Goal: Communication & Community: Answer question/provide support

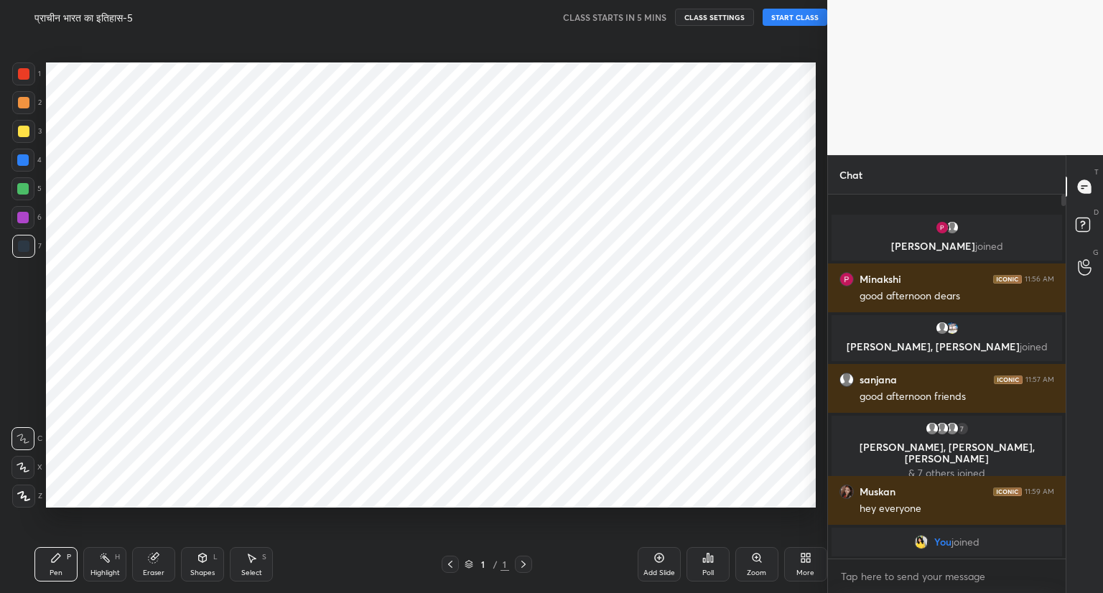
scroll to position [71335, 71067]
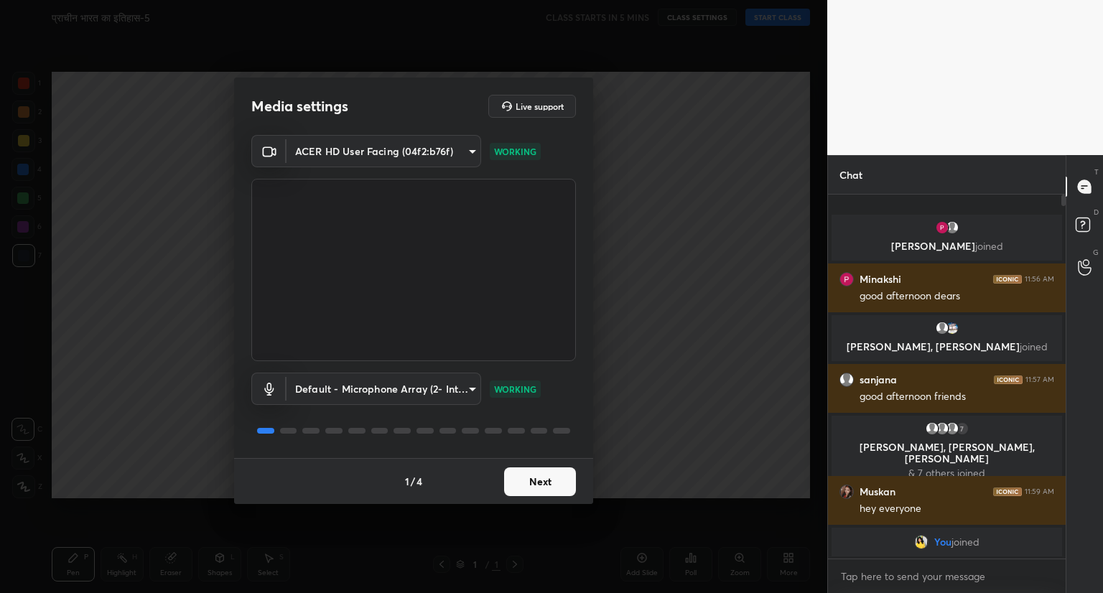
click at [545, 483] on button "Next" at bounding box center [540, 482] width 72 height 29
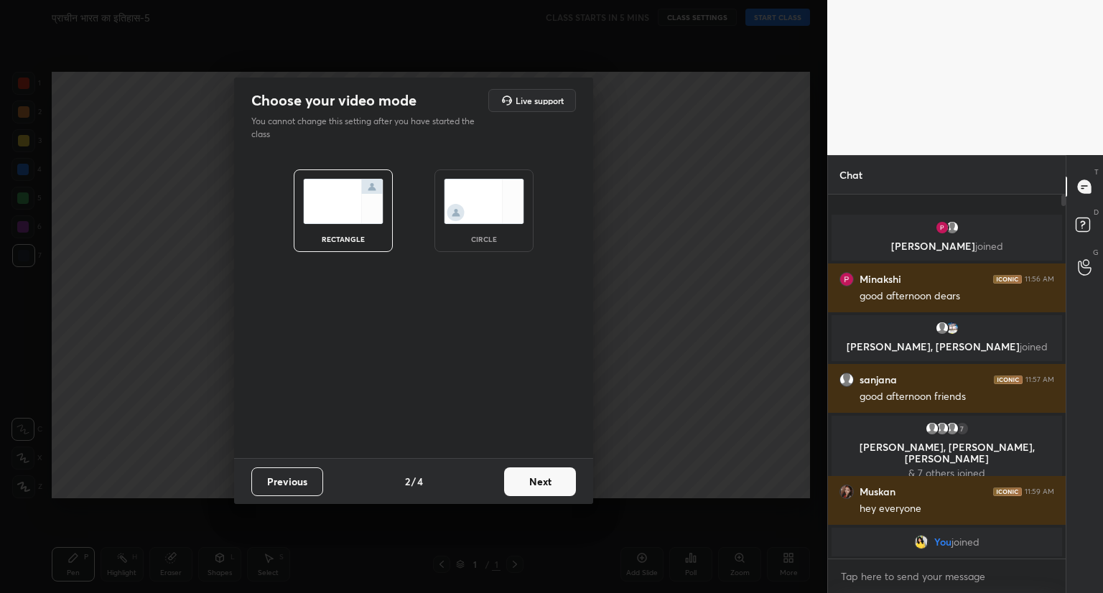
click at [545, 483] on button "Next" at bounding box center [540, 482] width 72 height 29
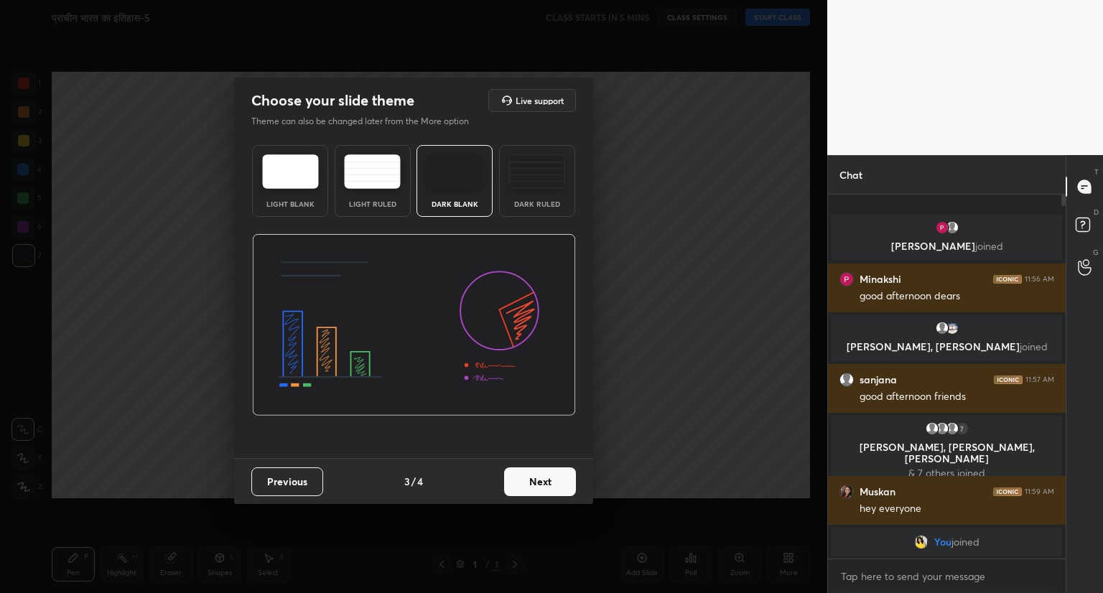
click at [545, 483] on button "Next" at bounding box center [540, 482] width 72 height 29
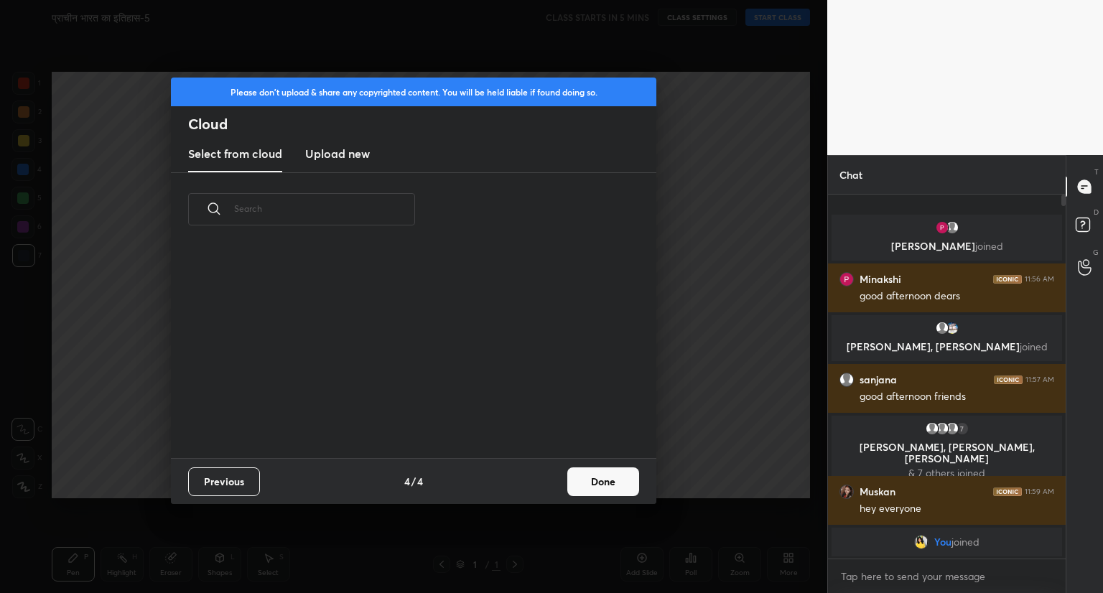
scroll to position [213, 461]
click at [588, 481] on button "Done" at bounding box center [604, 482] width 72 height 29
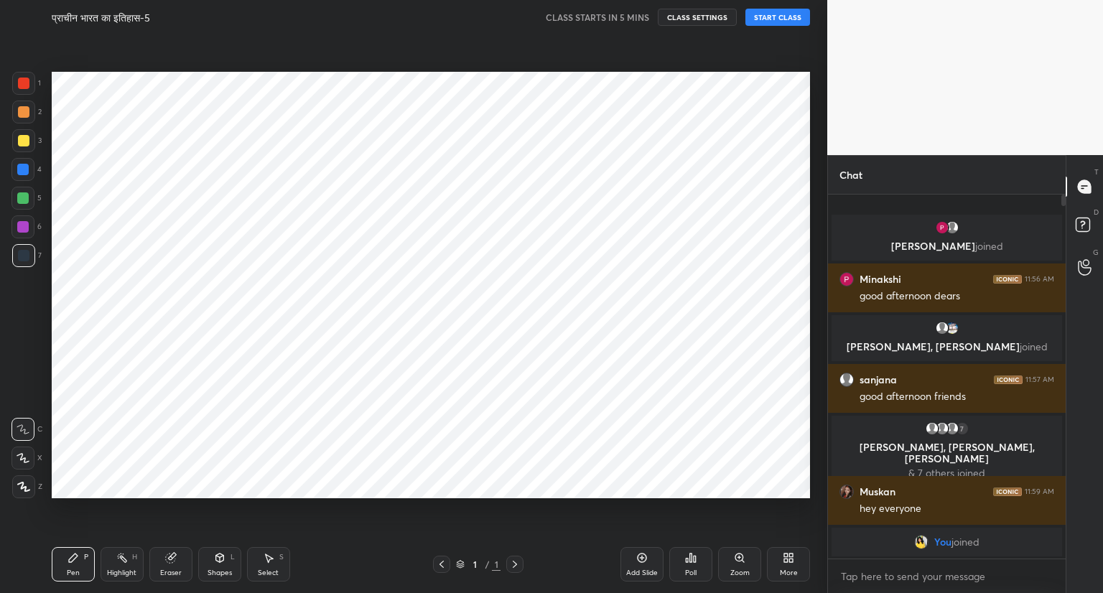
click at [767, 17] on button "START CLASS" at bounding box center [778, 17] width 65 height 17
click at [638, 557] on icon at bounding box center [642, 558] width 9 height 9
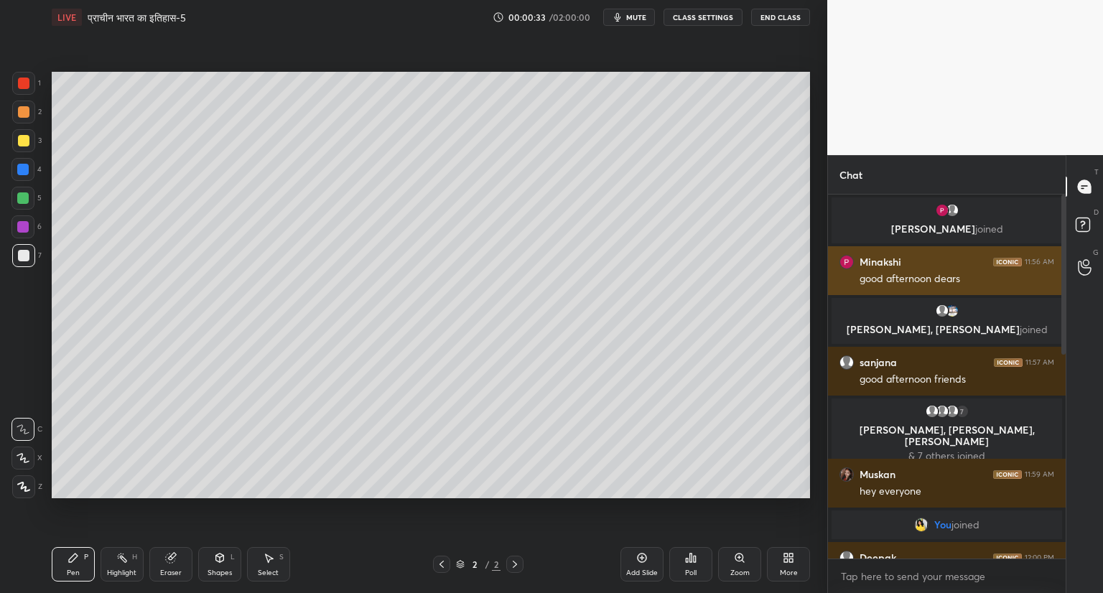
click at [943, 256] on div "[PERSON_NAME] 11:56 AM" at bounding box center [947, 262] width 215 height 14
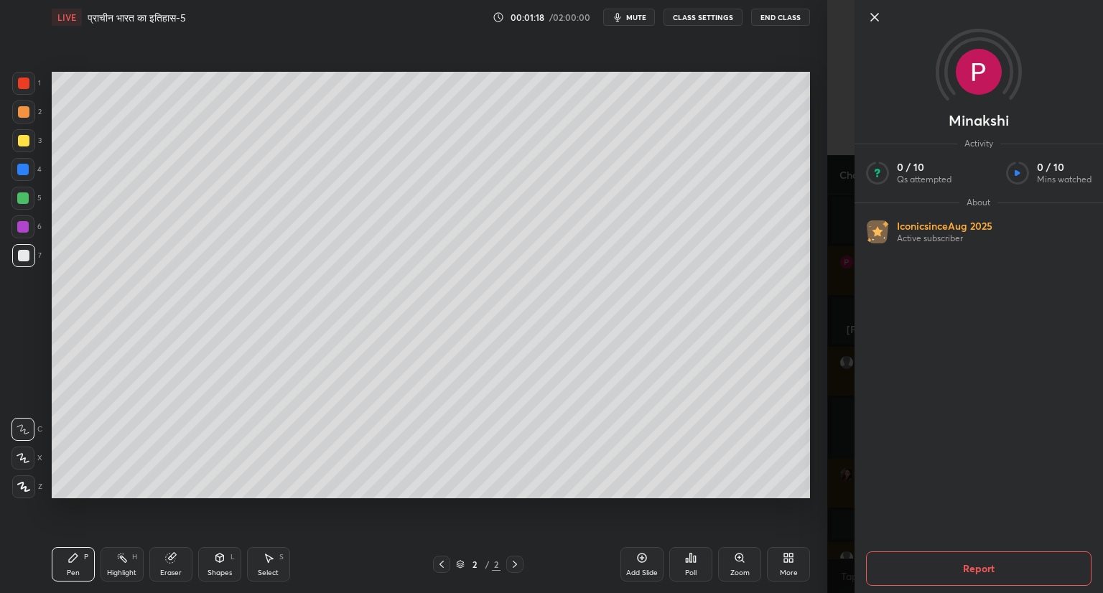
click at [876, 18] on icon at bounding box center [874, 17] width 7 height 7
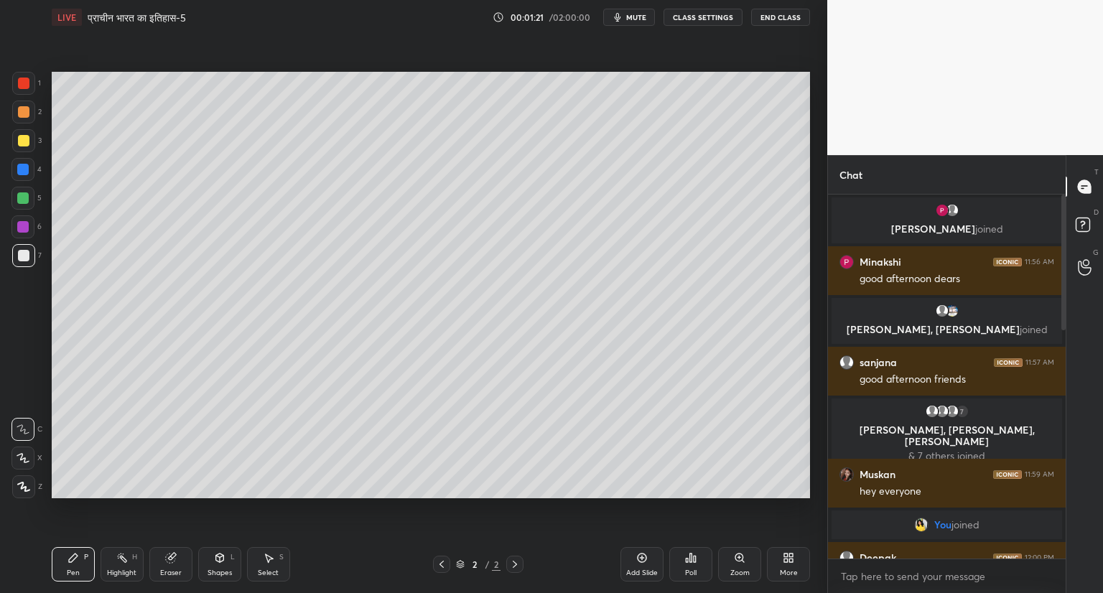
scroll to position [724, 0]
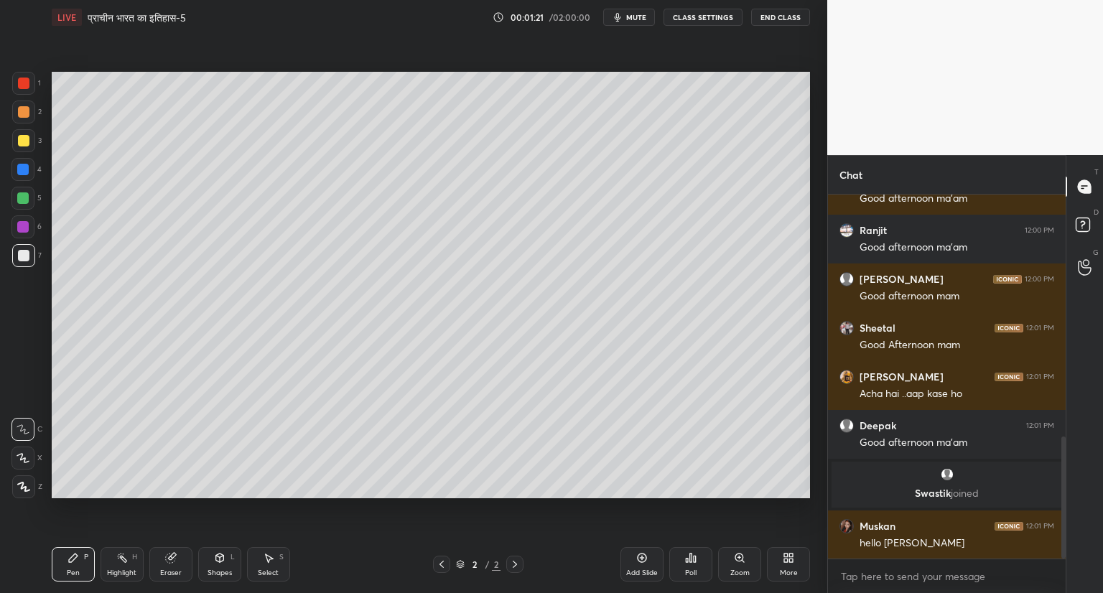
drag, startPoint x: 1062, startPoint y: 320, endPoint x: 1028, endPoint y: 558, distance: 240.9
click at [1028, 558] on div "[PERSON_NAME] 12:00 PM [PERSON_NAME] h maam Arti 12:00 PM Good afternoon ma'am …" at bounding box center [947, 394] width 238 height 399
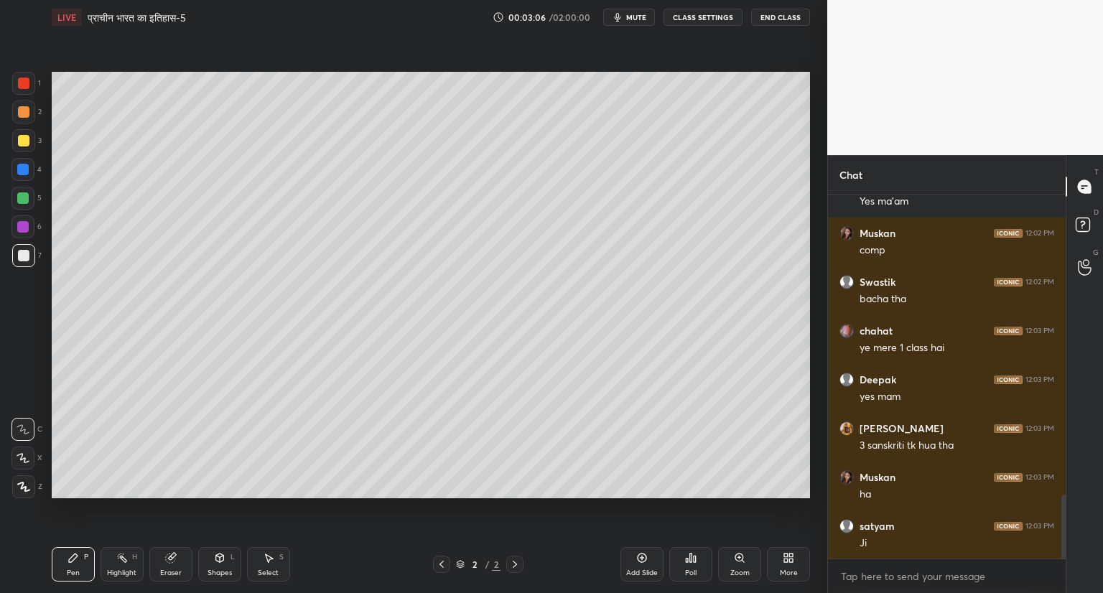
scroll to position [1753, 0]
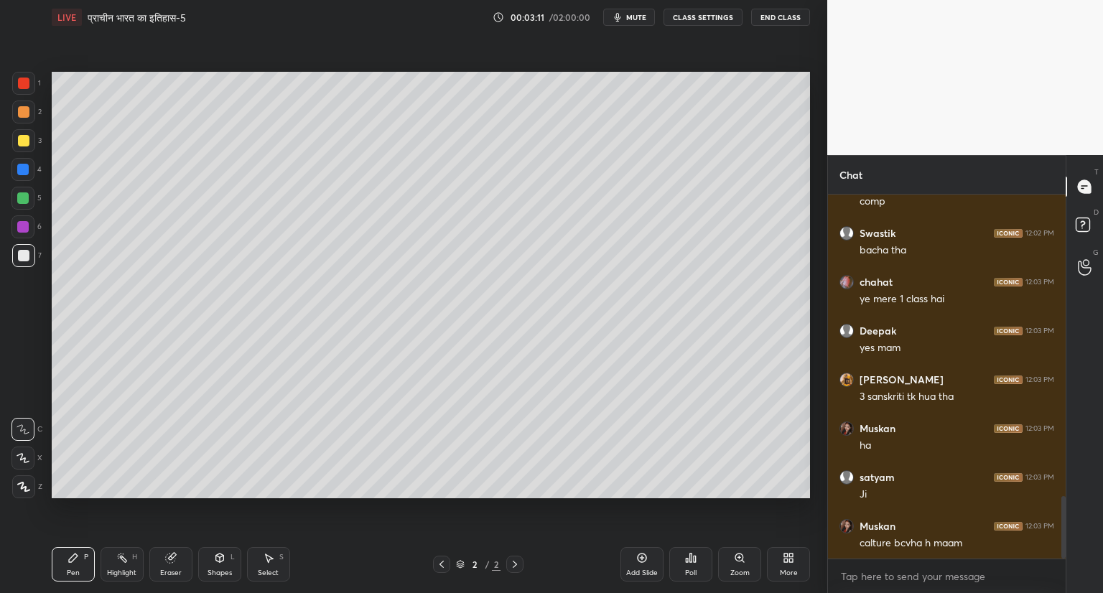
click at [784, 563] on icon at bounding box center [788, 557] width 11 height 11
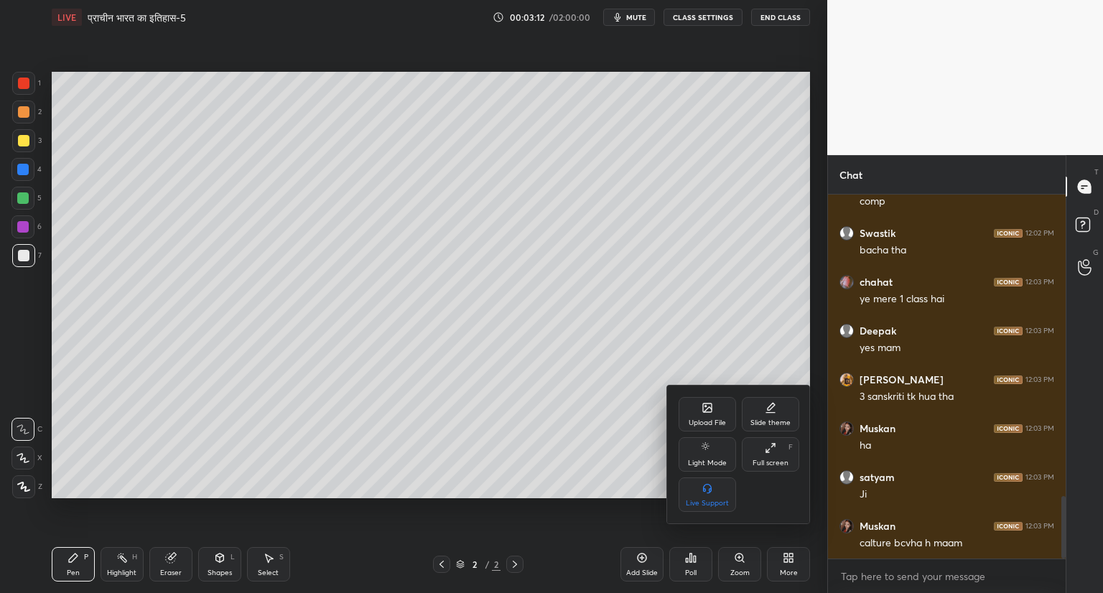
click at [701, 415] on div "Upload File" at bounding box center [707, 414] width 57 height 34
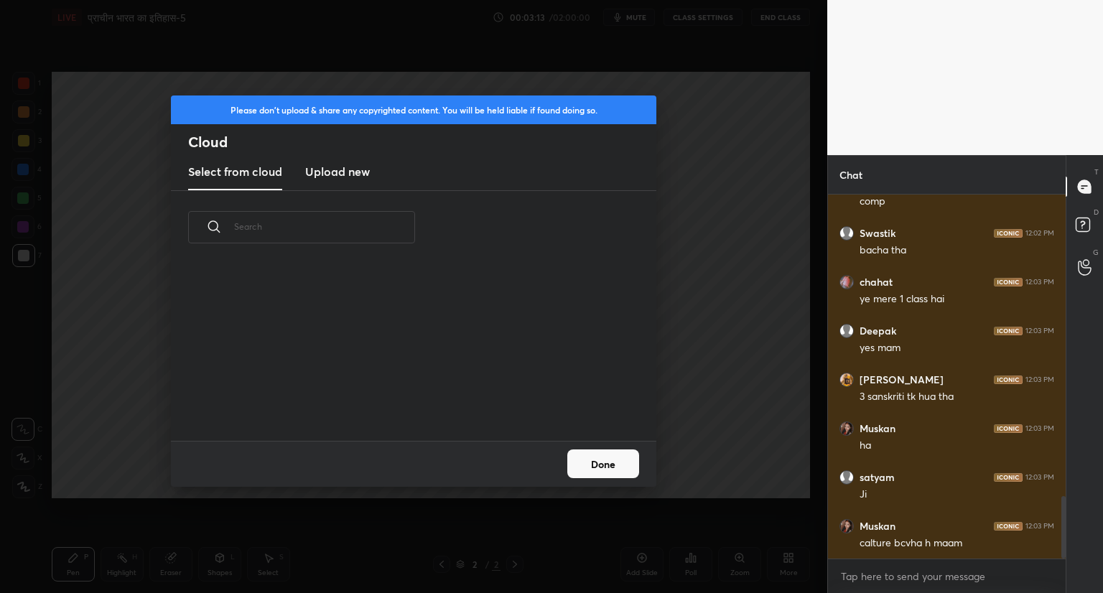
scroll to position [177, 461]
click at [346, 177] on h3 "Upload new" at bounding box center [337, 171] width 65 height 17
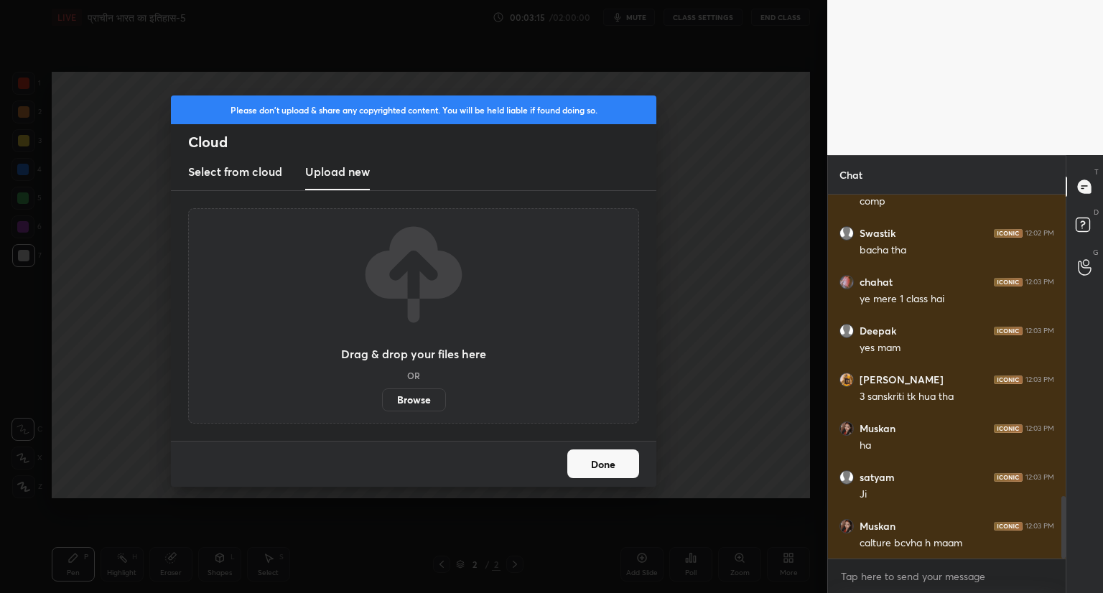
click at [417, 397] on label "Browse" at bounding box center [414, 400] width 64 height 23
click at [382, 397] on input "Browse" at bounding box center [382, 400] width 0 height 23
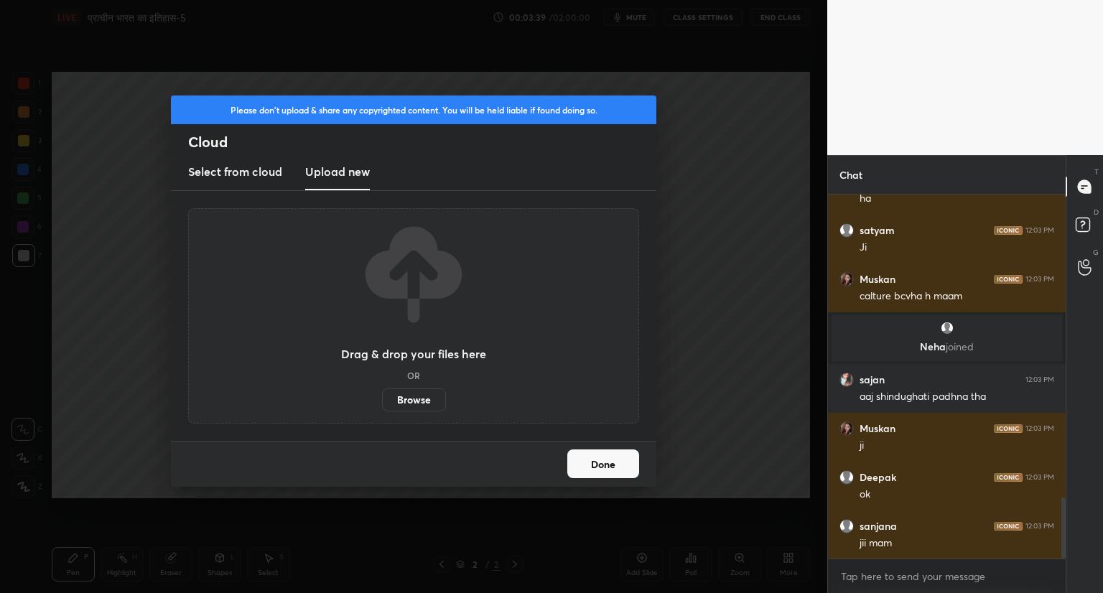
scroll to position [1849, 0]
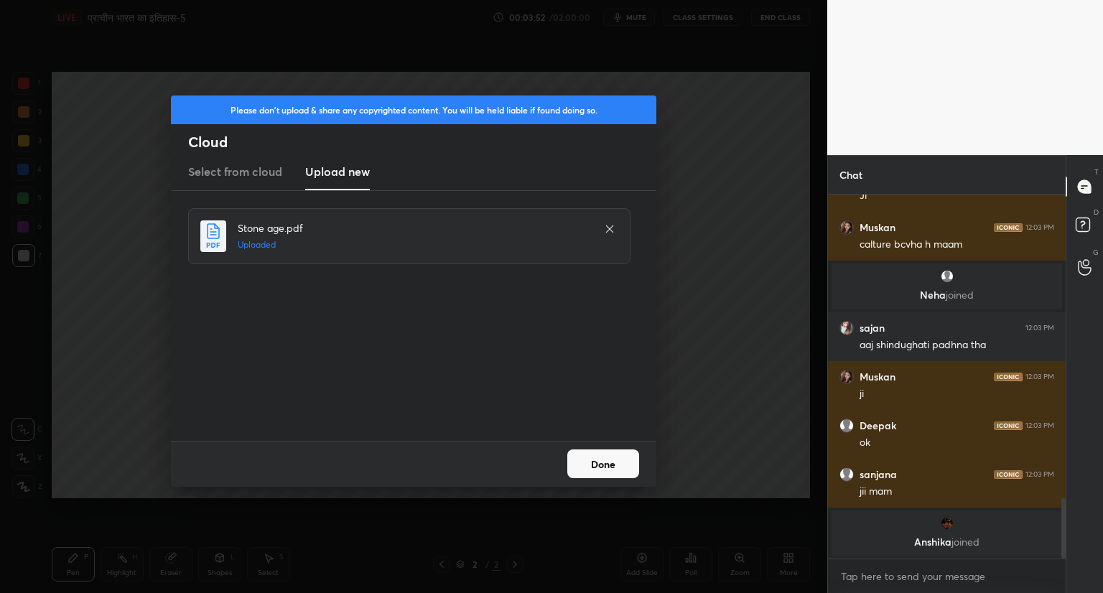
click at [608, 463] on button "Done" at bounding box center [604, 464] width 72 height 29
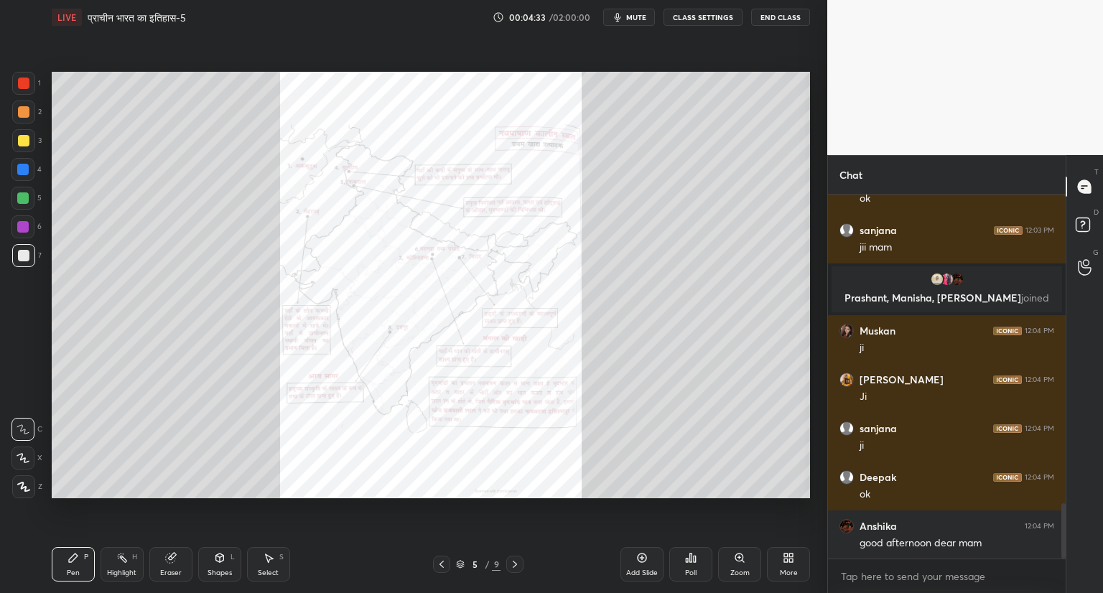
scroll to position [2078, 0]
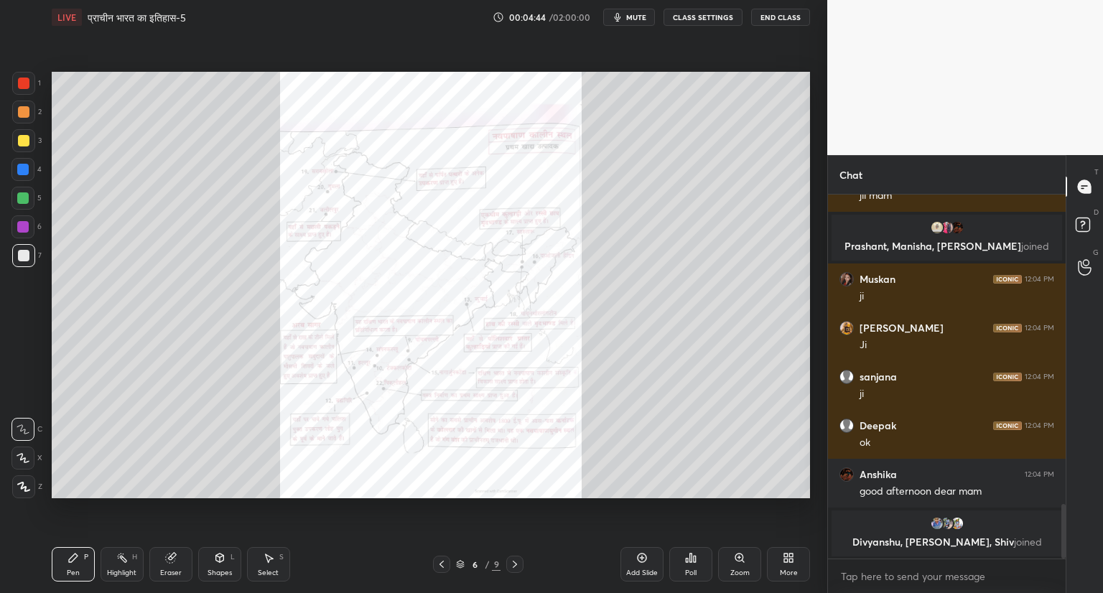
click at [515, 567] on icon at bounding box center [514, 564] width 11 height 11
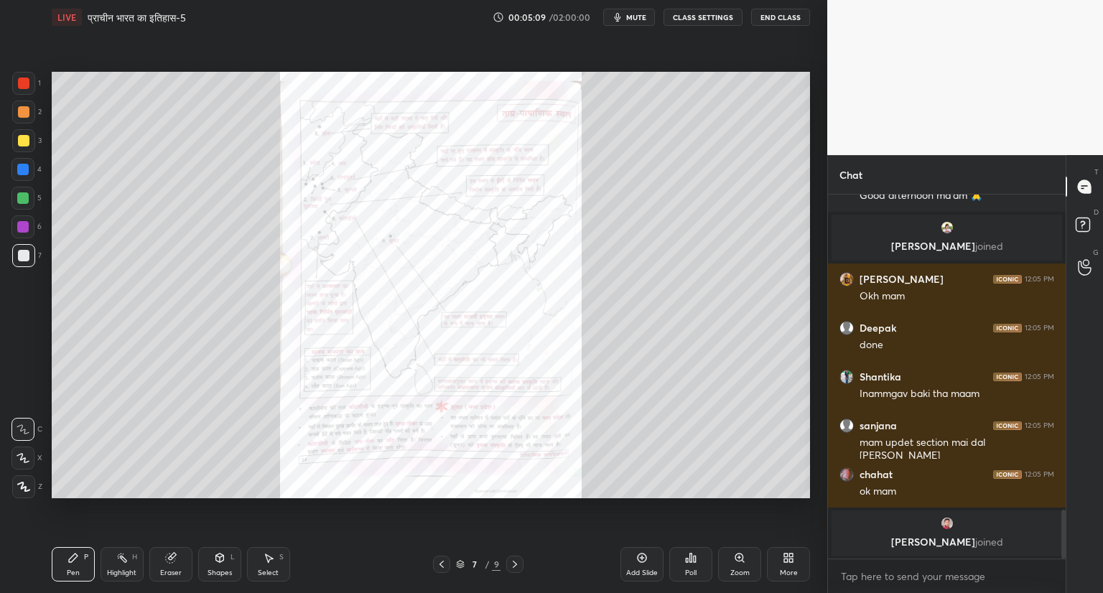
scroll to position [2323, 0]
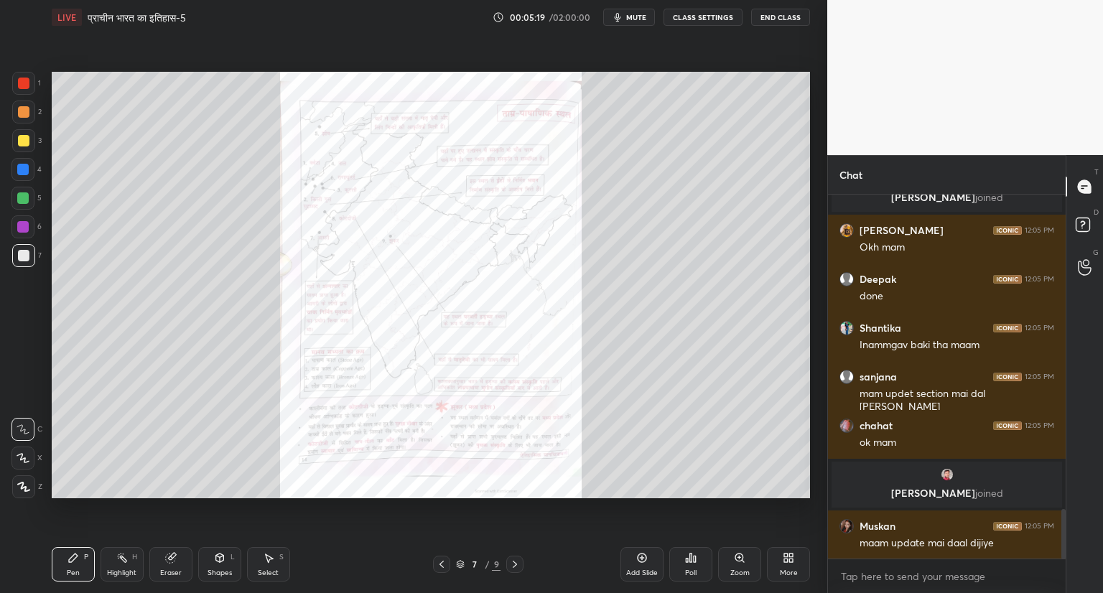
click at [634, 11] on button "mute" at bounding box center [629, 17] width 52 height 17
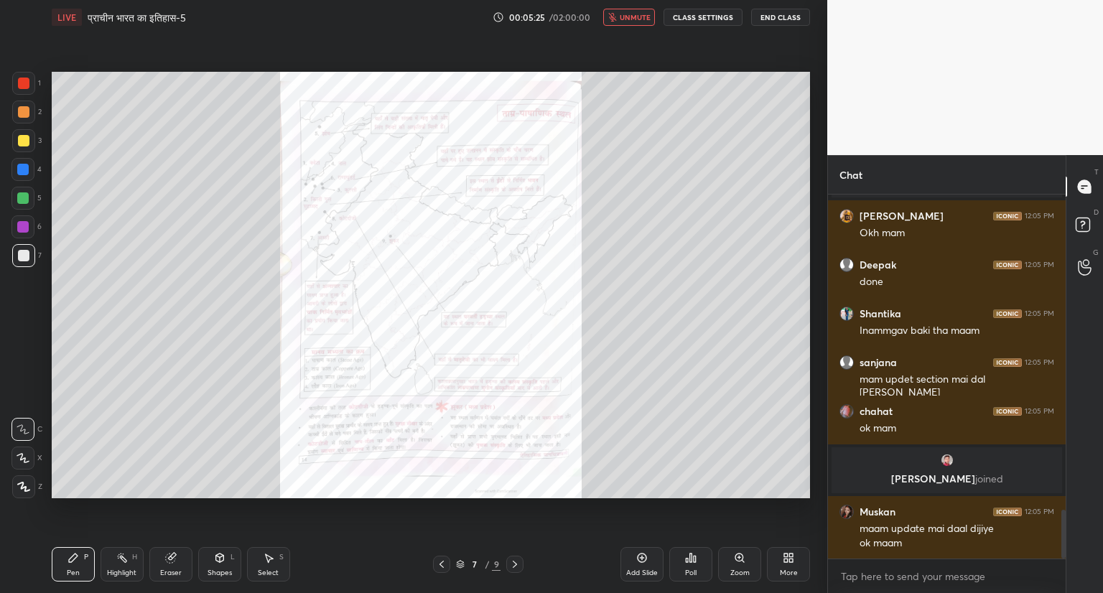
click at [740, 557] on icon at bounding box center [739, 557] width 3 height 0
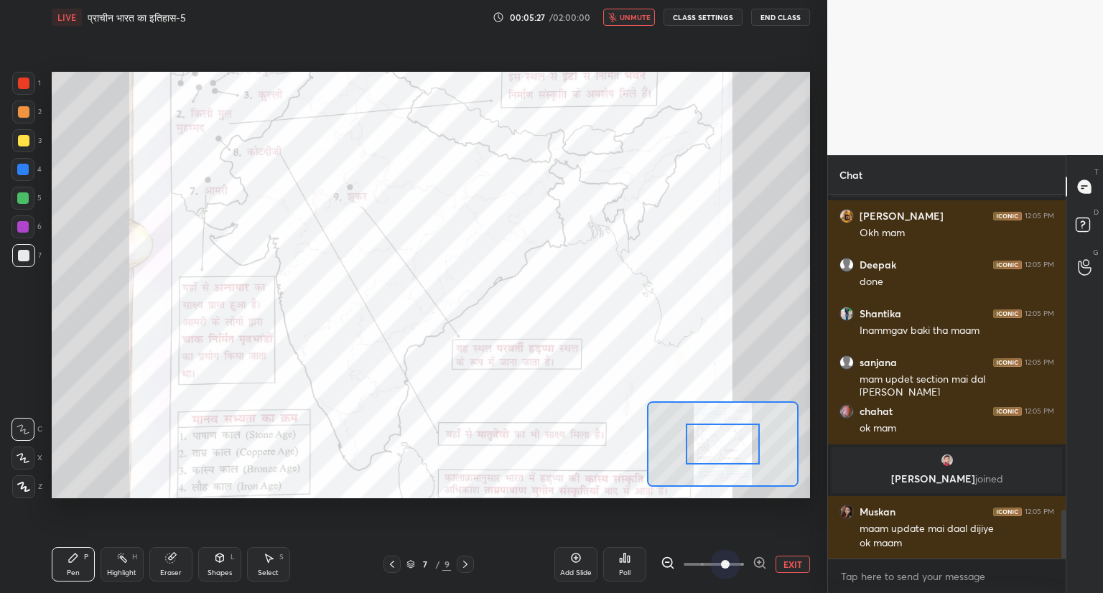
click at [725, 567] on span at bounding box center [714, 565] width 60 height 22
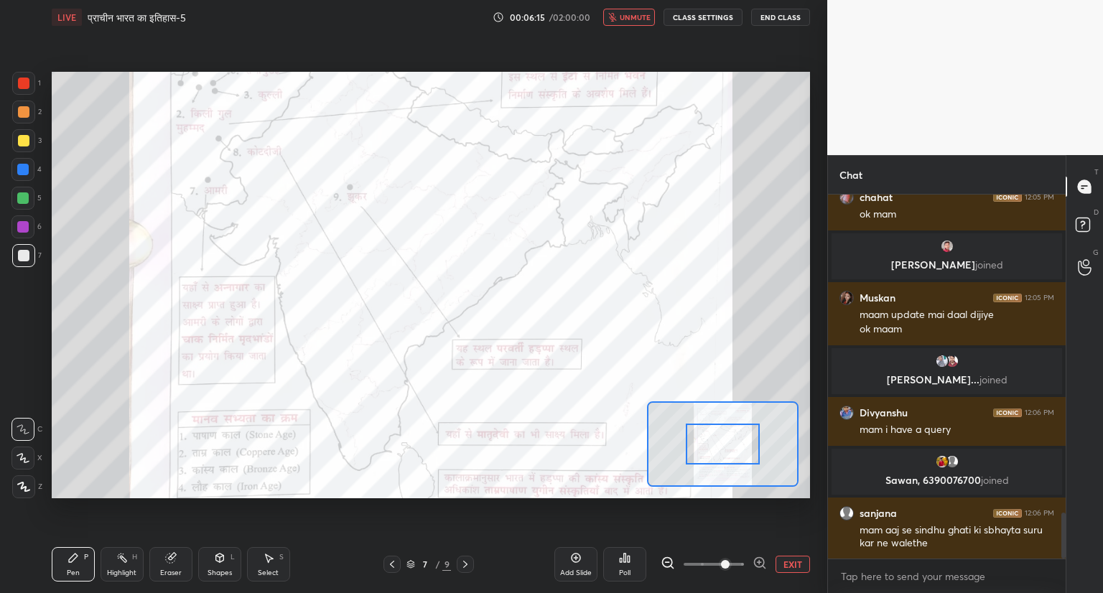
scroll to position [2565, 0]
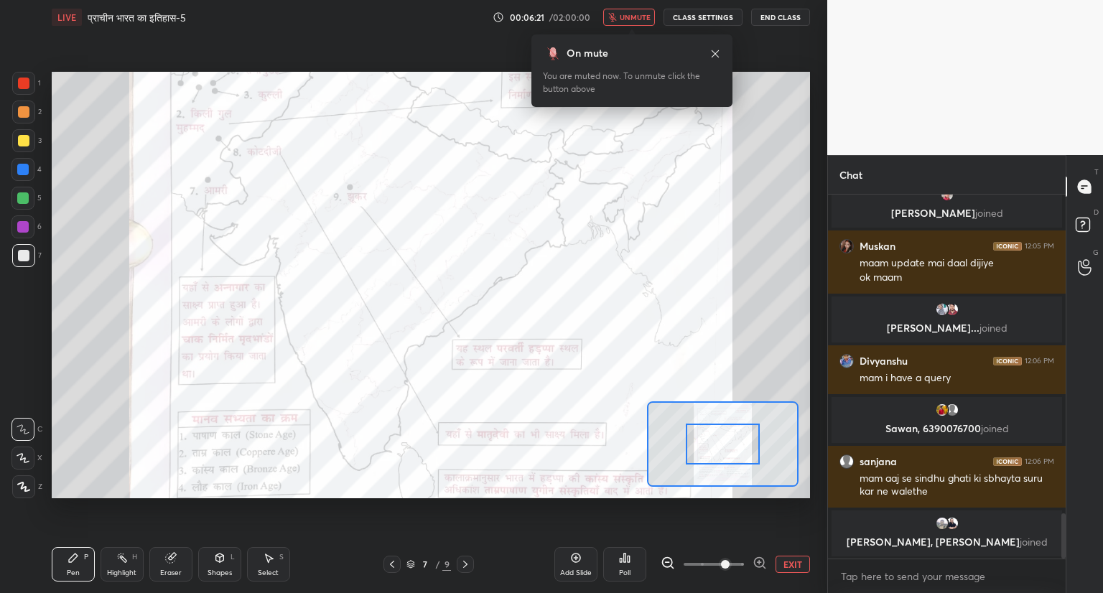
click at [641, 14] on span "unmute" at bounding box center [635, 17] width 31 height 10
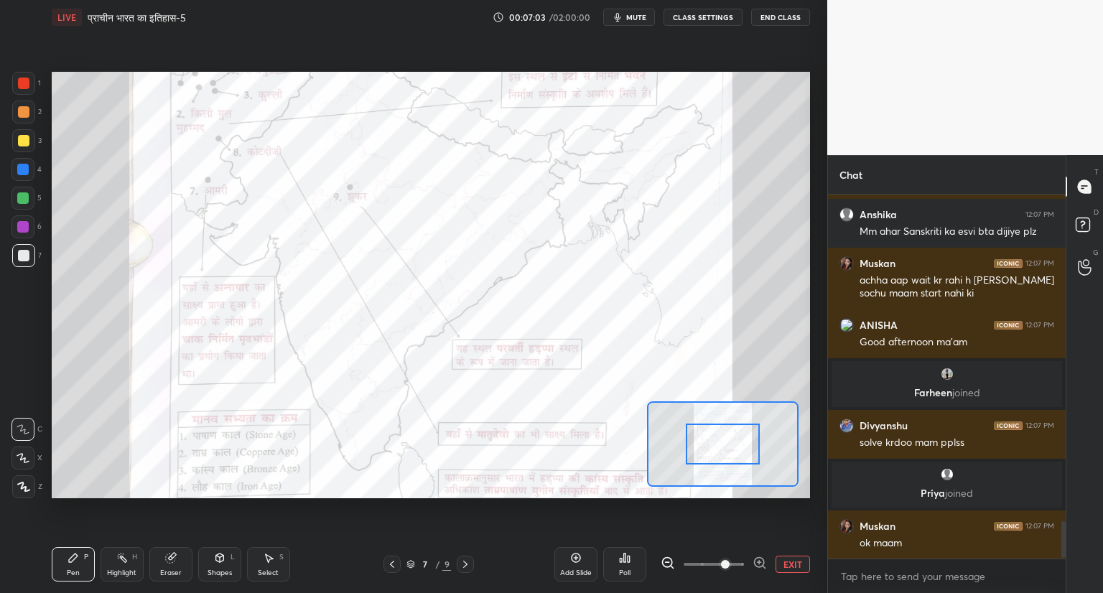
scroll to position [3257, 0]
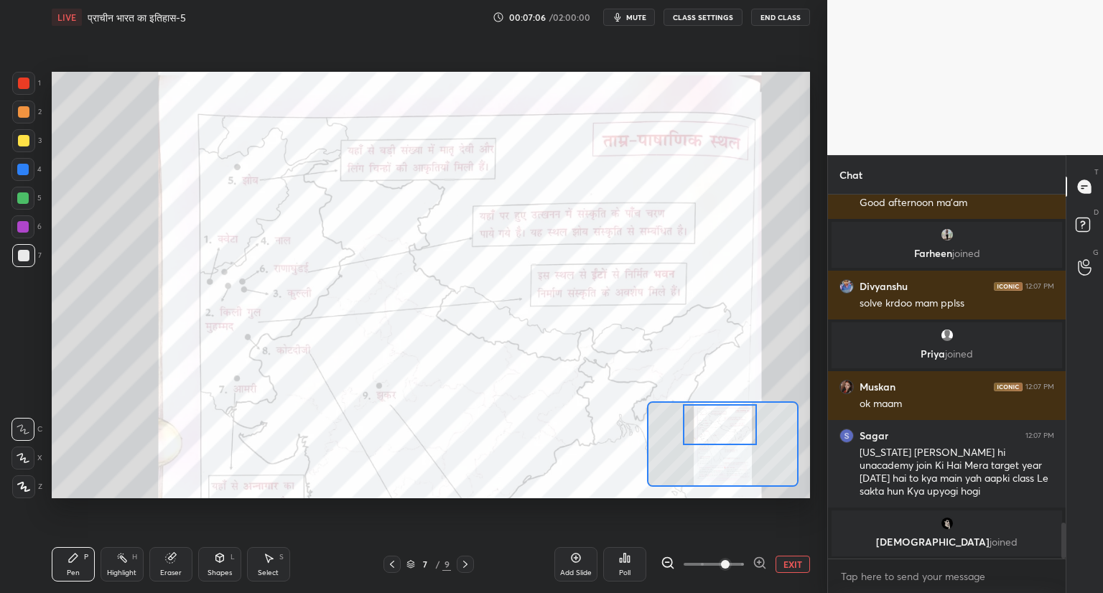
drag, startPoint x: 728, startPoint y: 440, endPoint x: 726, endPoint y: 421, distance: 19.6
click at [726, 421] on div at bounding box center [720, 424] width 75 height 41
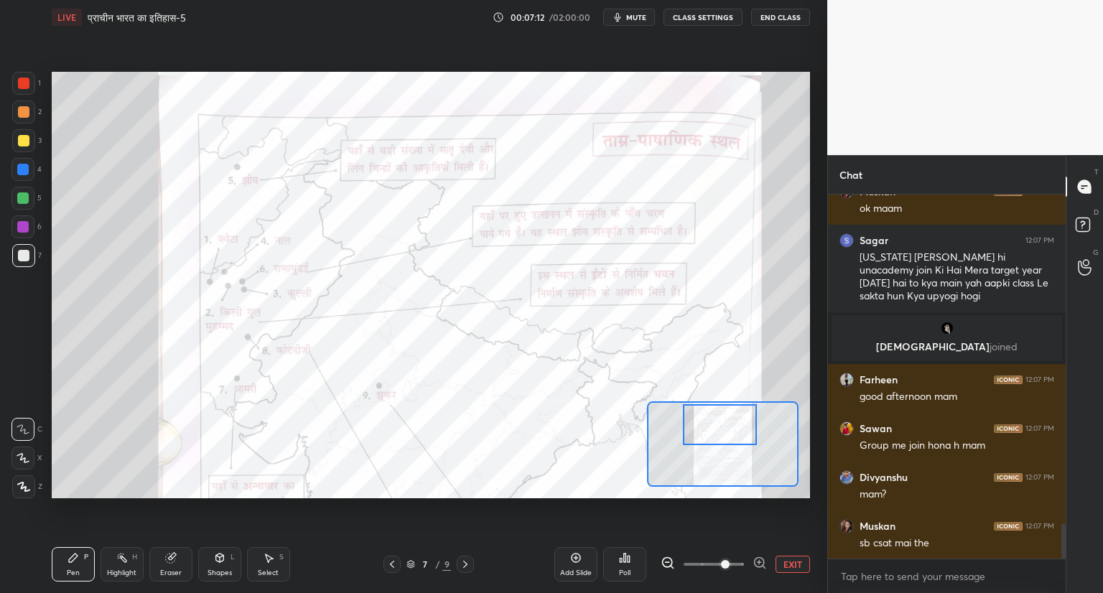
scroll to position [3483, 0]
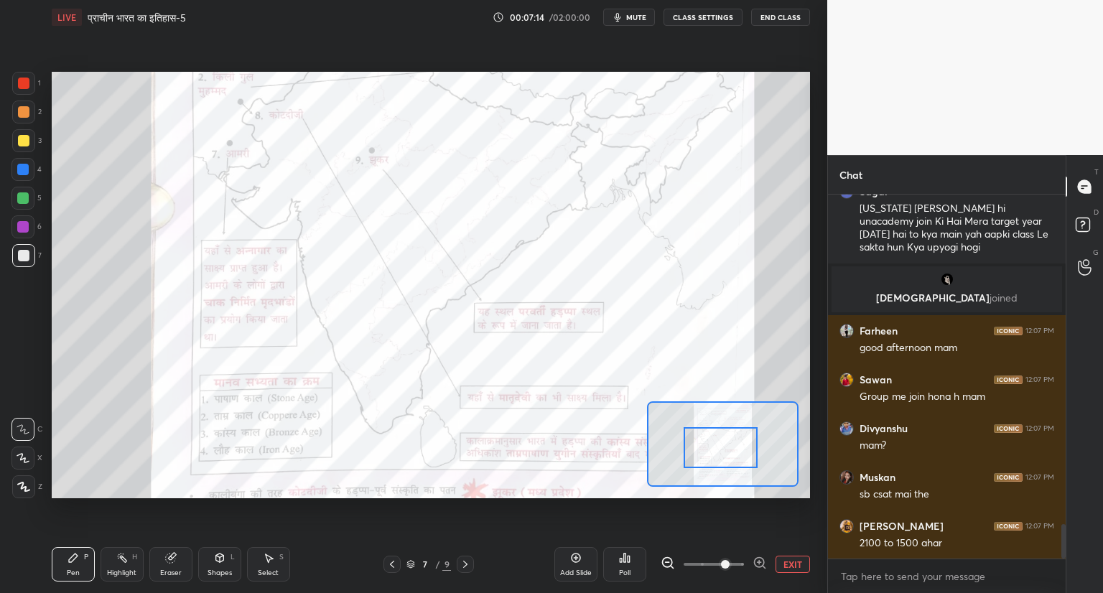
drag, startPoint x: 740, startPoint y: 432, endPoint x: 741, endPoint y: 455, distance: 23.0
click at [741, 455] on div at bounding box center [721, 447] width 75 height 41
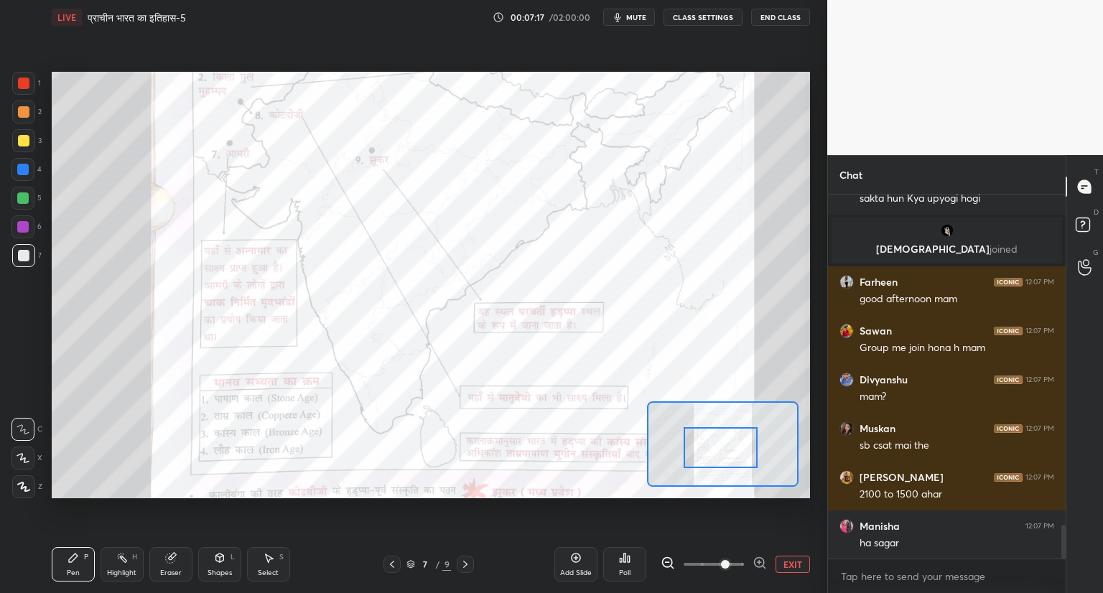
click at [468, 564] on icon at bounding box center [465, 564] width 11 height 11
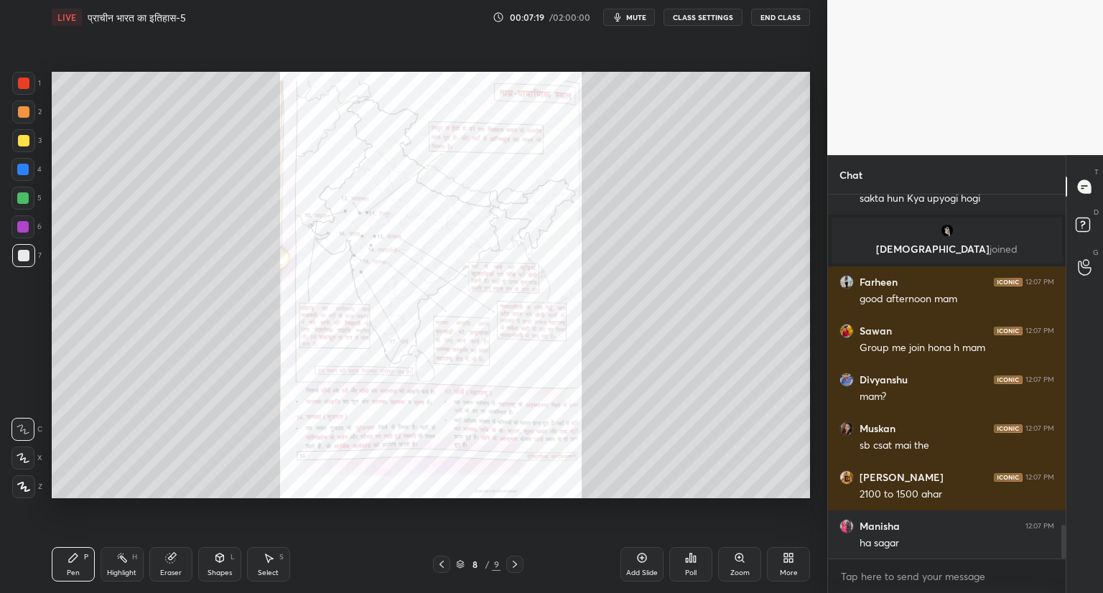
click at [741, 564] on icon at bounding box center [739, 557] width 11 height 11
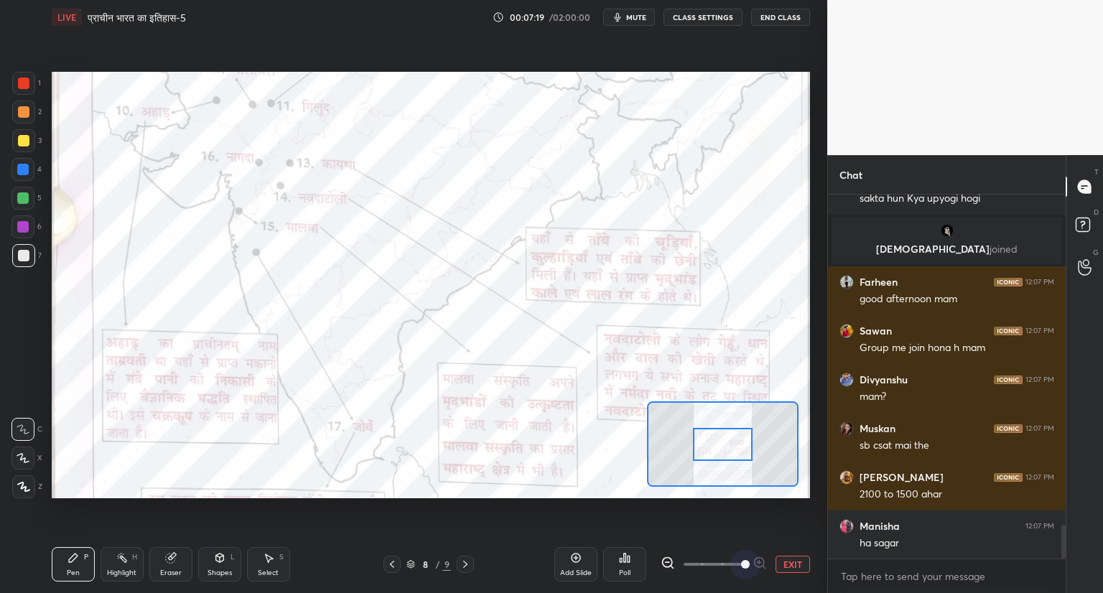
click at [741, 564] on span at bounding box center [714, 565] width 60 height 22
click at [741, 564] on span at bounding box center [745, 564] width 9 height 9
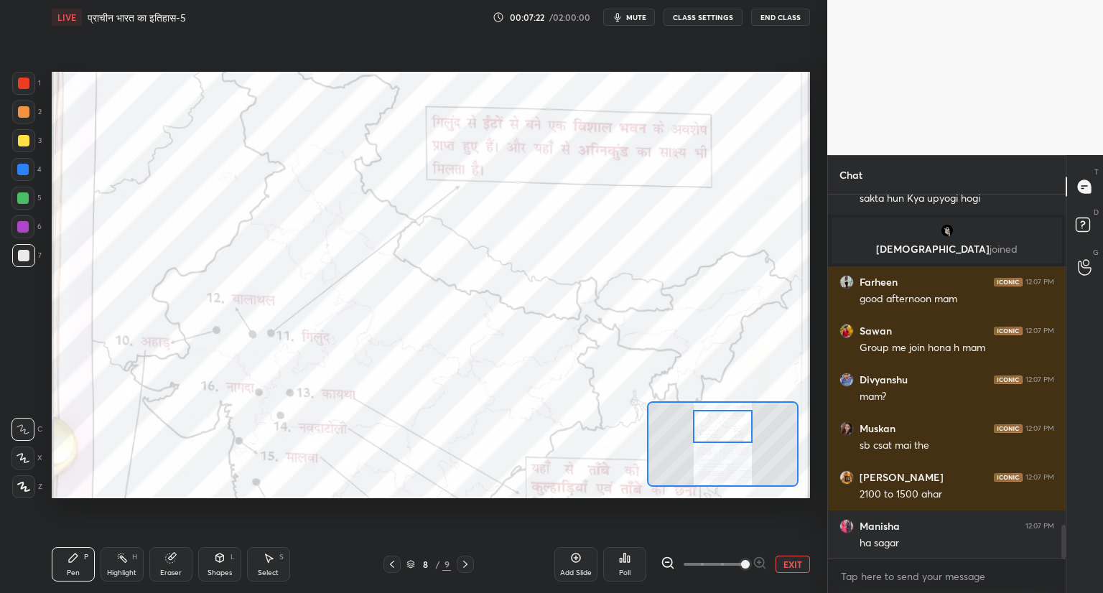
scroll to position [3580, 0]
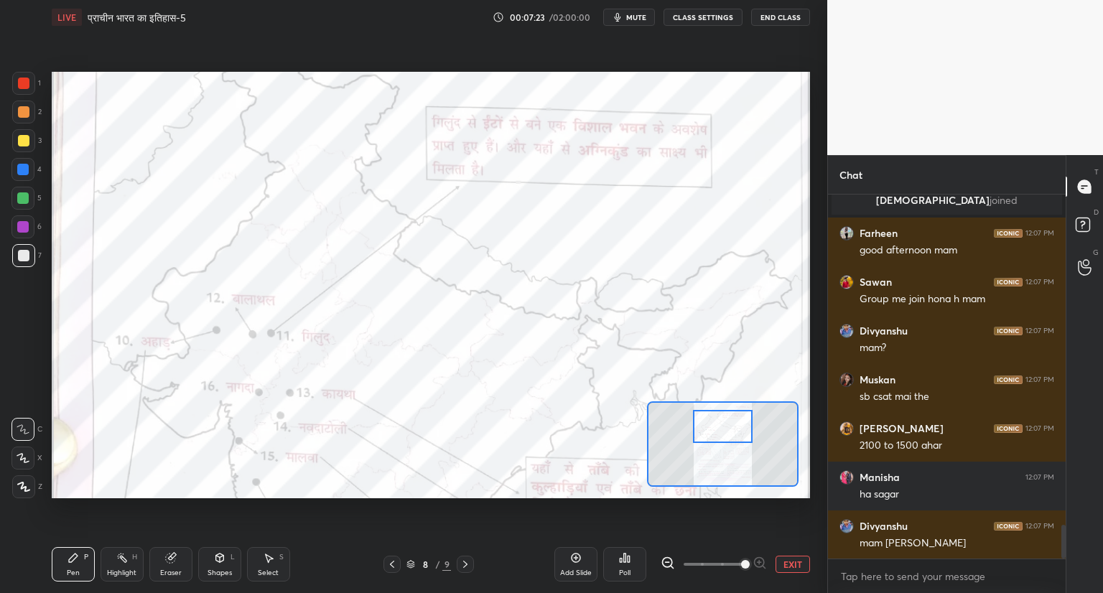
drag, startPoint x: 725, startPoint y: 444, endPoint x: 725, endPoint y: 427, distance: 17.2
click at [725, 427] on div at bounding box center [723, 426] width 60 height 33
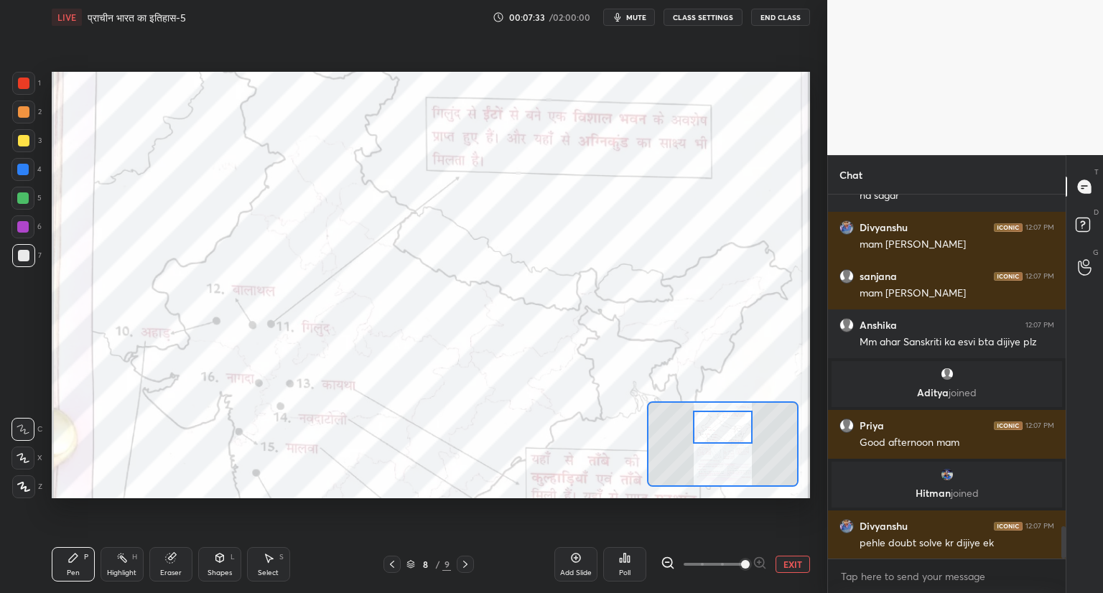
scroll to position [3806, 0]
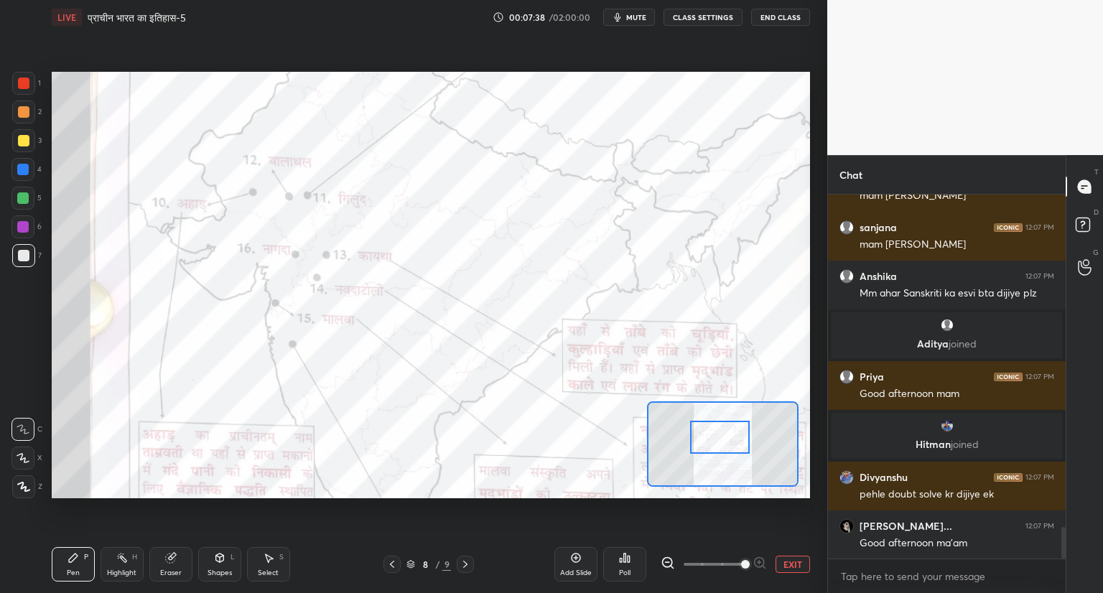
drag, startPoint x: 718, startPoint y: 425, endPoint x: 715, endPoint y: 435, distance: 10.5
click at [715, 435] on div at bounding box center [720, 437] width 60 height 33
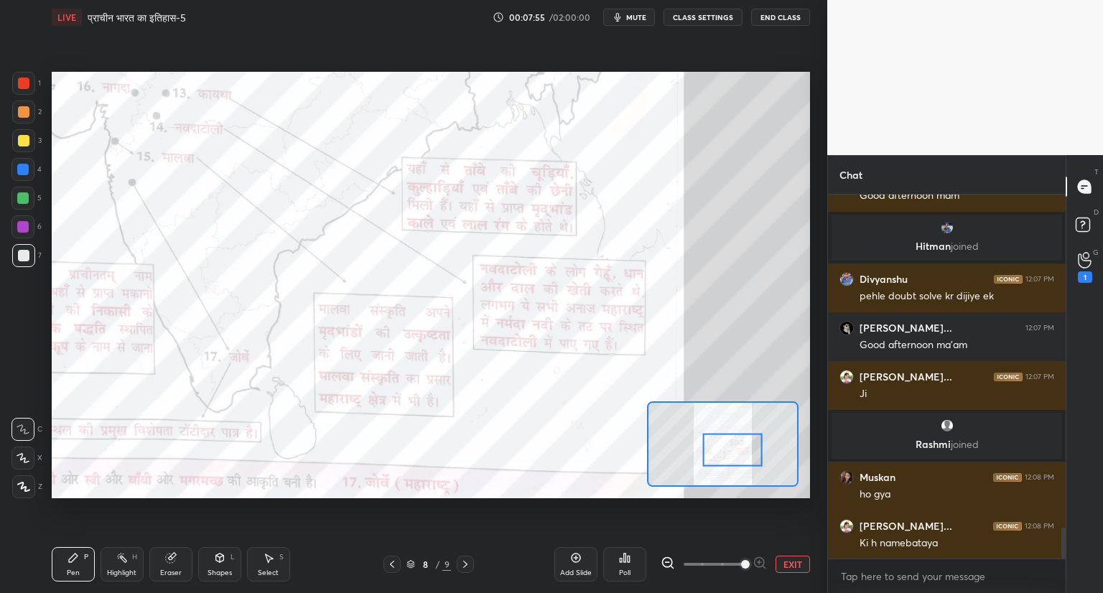
scroll to position [3986, 0]
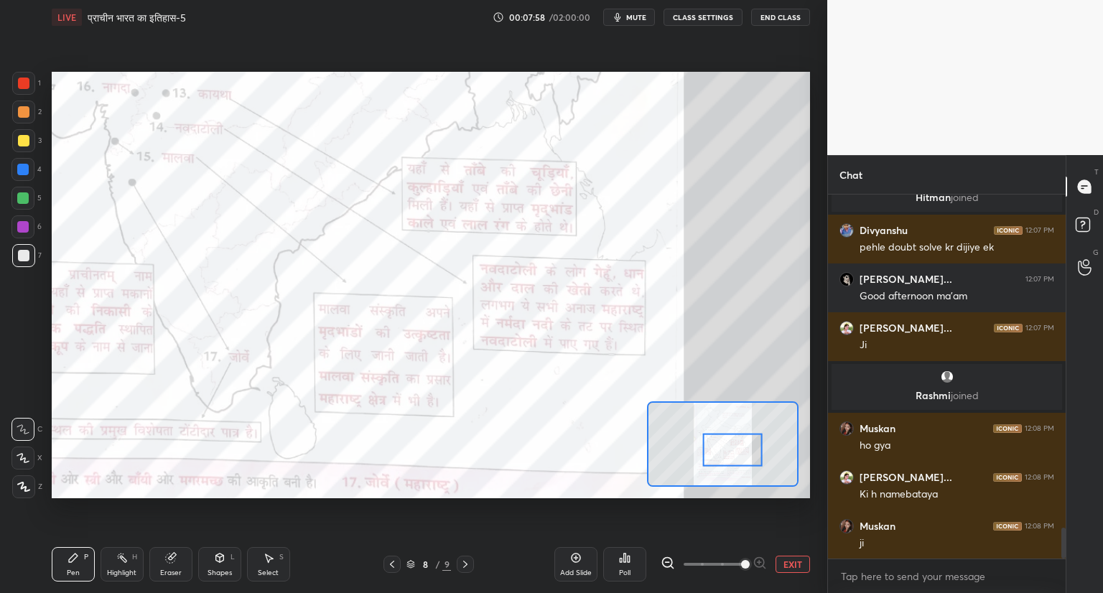
click at [465, 565] on icon at bounding box center [465, 564] width 11 height 11
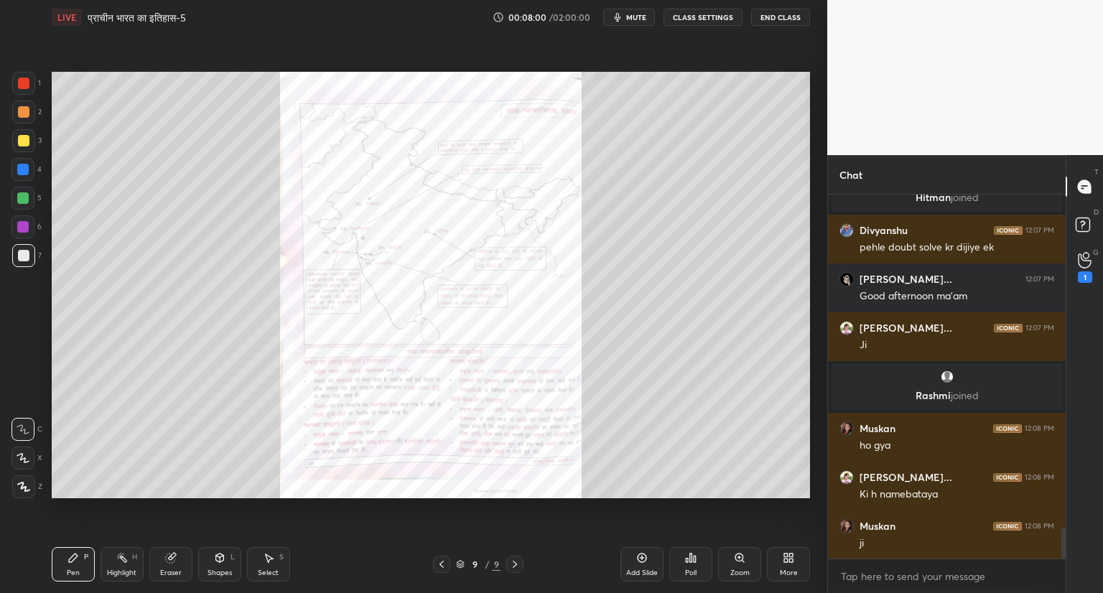
click at [744, 557] on icon at bounding box center [740, 558] width 8 height 8
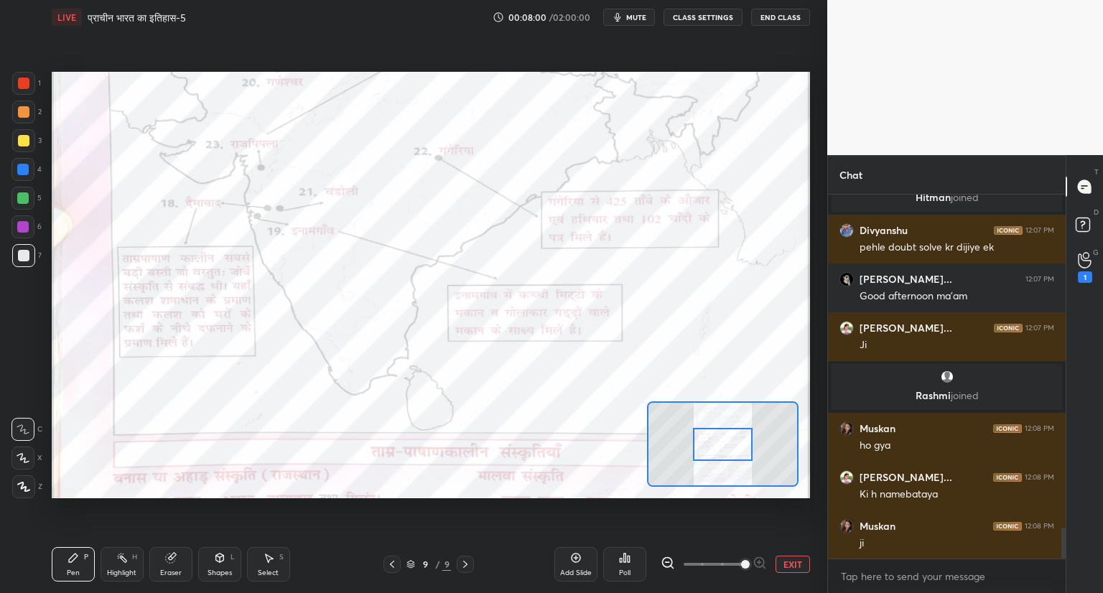
click at [747, 560] on span at bounding box center [745, 564] width 9 height 9
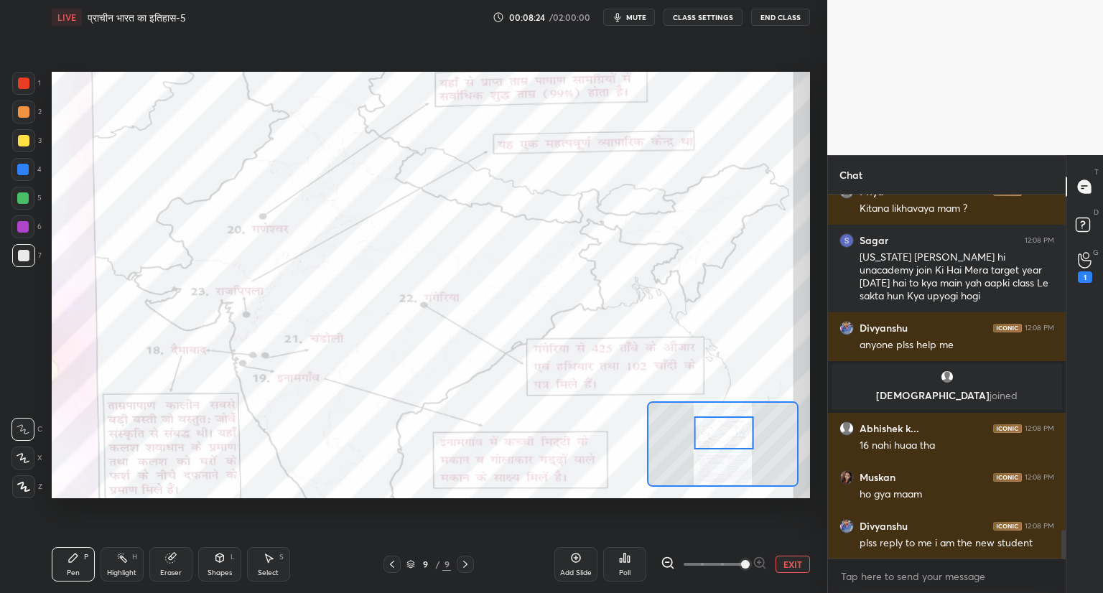
scroll to position [4271, 0]
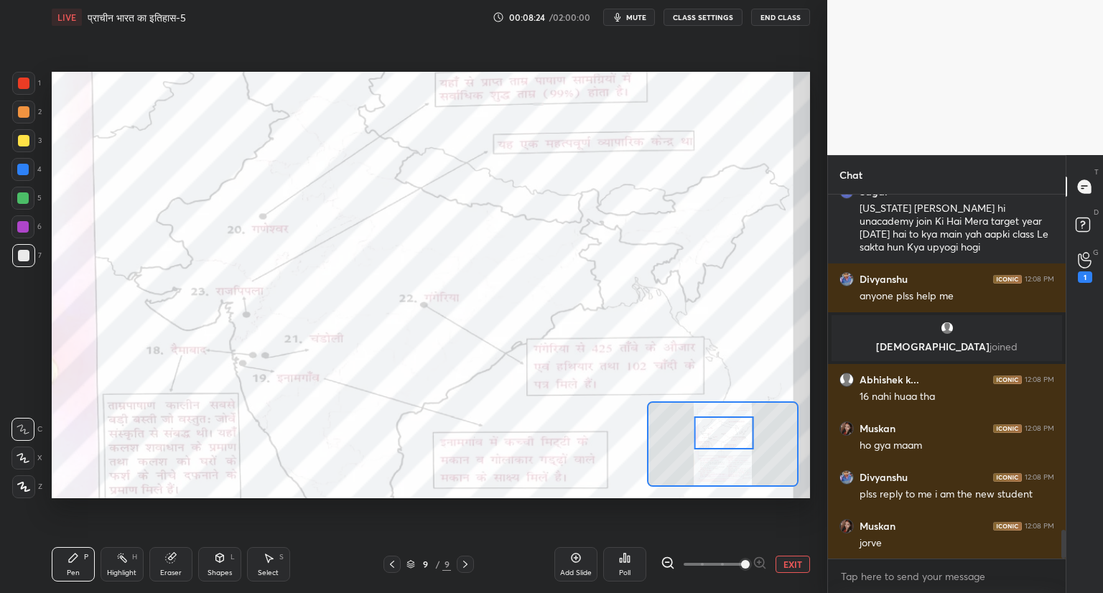
click at [22, 90] on div at bounding box center [23, 83] width 23 height 23
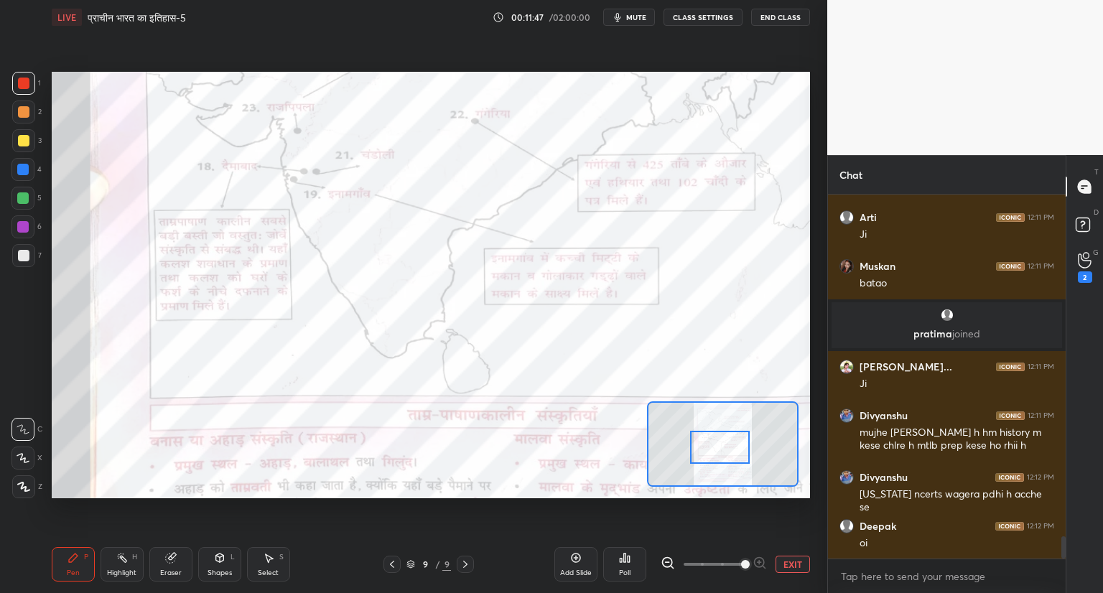
scroll to position [5531, 0]
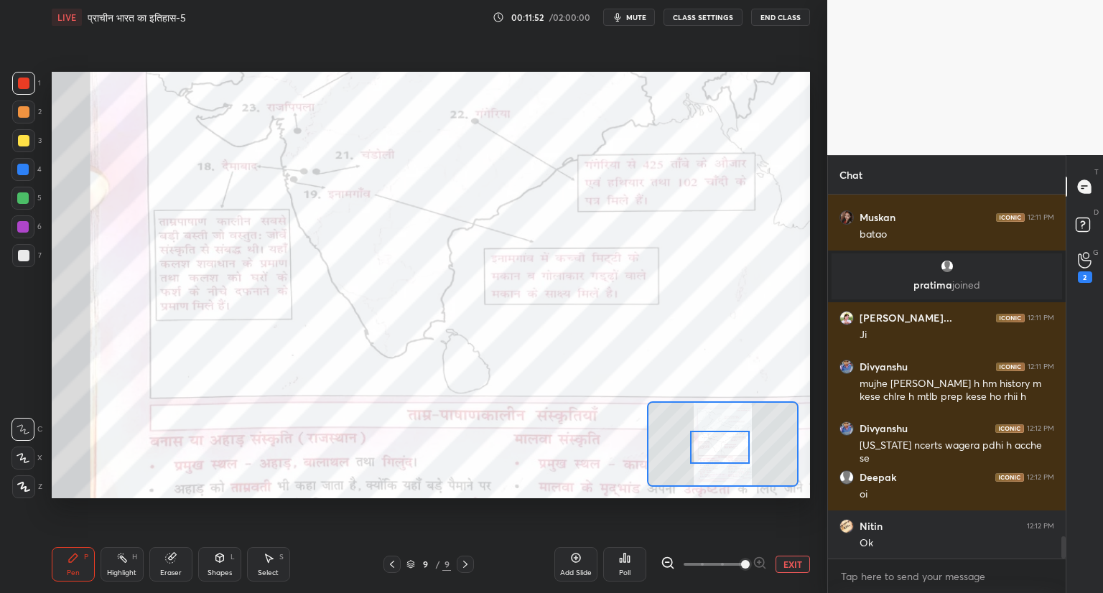
click at [574, 559] on icon at bounding box center [575, 557] width 11 height 11
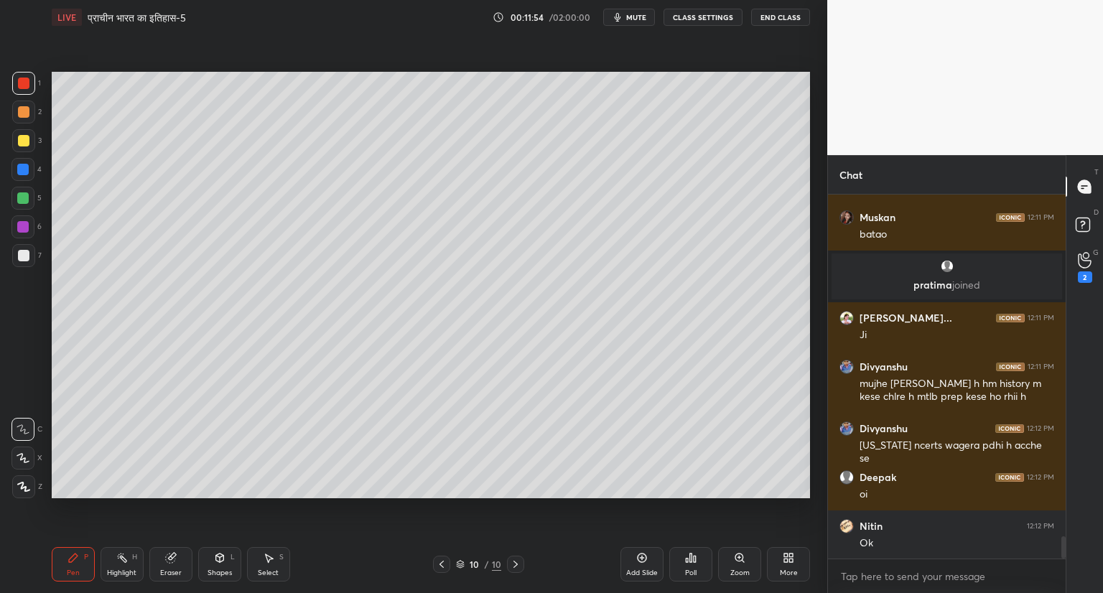
click at [29, 256] on div at bounding box center [23, 255] width 23 height 23
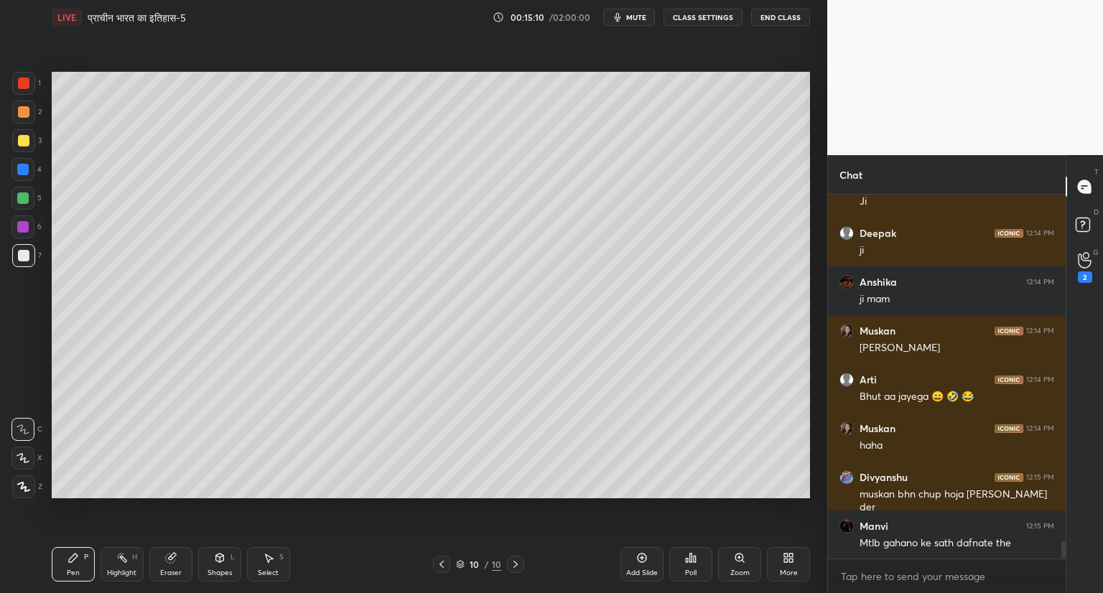
scroll to position [7333, 0]
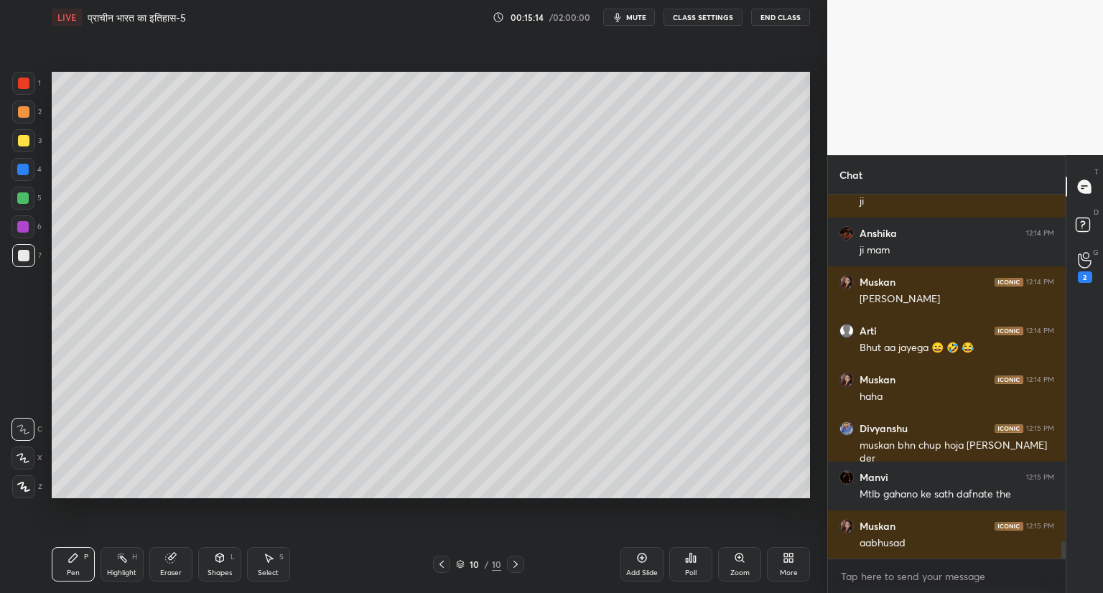
click at [638, 557] on icon at bounding box center [642, 558] width 9 height 9
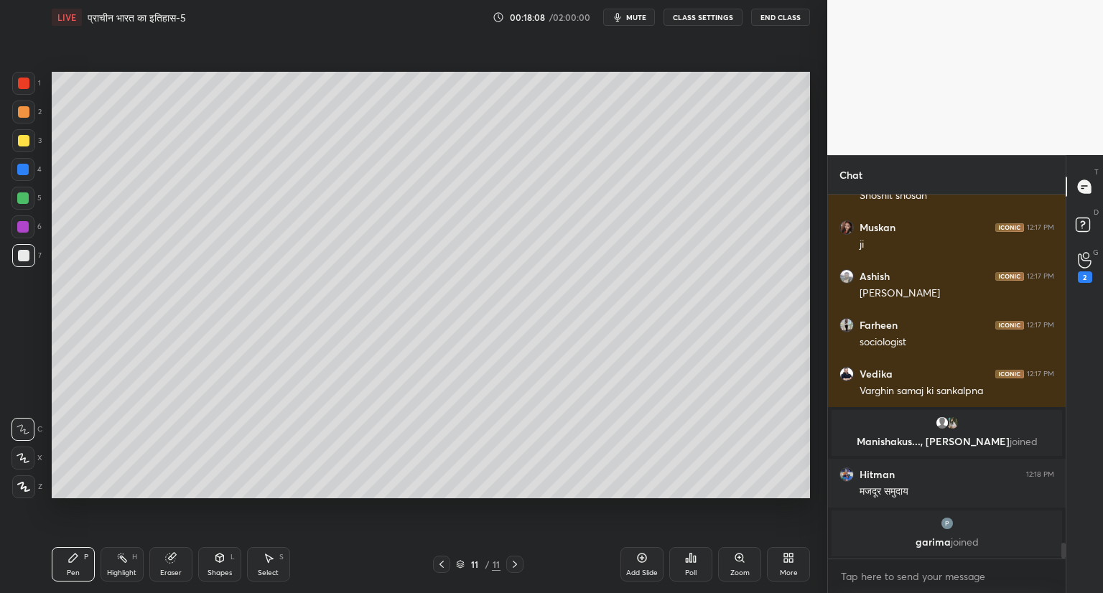
scroll to position [7968, 0]
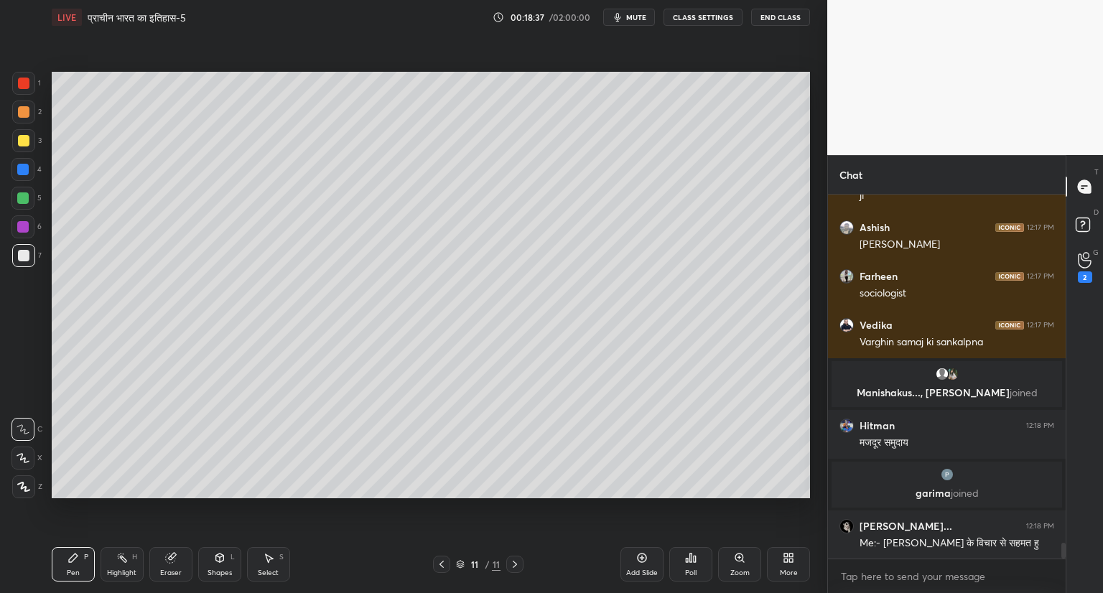
click at [440, 559] on icon at bounding box center [441, 564] width 11 height 11
click at [512, 563] on icon at bounding box center [514, 564] width 11 height 11
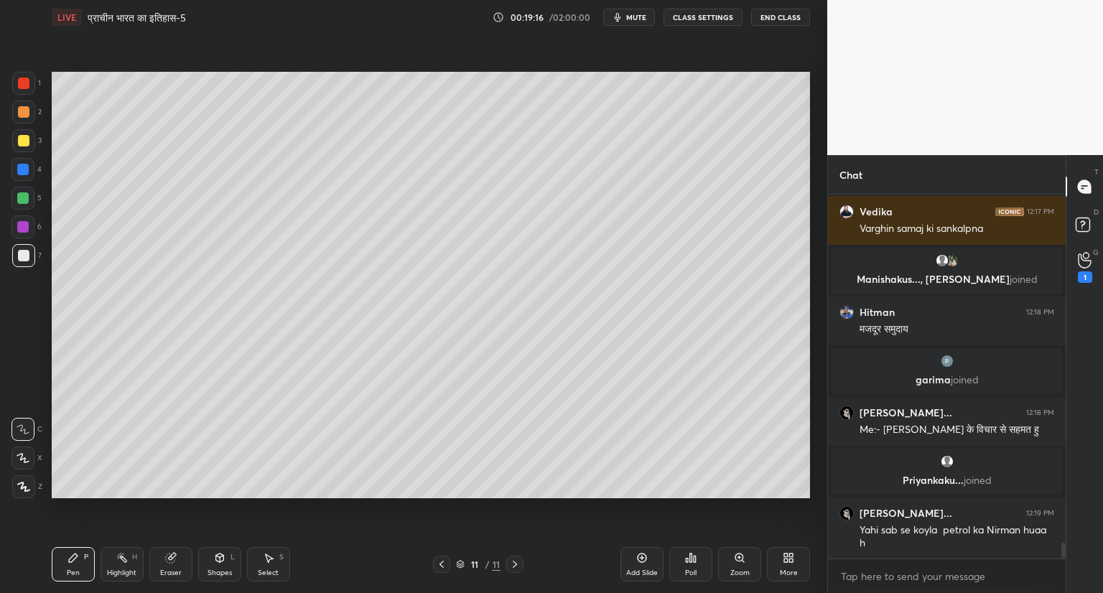
scroll to position [8069, 0]
click at [444, 562] on icon at bounding box center [441, 564] width 11 height 11
click at [443, 559] on icon at bounding box center [441, 564] width 11 height 11
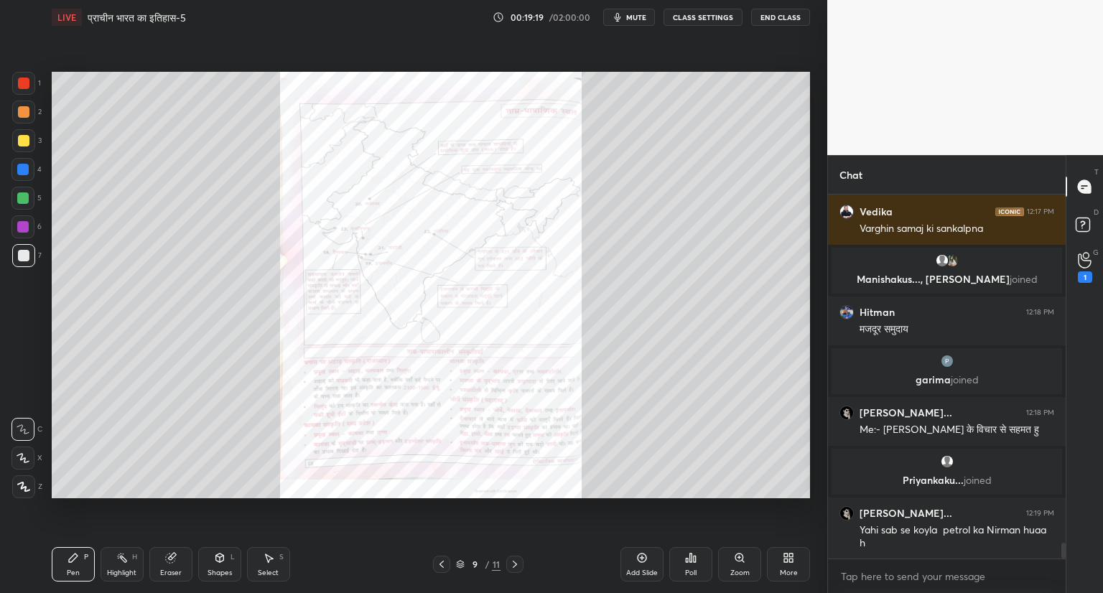
click at [732, 555] on div "Zoom" at bounding box center [739, 564] width 43 height 34
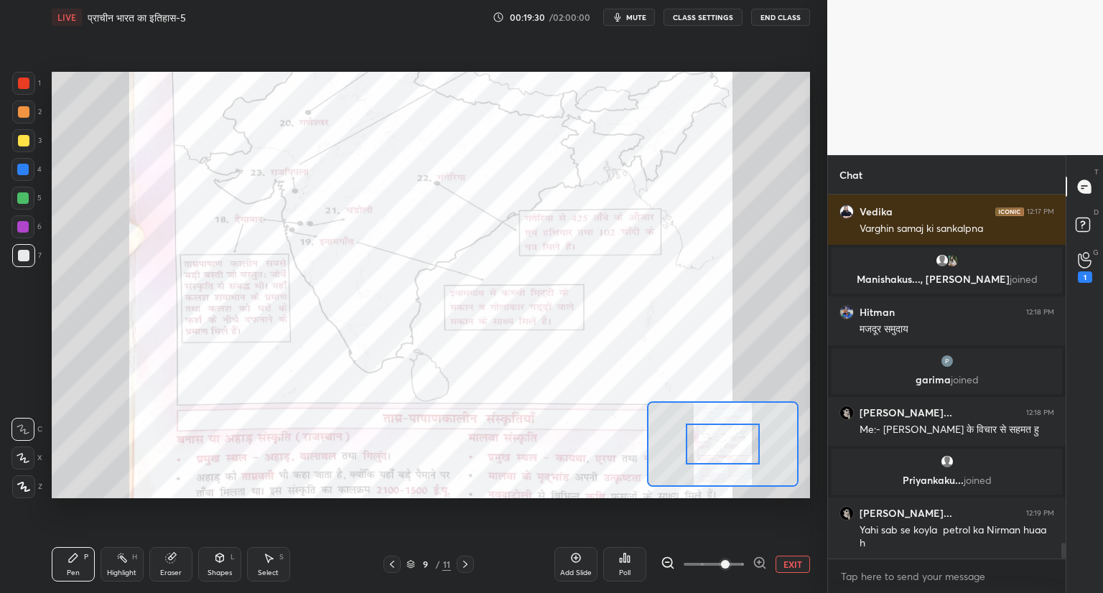
click at [461, 565] on icon at bounding box center [465, 564] width 11 height 11
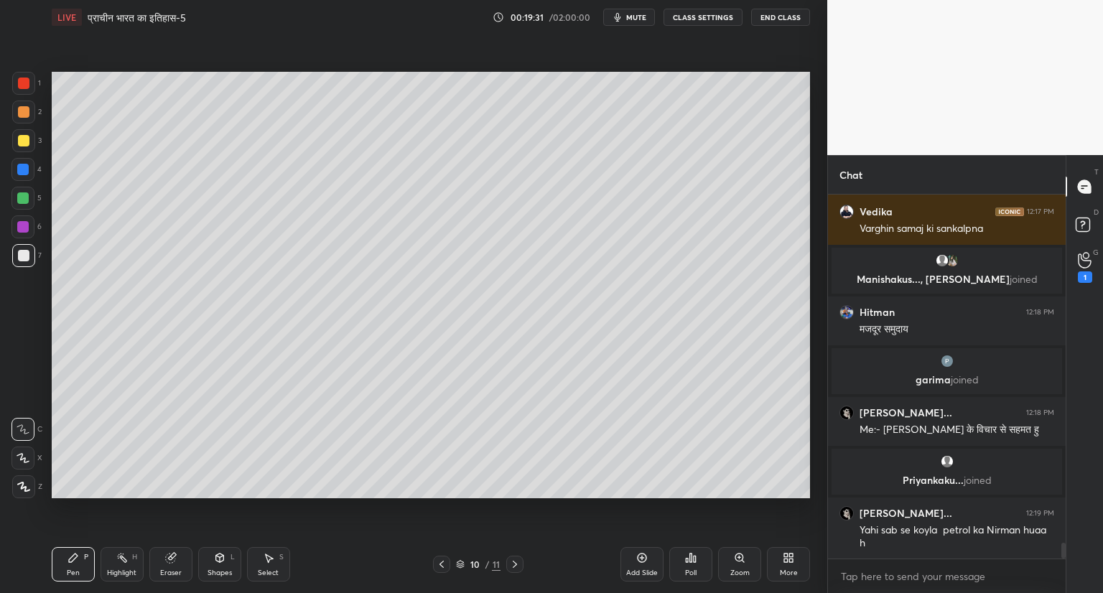
click at [511, 562] on icon at bounding box center [514, 564] width 11 height 11
click at [514, 561] on icon at bounding box center [514, 564] width 11 height 11
click at [514, 565] on icon at bounding box center [514, 564] width 11 height 11
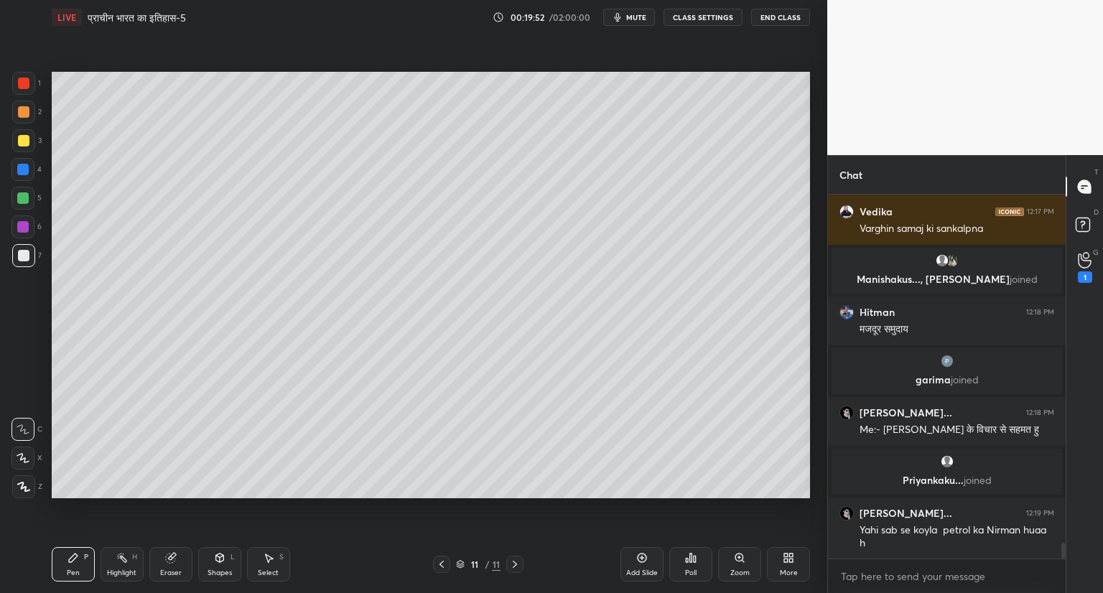
click at [640, 552] on icon at bounding box center [641, 557] width 11 height 11
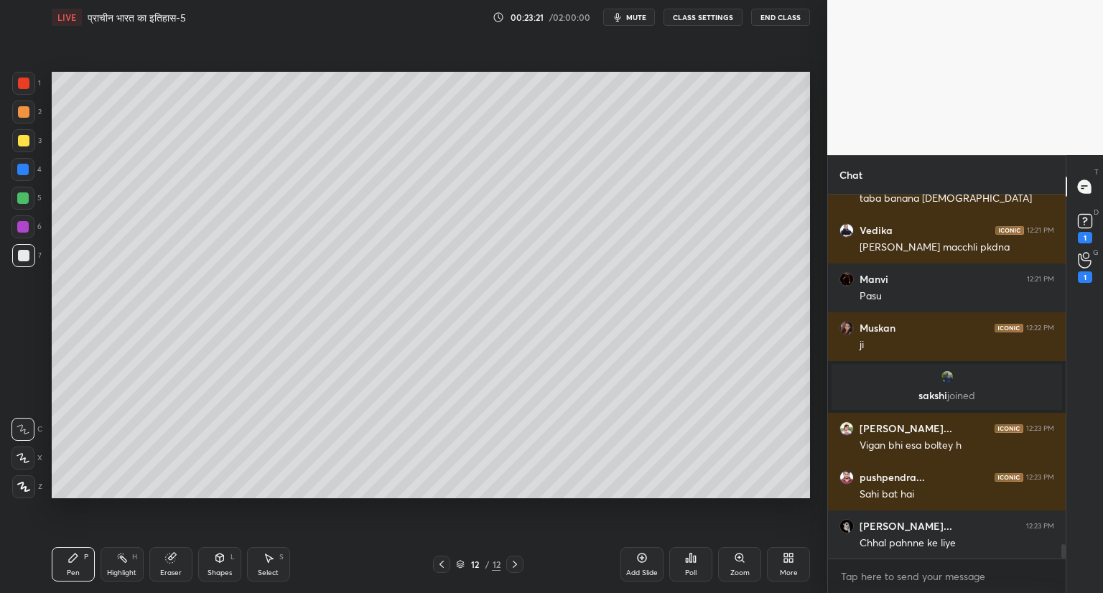
scroll to position [8665, 0]
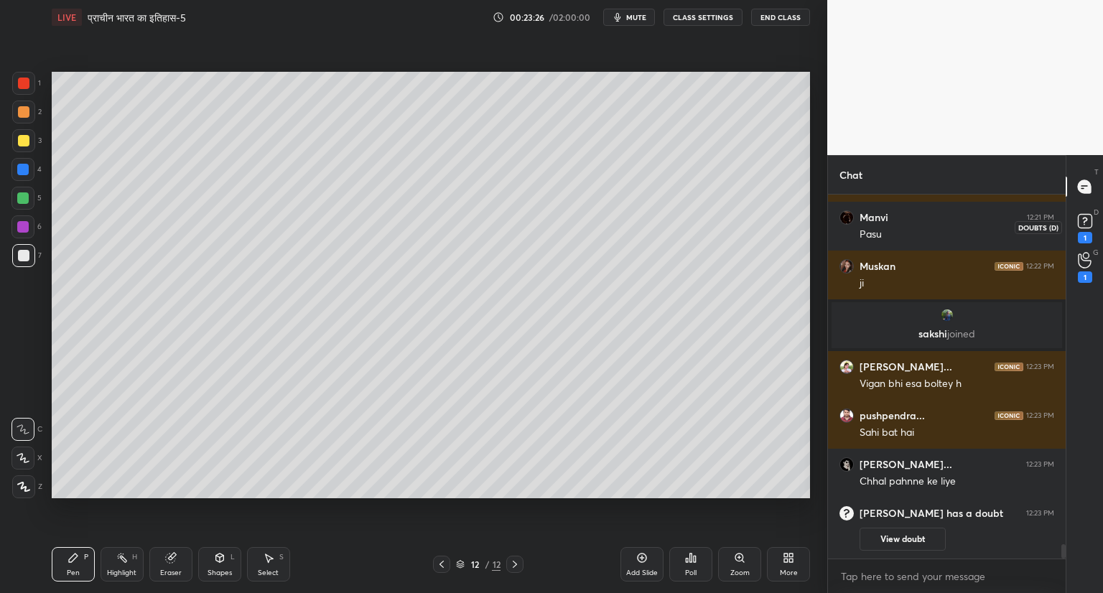
click at [1083, 228] on rect at bounding box center [1085, 222] width 14 height 14
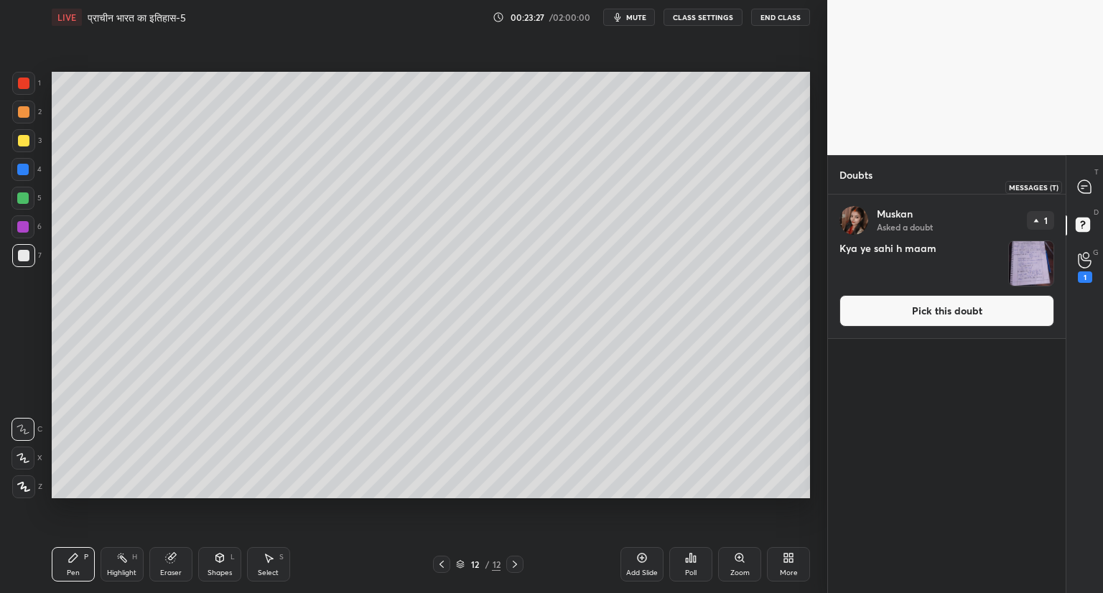
click at [1089, 187] on icon at bounding box center [1084, 186] width 13 height 13
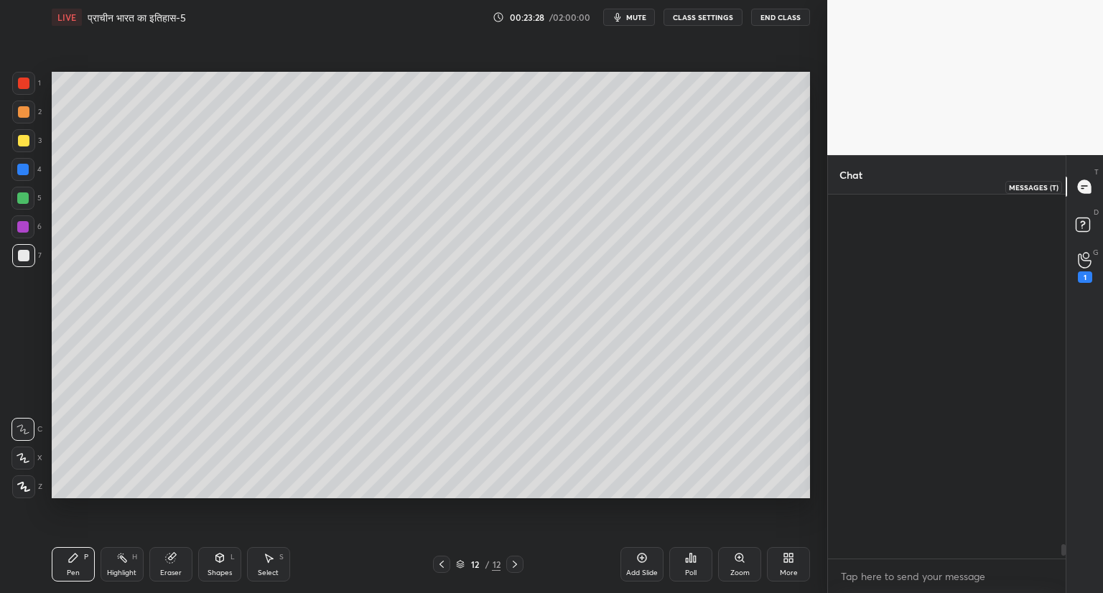
scroll to position [360, 233]
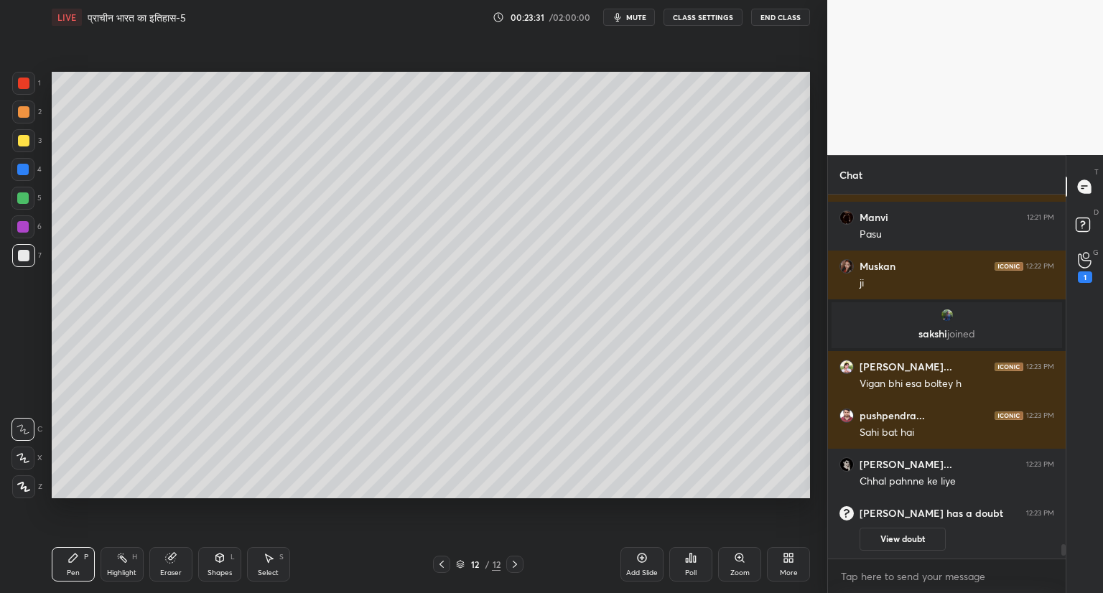
click at [511, 565] on icon at bounding box center [514, 564] width 11 height 11
click at [642, 560] on icon at bounding box center [642, 558] width 4 height 4
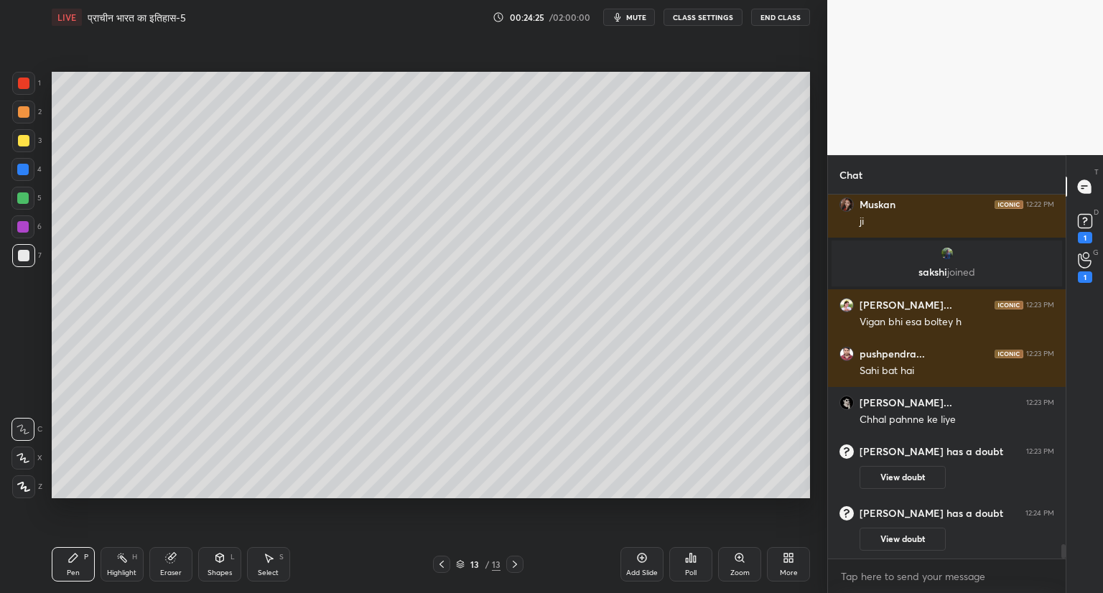
click at [172, 555] on icon at bounding box center [172, 556] width 8 height 7
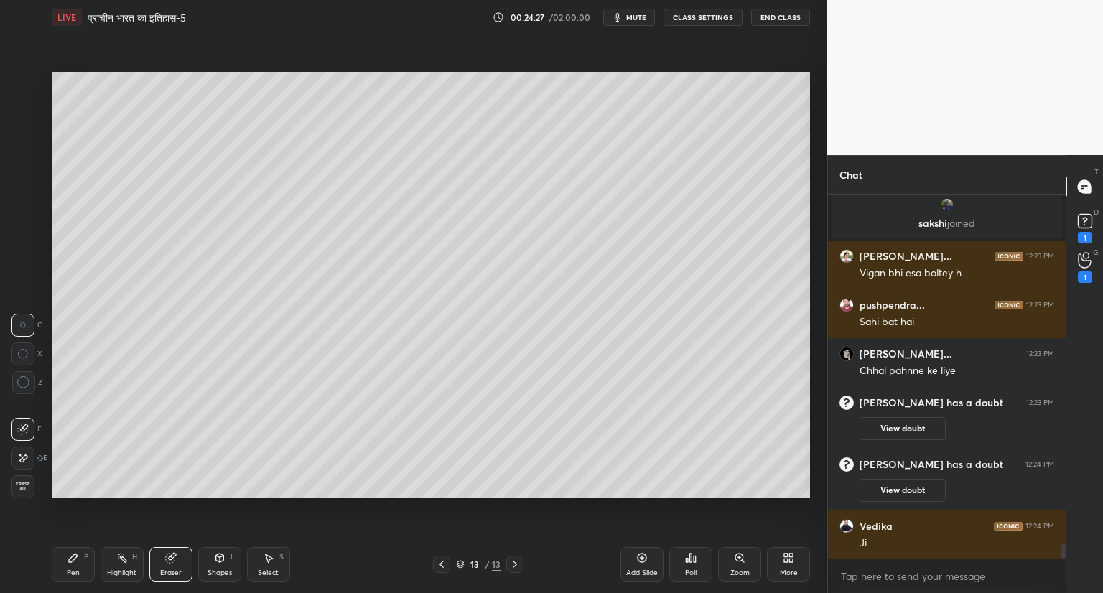
scroll to position [8754, 0]
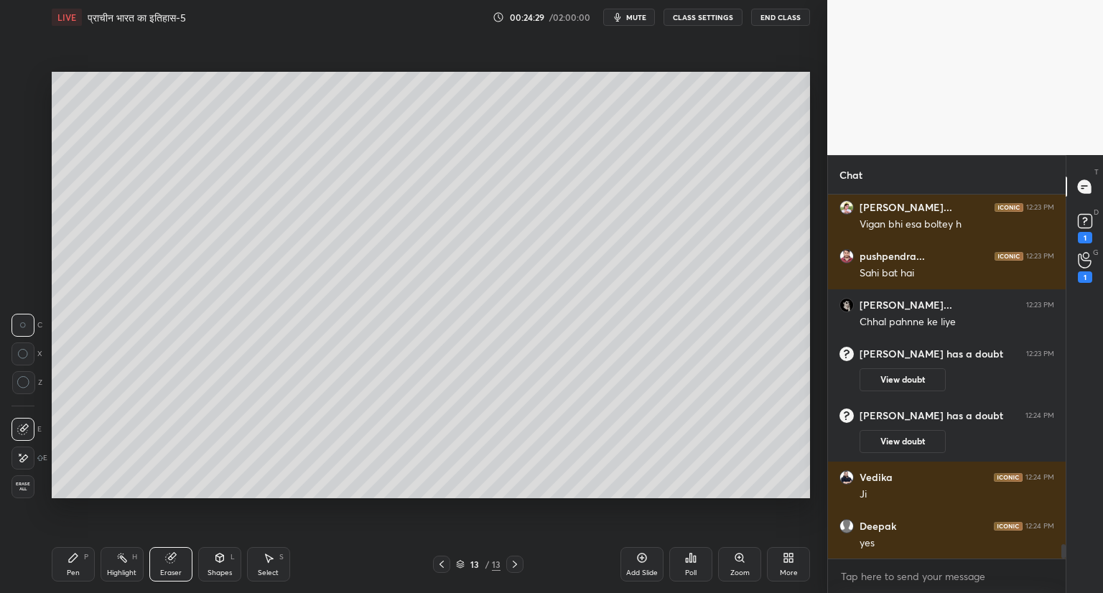
click at [71, 558] on icon at bounding box center [73, 558] width 9 height 9
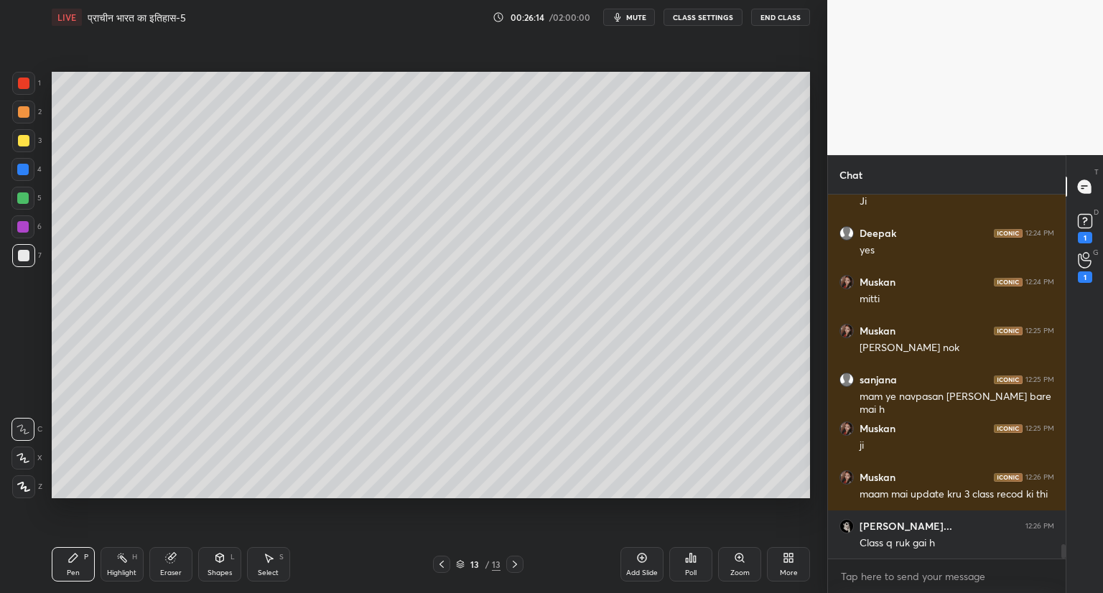
scroll to position [9096, 0]
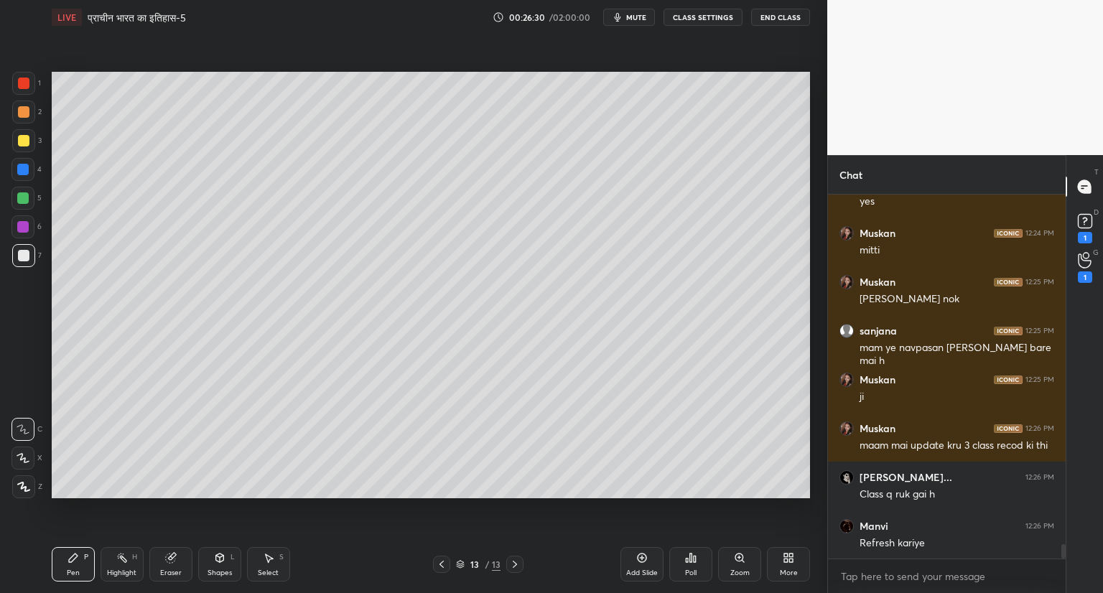
click at [644, 560] on icon at bounding box center [641, 557] width 11 height 11
click at [441, 564] on icon at bounding box center [442, 564] width 4 height 7
click at [443, 565] on icon at bounding box center [441, 564] width 11 height 11
click at [515, 565] on icon at bounding box center [514, 564] width 11 height 11
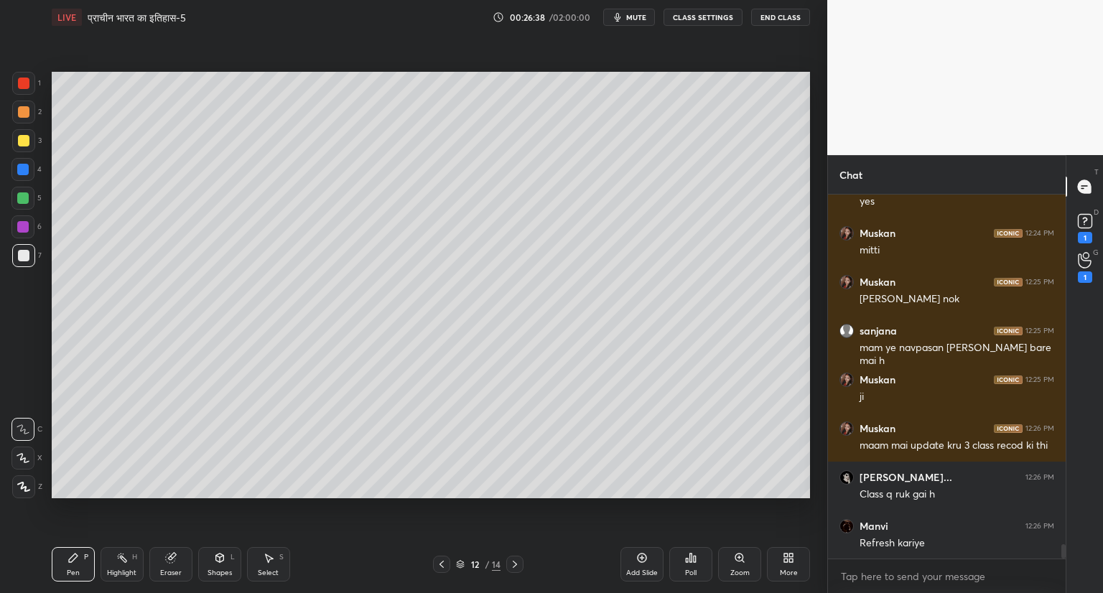
scroll to position [9145, 0]
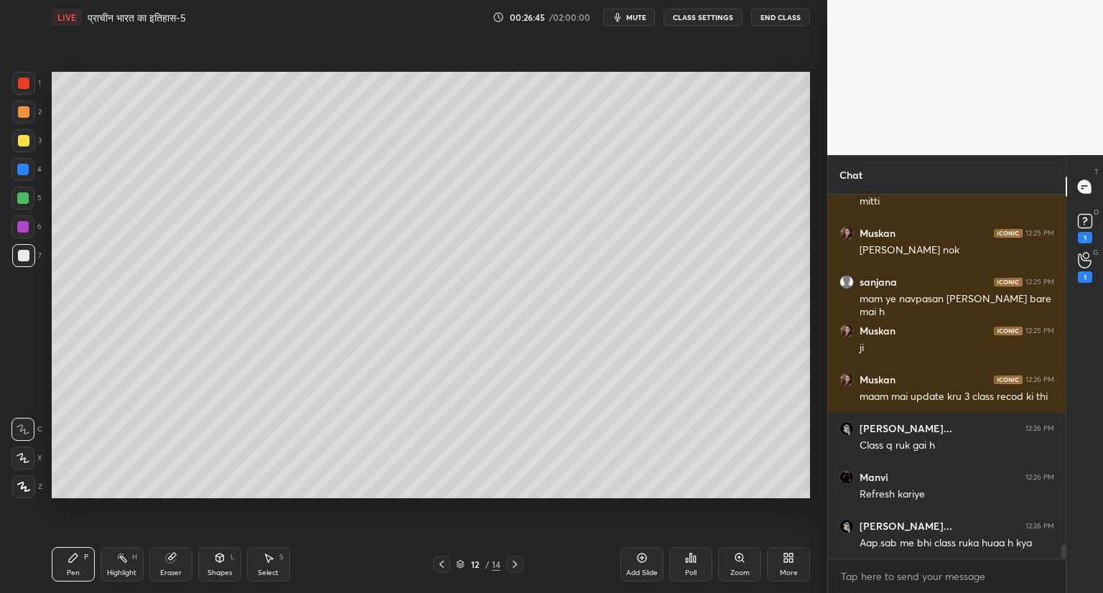
click at [514, 564] on icon at bounding box center [514, 564] width 11 height 11
click at [439, 561] on icon at bounding box center [441, 564] width 11 height 11
click at [643, 554] on icon at bounding box center [642, 558] width 9 height 9
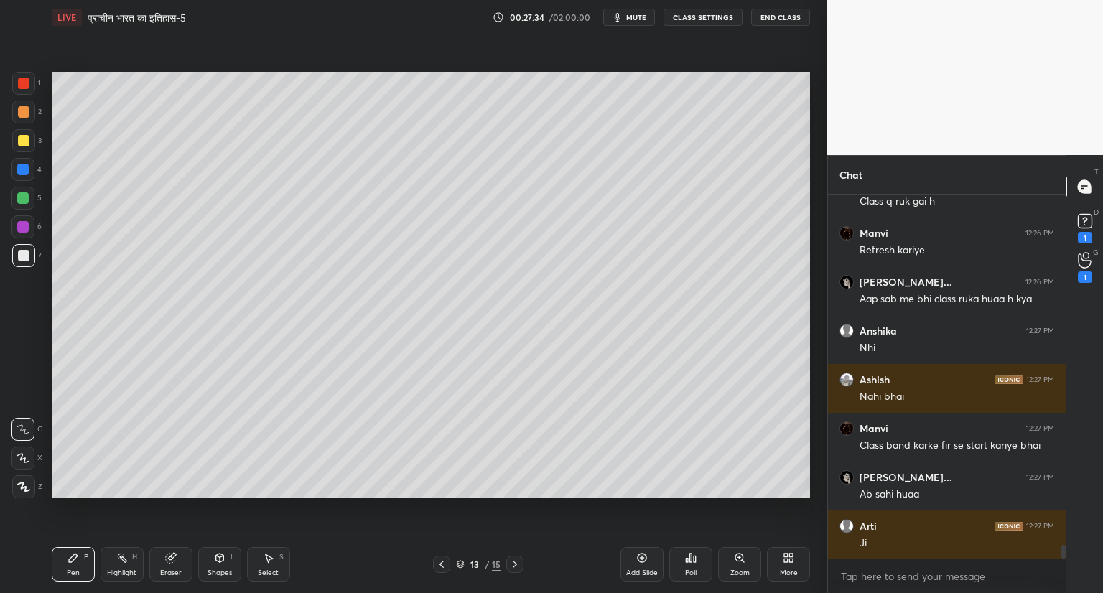
scroll to position [9438, 0]
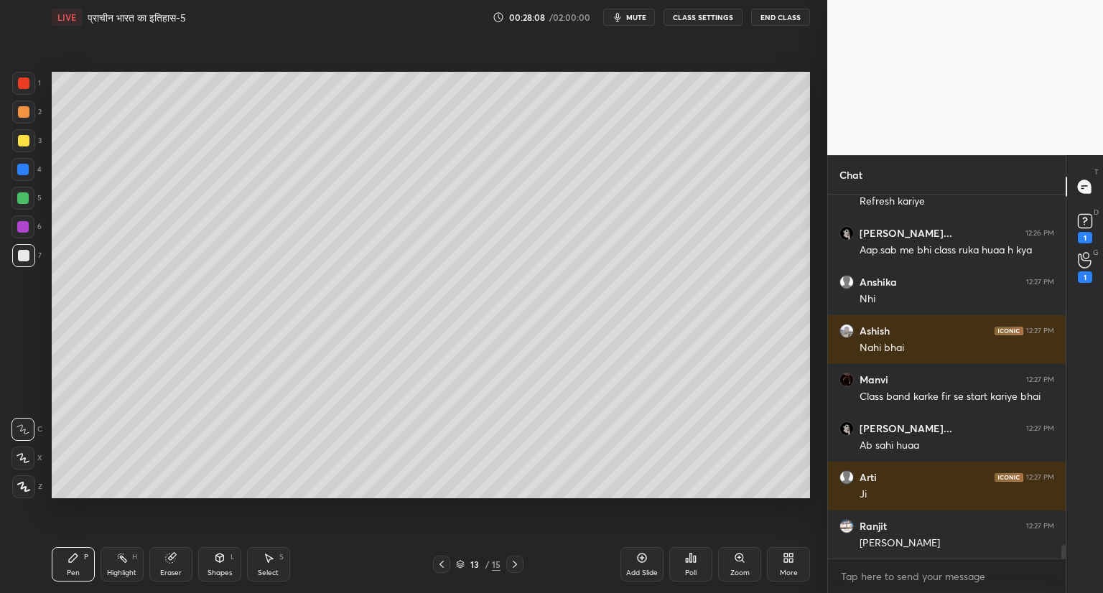
click at [634, 15] on span "mute" at bounding box center [636, 17] width 20 height 10
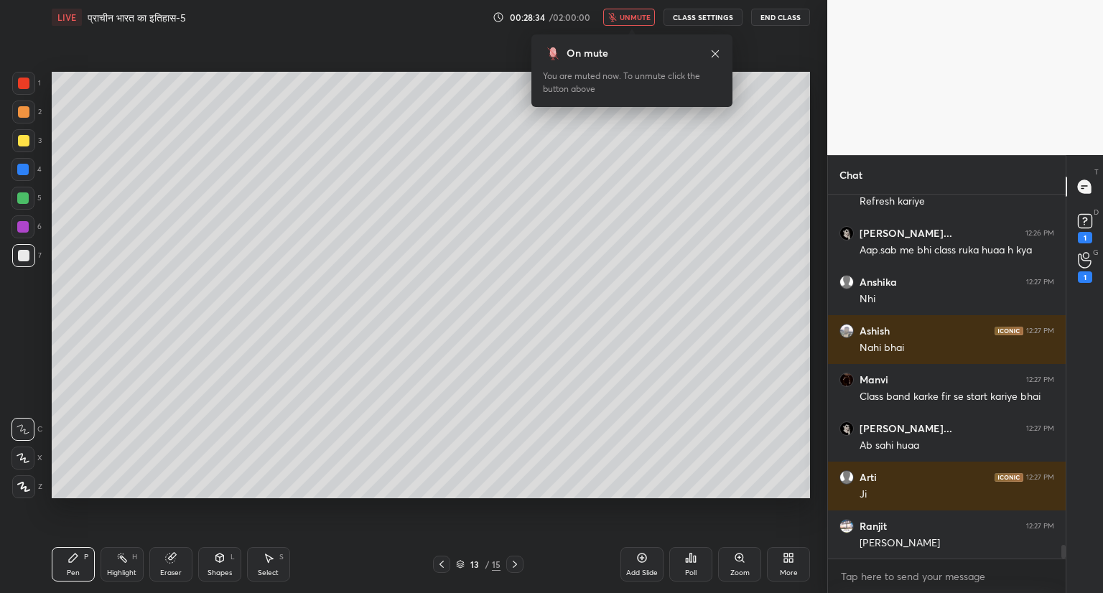
click at [633, 14] on span "unmute" at bounding box center [635, 17] width 31 height 10
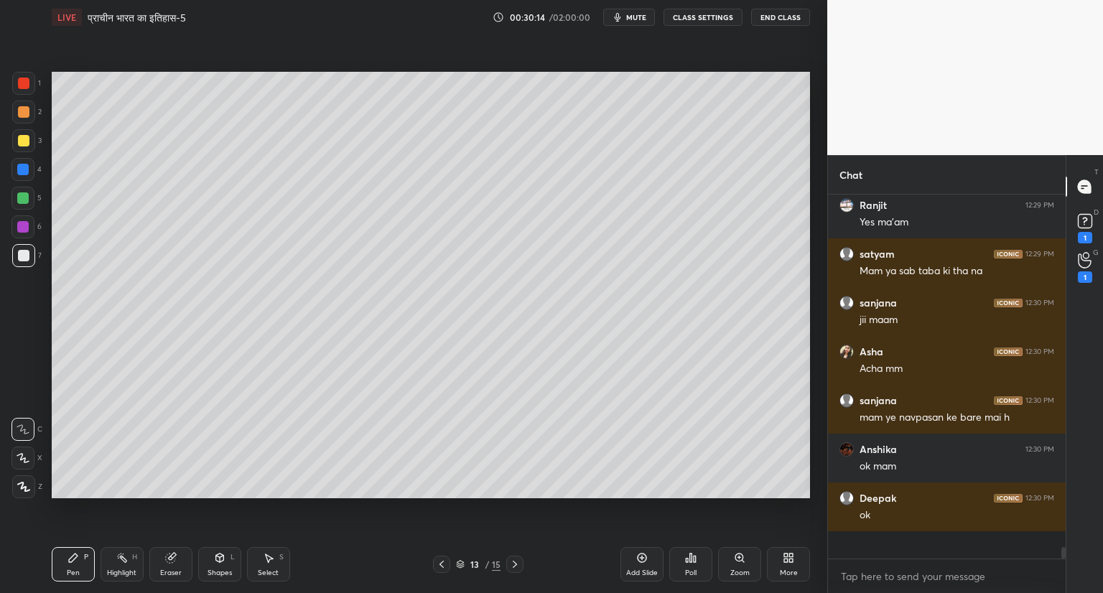
scroll to position [10039, 0]
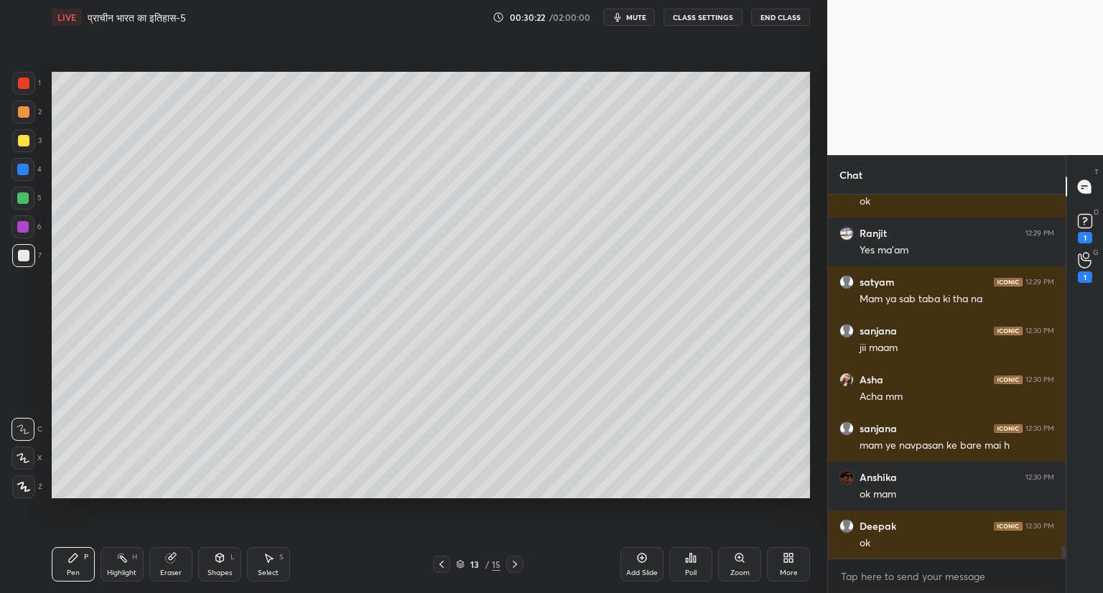
click at [516, 562] on icon at bounding box center [514, 564] width 11 height 11
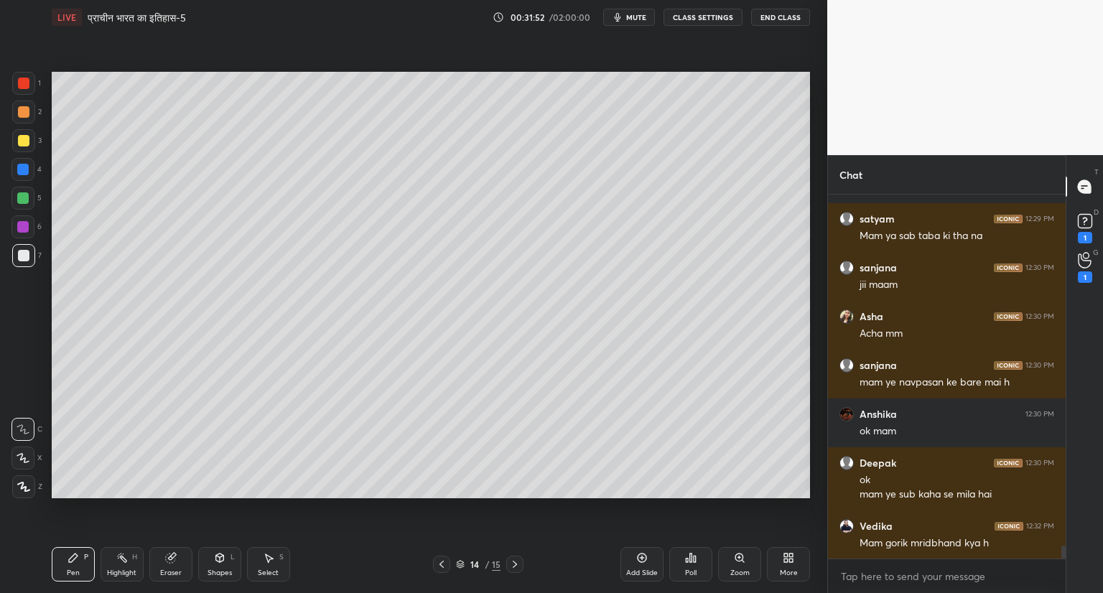
scroll to position [10151, 0]
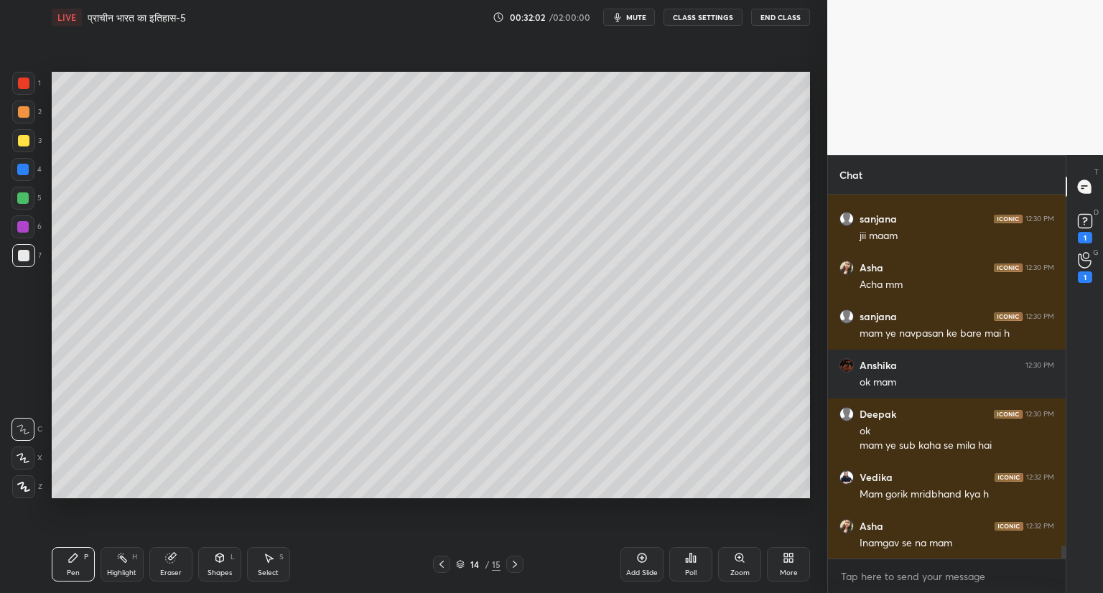
click at [643, 555] on icon at bounding box center [641, 557] width 11 height 11
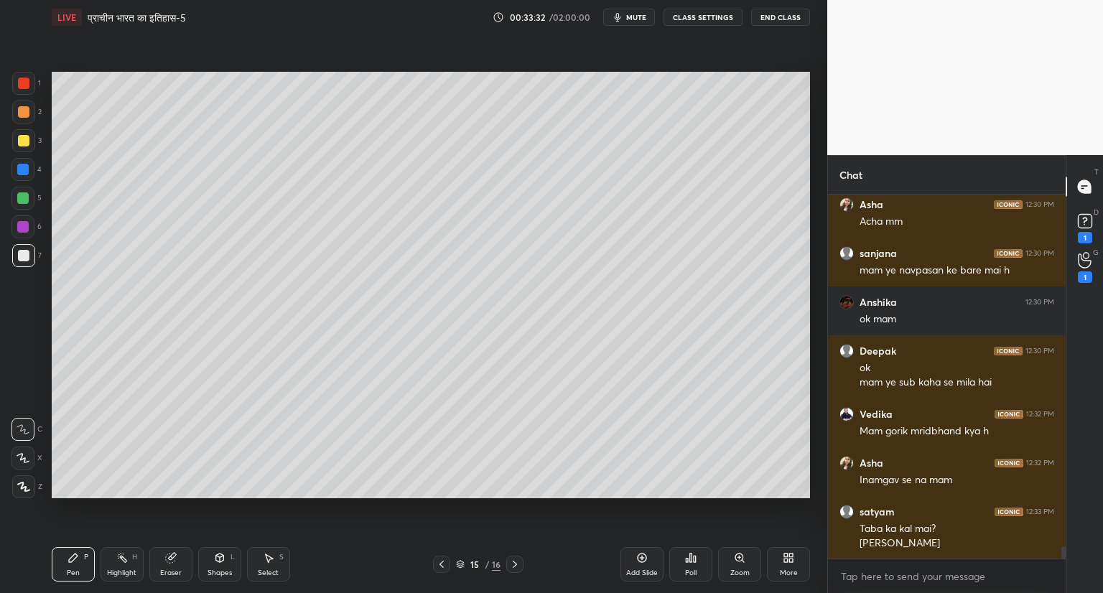
scroll to position [10263, 0]
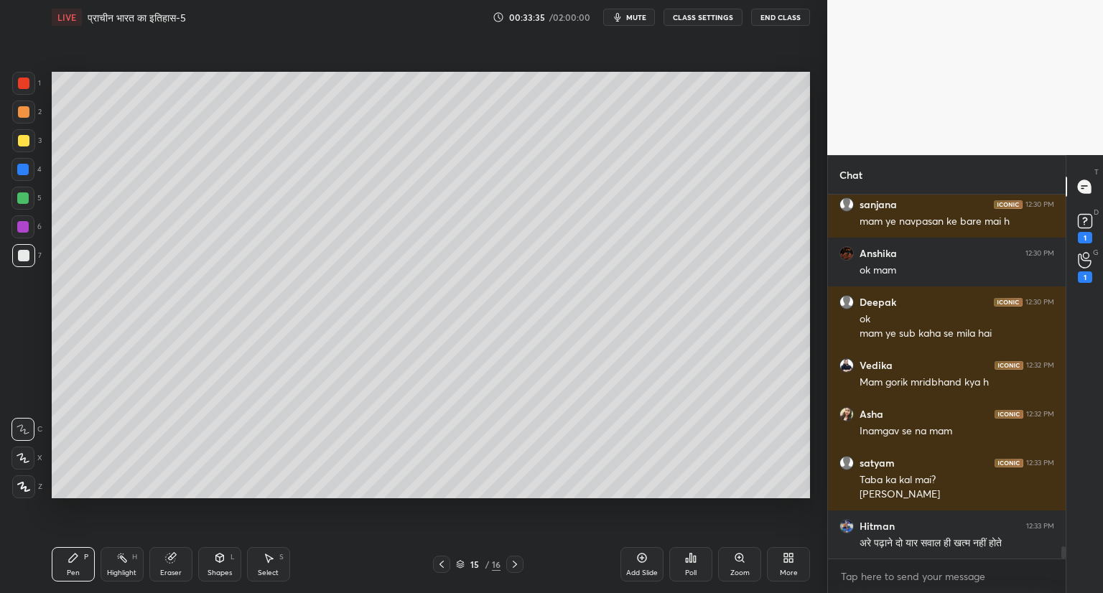
click at [441, 564] on icon at bounding box center [442, 564] width 4 height 7
click at [442, 564] on icon at bounding box center [441, 564] width 11 height 11
click at [442, 565] on icon at bounding box center [441, 564] width 11 height 11
click at [443, 565] on icon at bounding box center [441, 564] width 11 height 11
click at [443, 566] on icon at bounding box center [441, 564] width 11 height 11
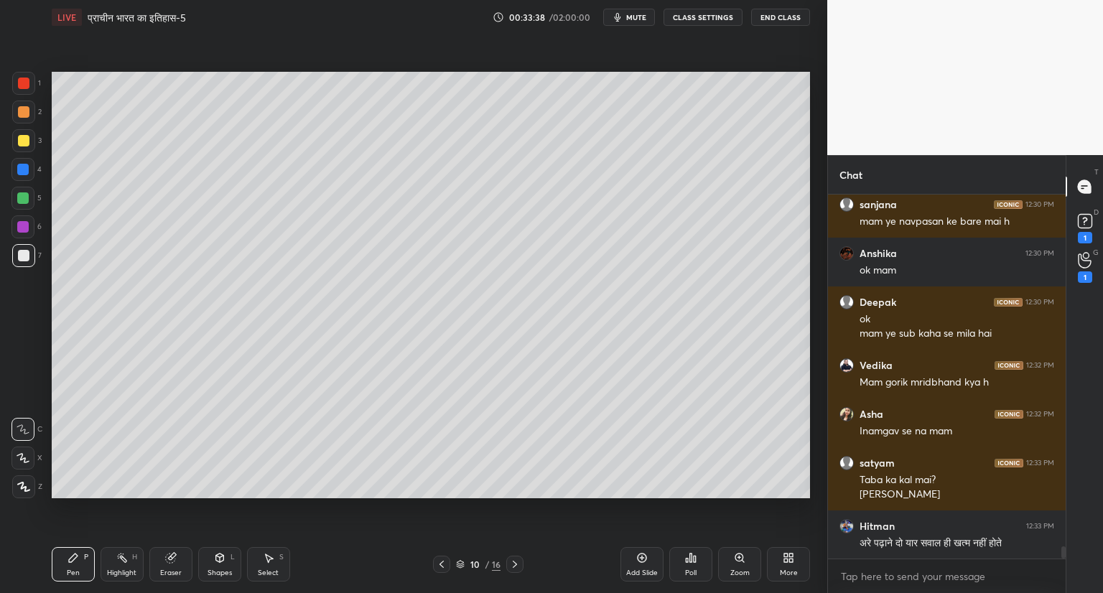
click at [445, 565] on icon at bounding box center [441, 564] width 11 height 11
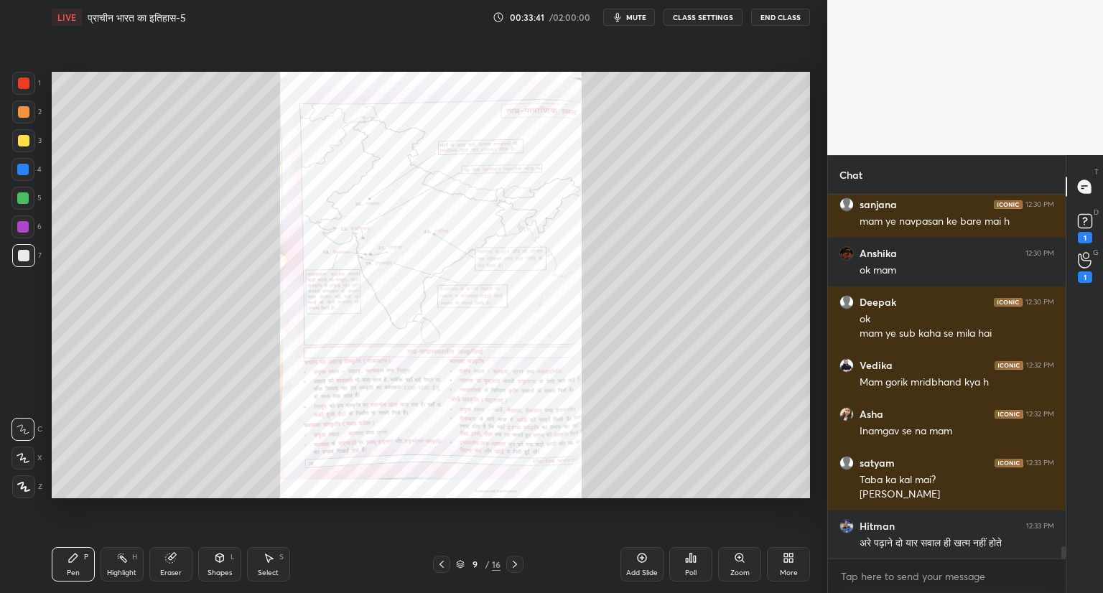
click at [733, 558] on div "Zoom" at bounding box center [739, 564] width 43 height 34
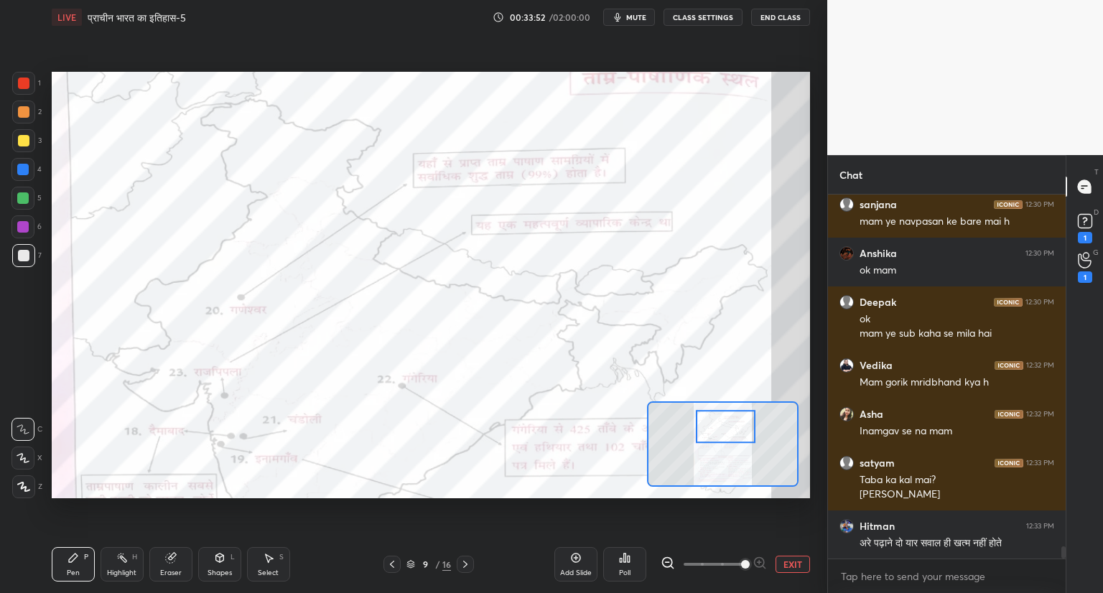
click at [27, 80] on div at bounding box center [23, 83] width 11 height 11
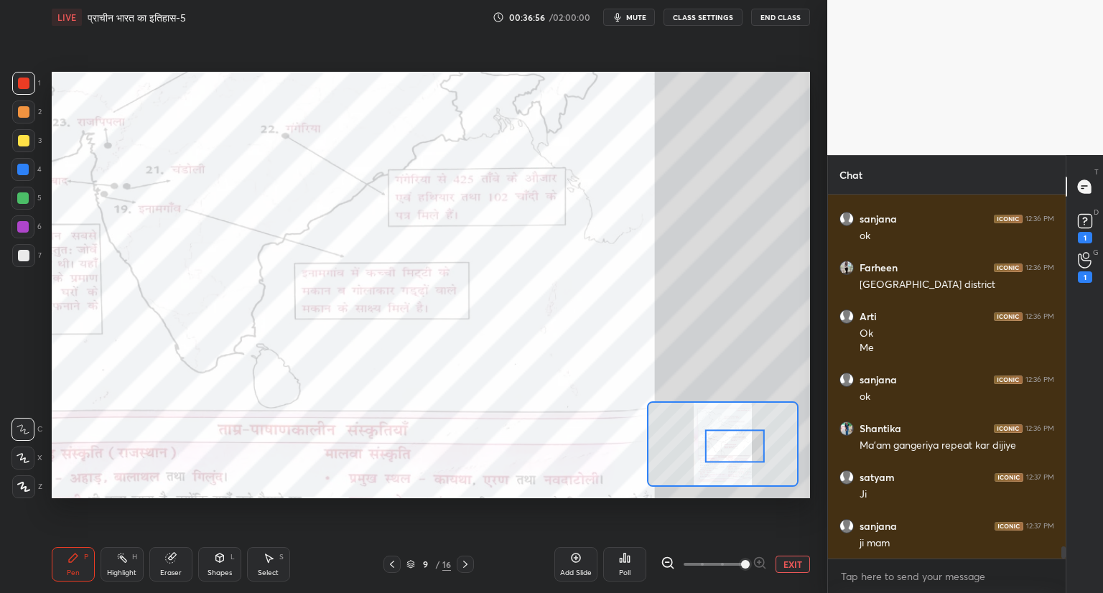
scroll to position [360, 233]
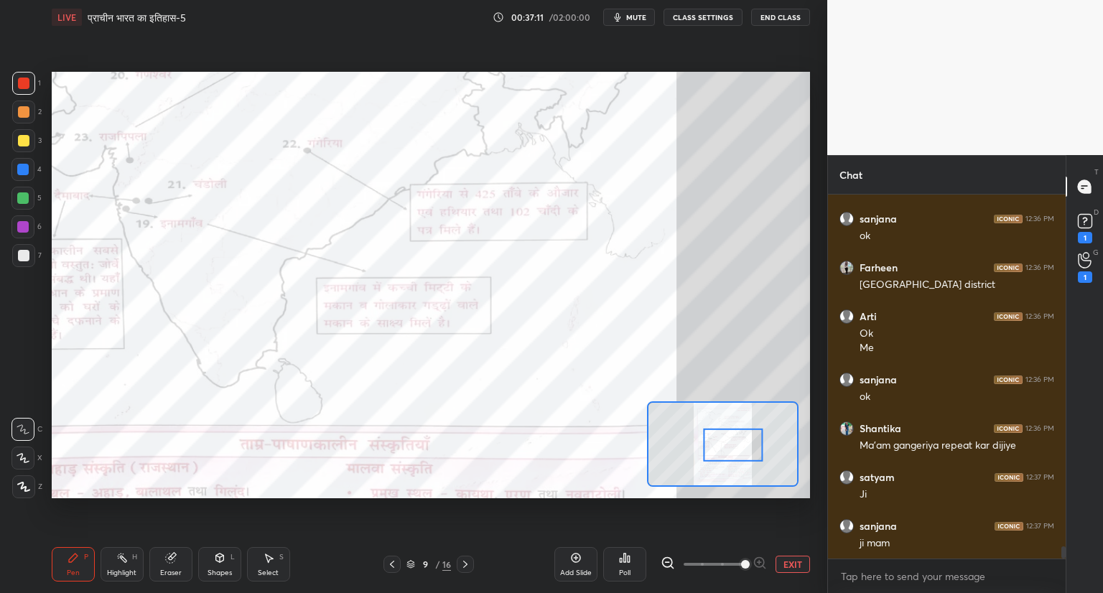
click at [463, 564] on icon at bounding box center [465, 564] width 11 height 11
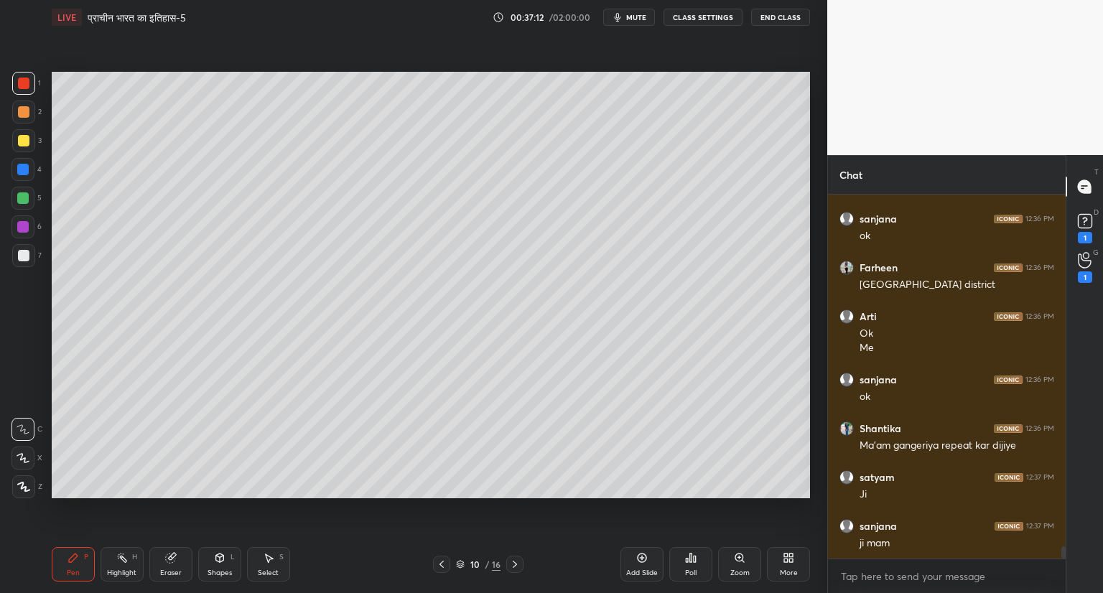
click at [468, 564] on div "10" at bounding box center [475, 564] width 14 height 9
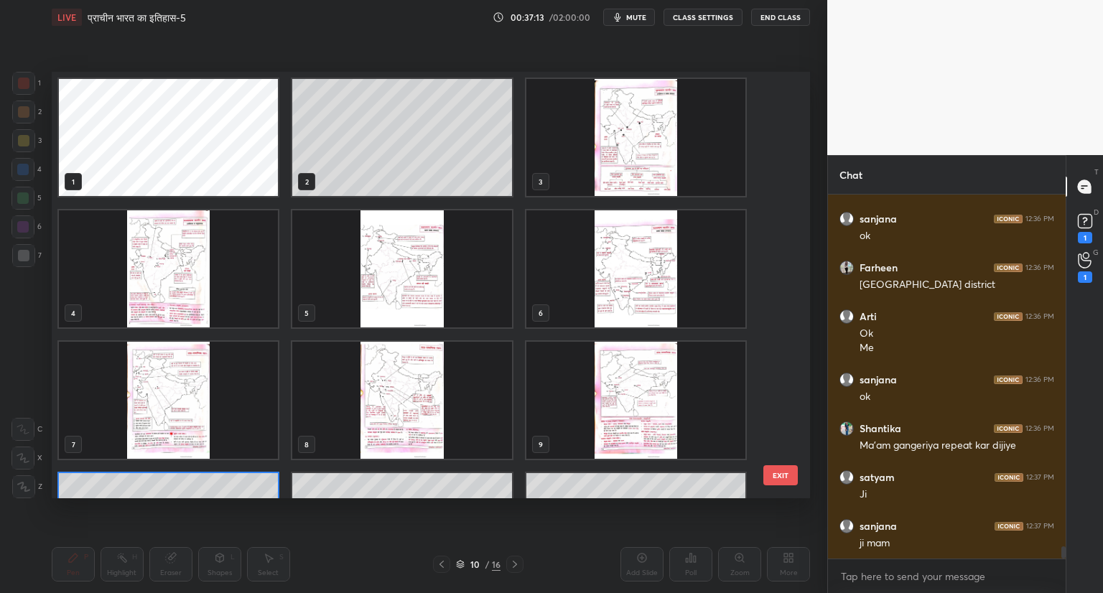
scroll to position [422, 752]
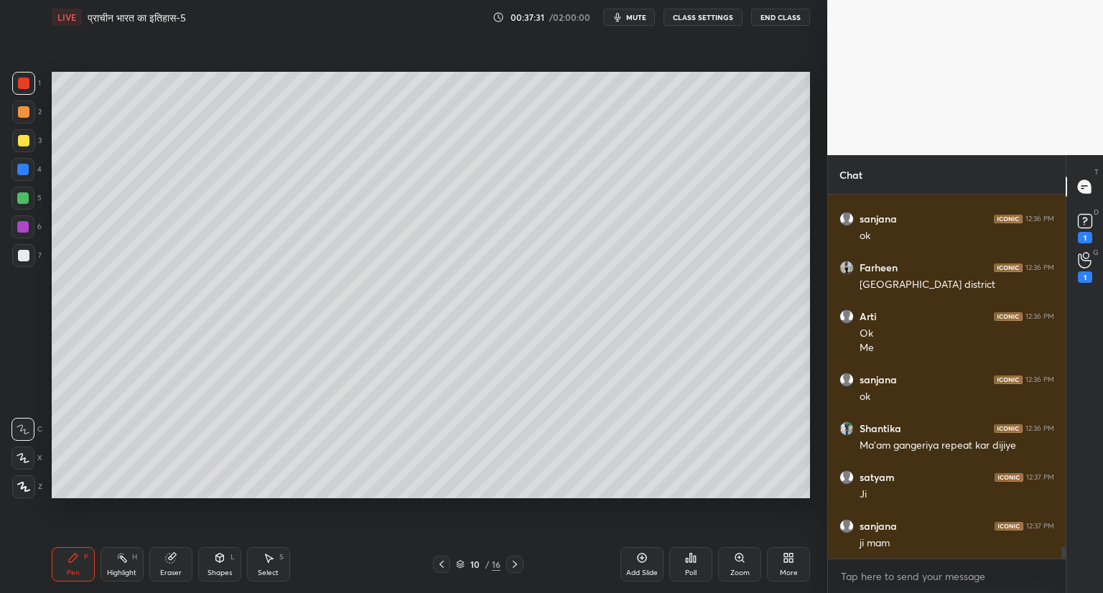
click at [445, 561] on icon at bounding box center [441, 564] width 11 height 11
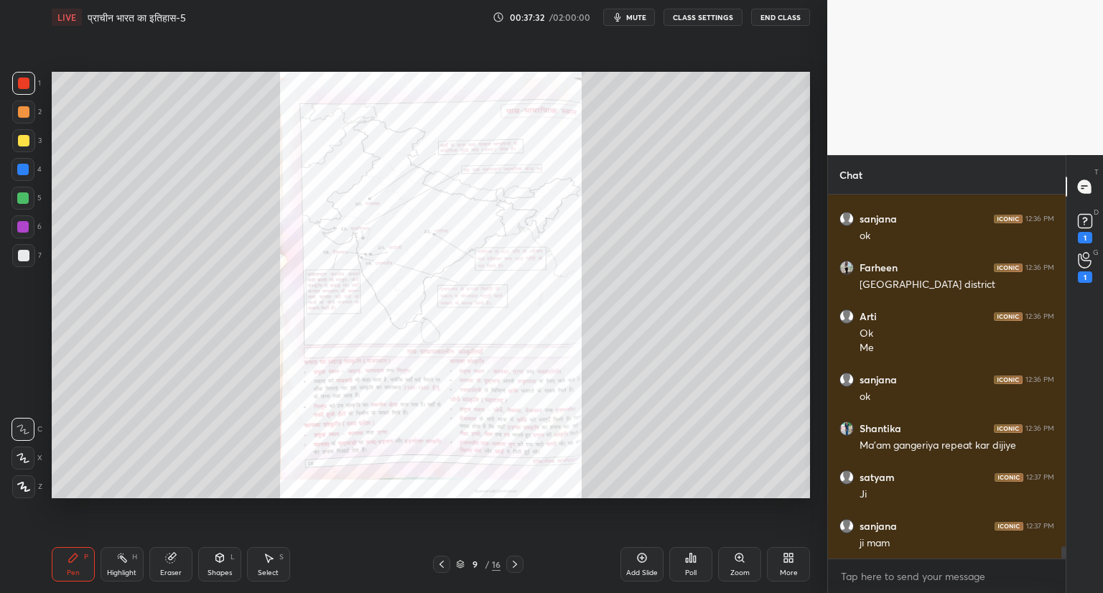
click at [517, 564] on icon at bounding box center [514, 564] width 11 height 11
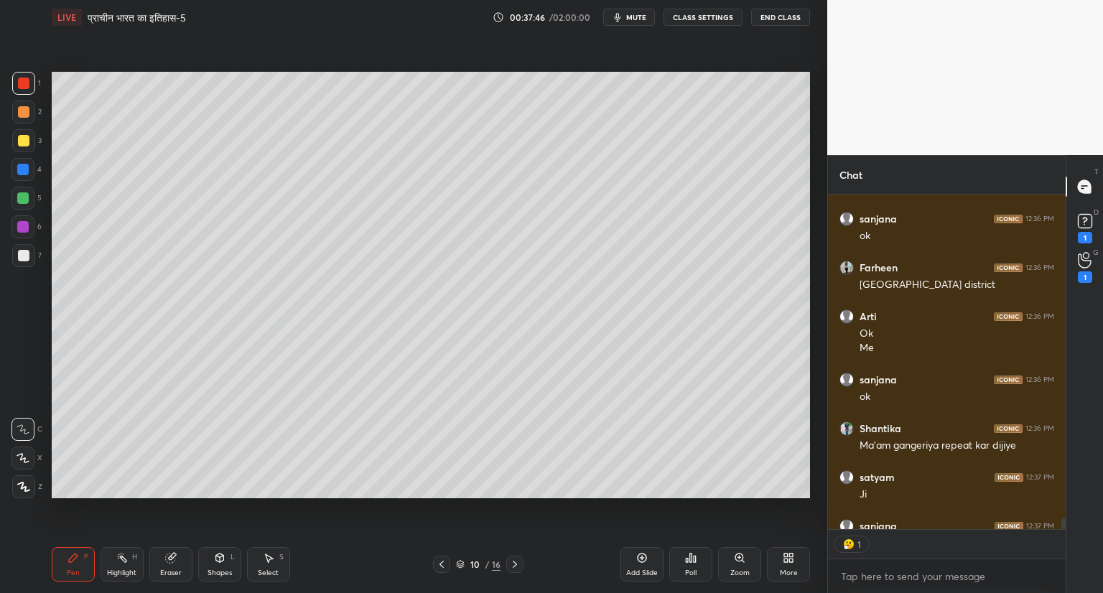
scroll to position [5, 4]
click at [509, 563] on icon at bounding box center [514, 564] width 11 height 11
click at [511, 560] on icon at bounding box center [514, 564] width 11 height 11
click at [513, 560] on icon at bounding box center [514, 564] width 11 height 11
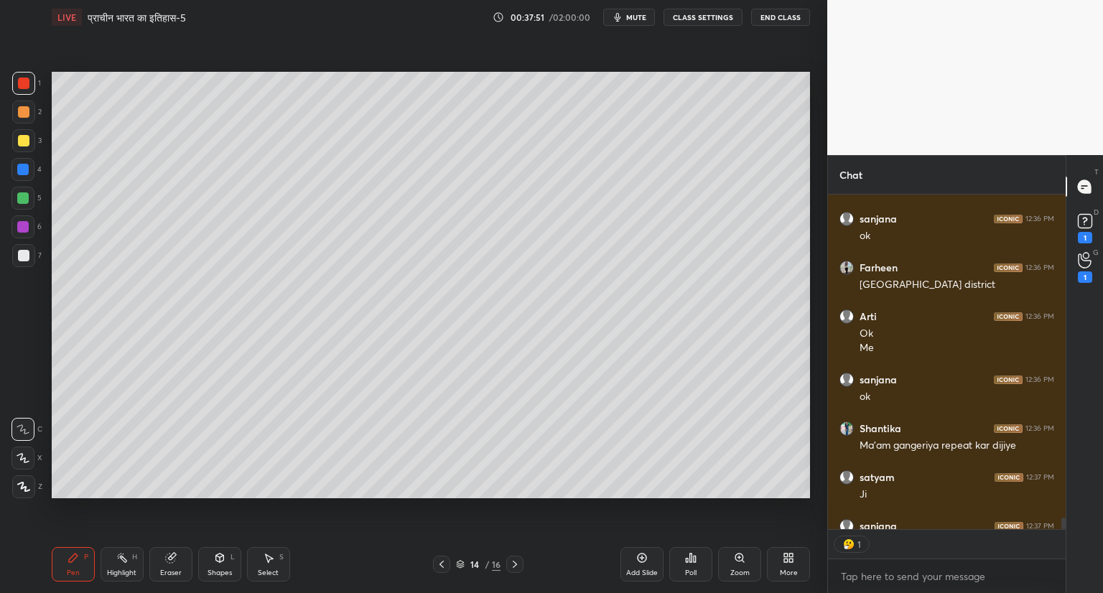
click at [514, 561] on icon at bounding box center [514, 564] width 11 height 11
click at [514, 563] on icon at bounding box center [515, 564] width 4 height 7
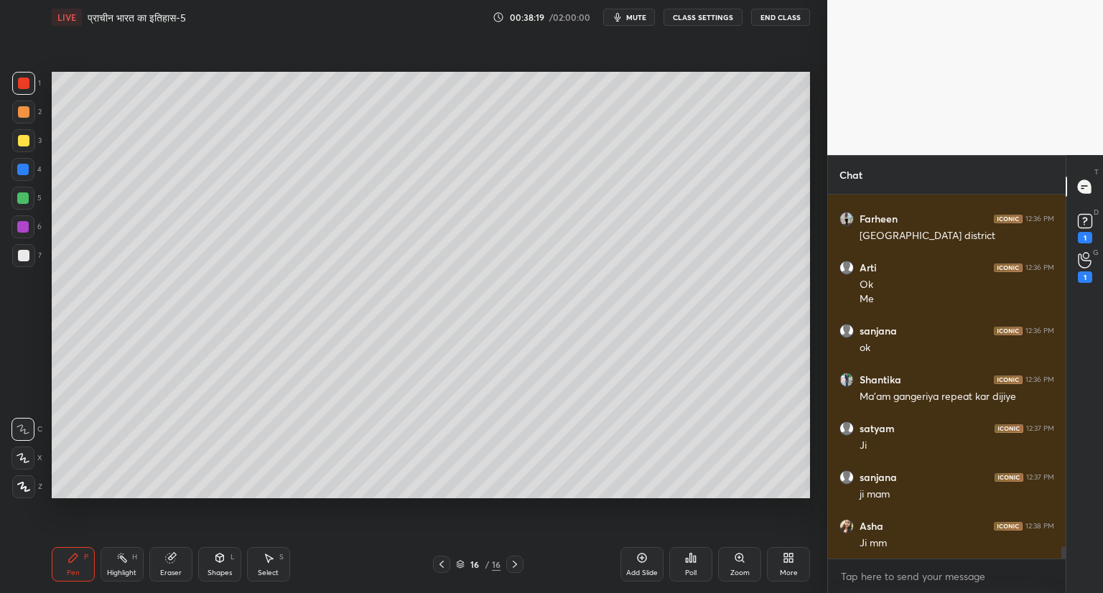
scroll to position [10583, 0]
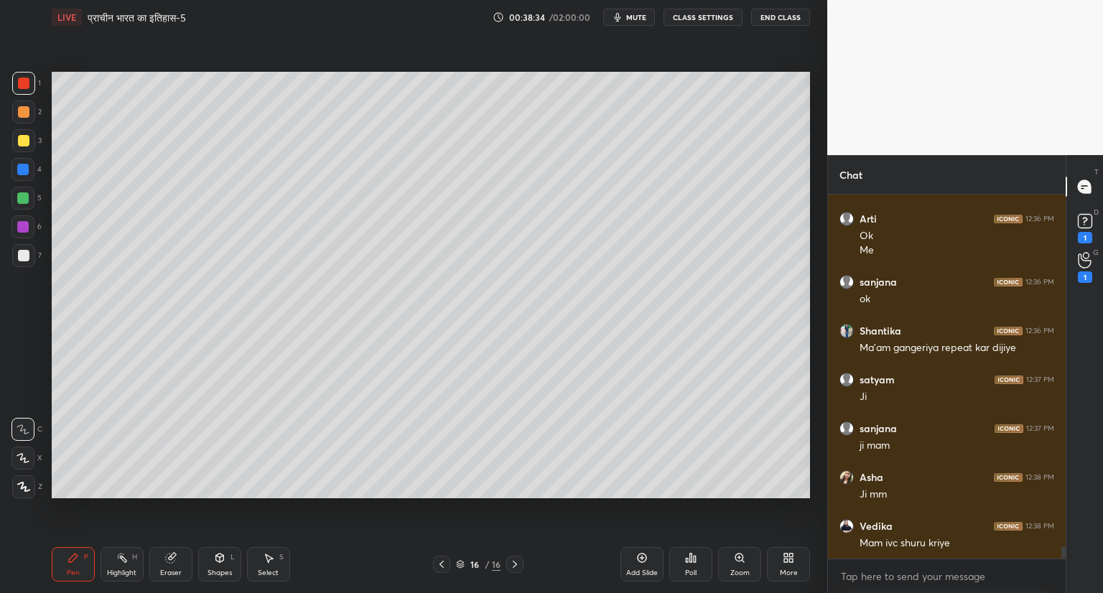
click at [27, 253] on div at bounding box center [23, 255] width 11 height 11
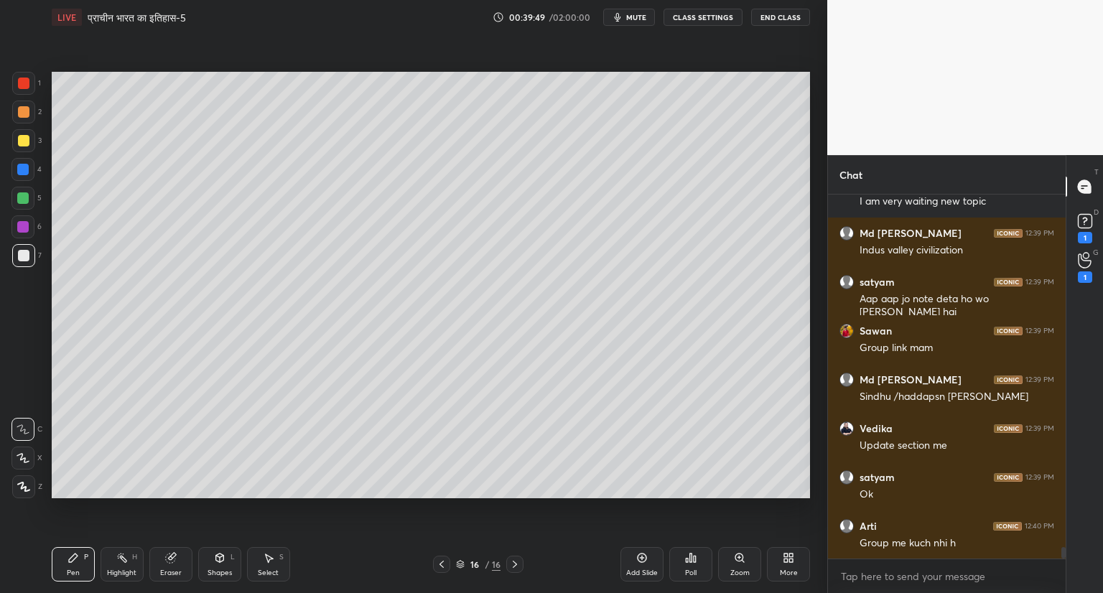
scroll to position [11120, 0]
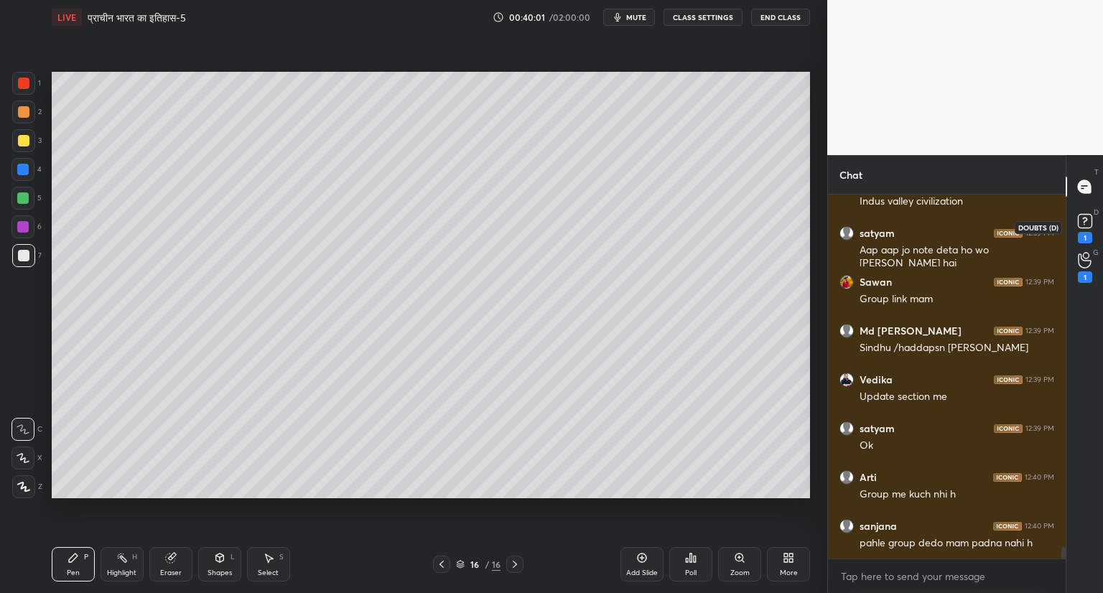
click at [1083, 228] on rect at bounding box center [1085, 222] width 14 height 14
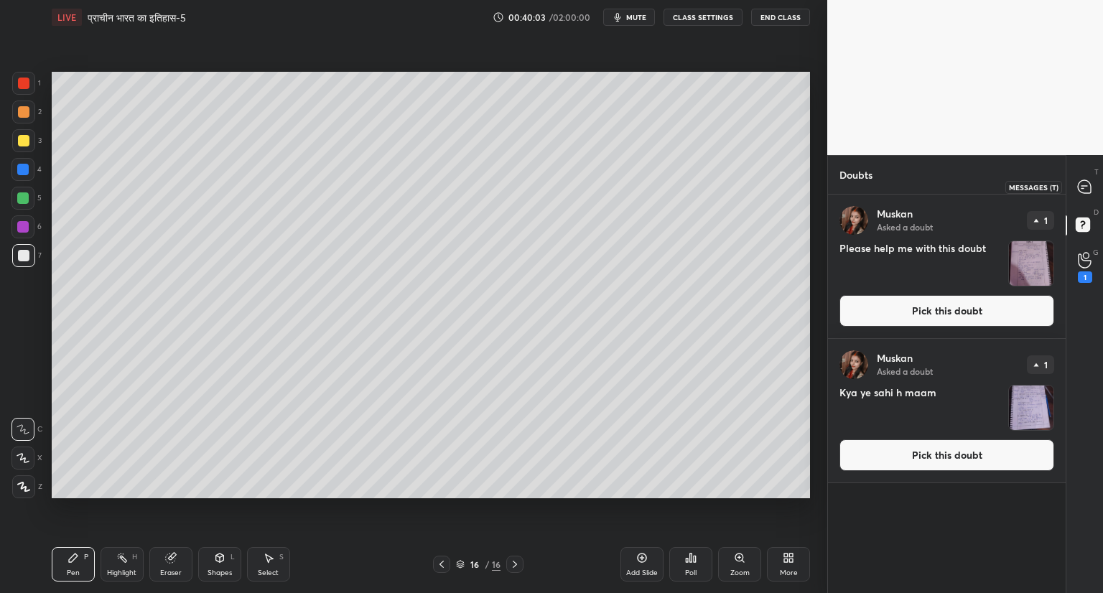
click at [1088, 186] on icon at bounding box center [1084, 186] width 13 height 13
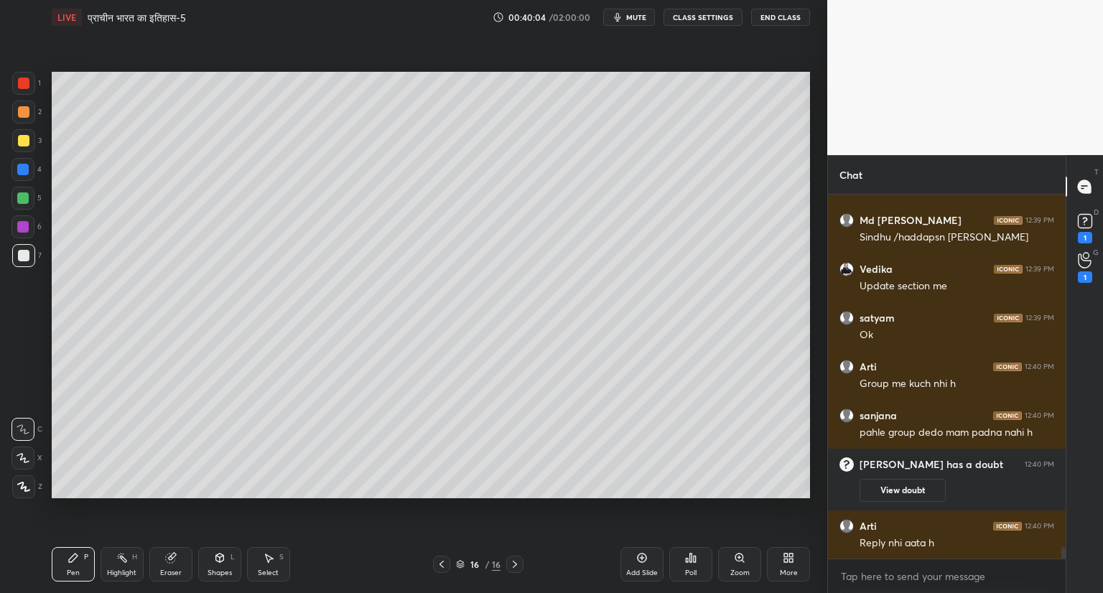
scroll to position [10876, 0]
click at [1083, 264] on icon at bounding box center [1085, 260] width 14 height 17
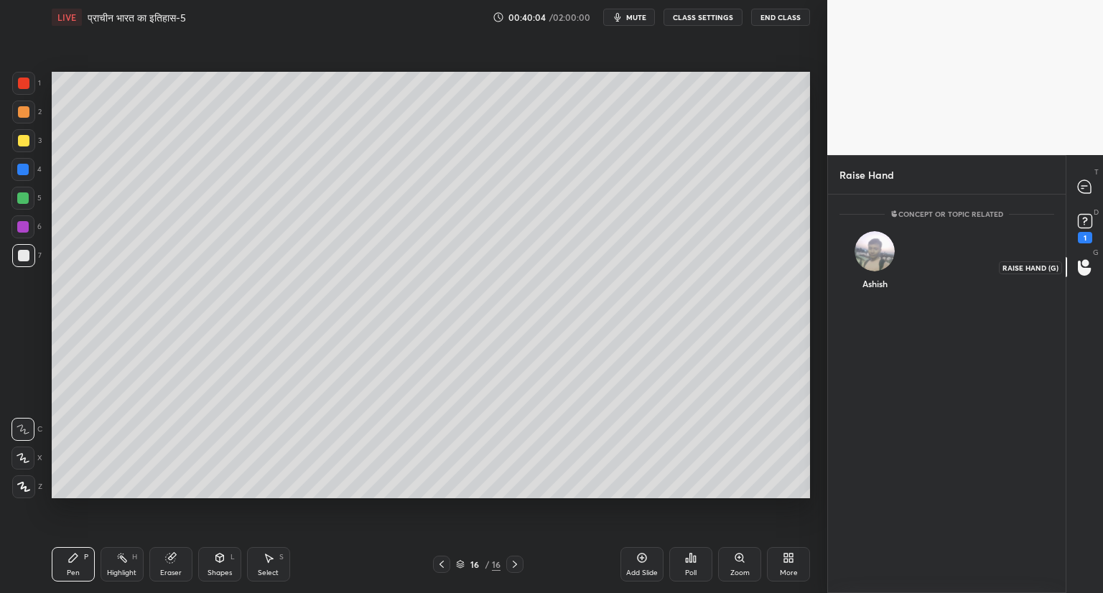
scroll to position [4, 4]
click at [1088, 187] on icon at bounding box center [1084, 186] width 13 height 13
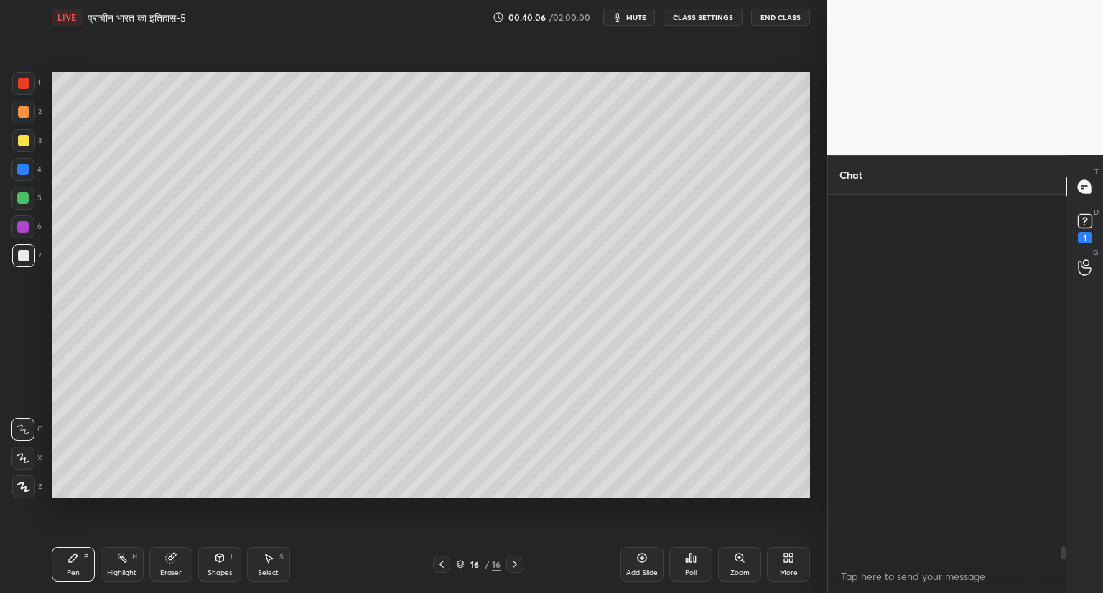
scroll to position [360, 233]
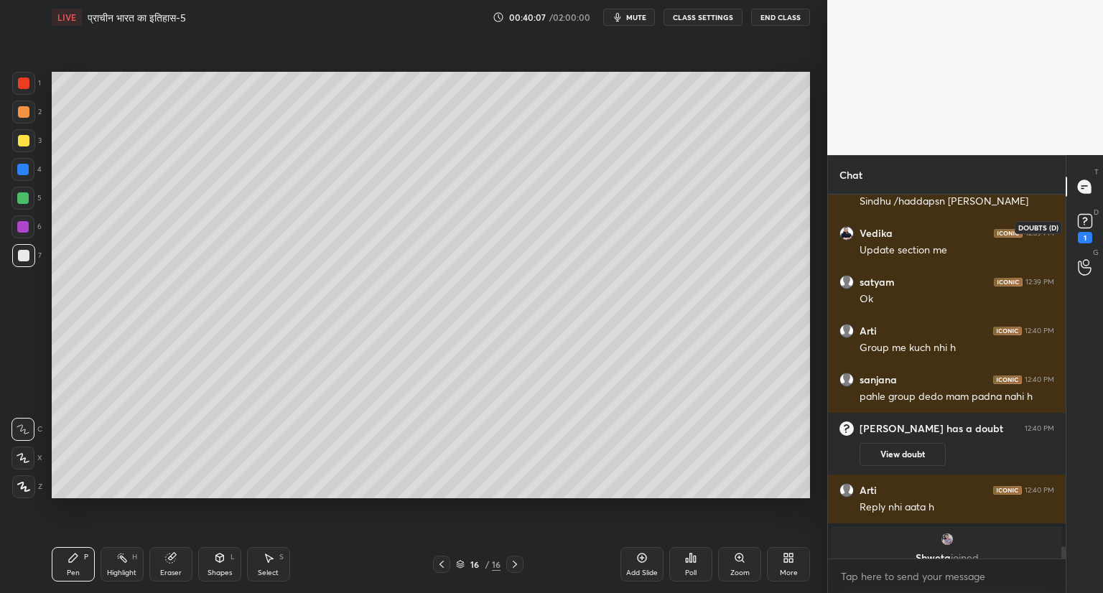
click at [1085, 222] on icon at bounding box center [1085, 221] width 5 height 6
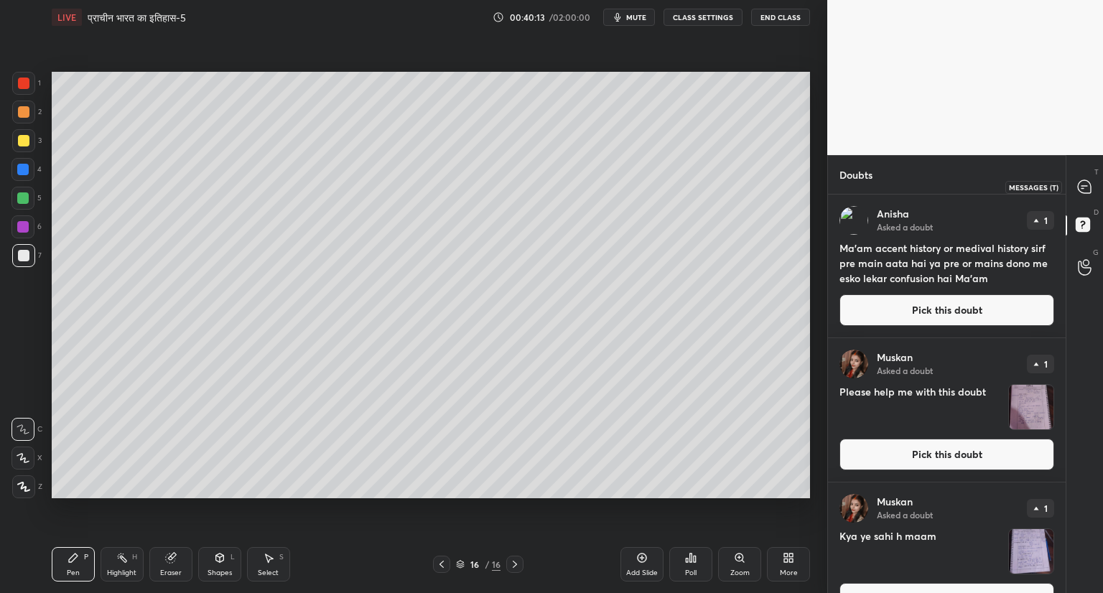
click at [1090, 188] on icon at bounding box center [1084, 186] width 13 height 13
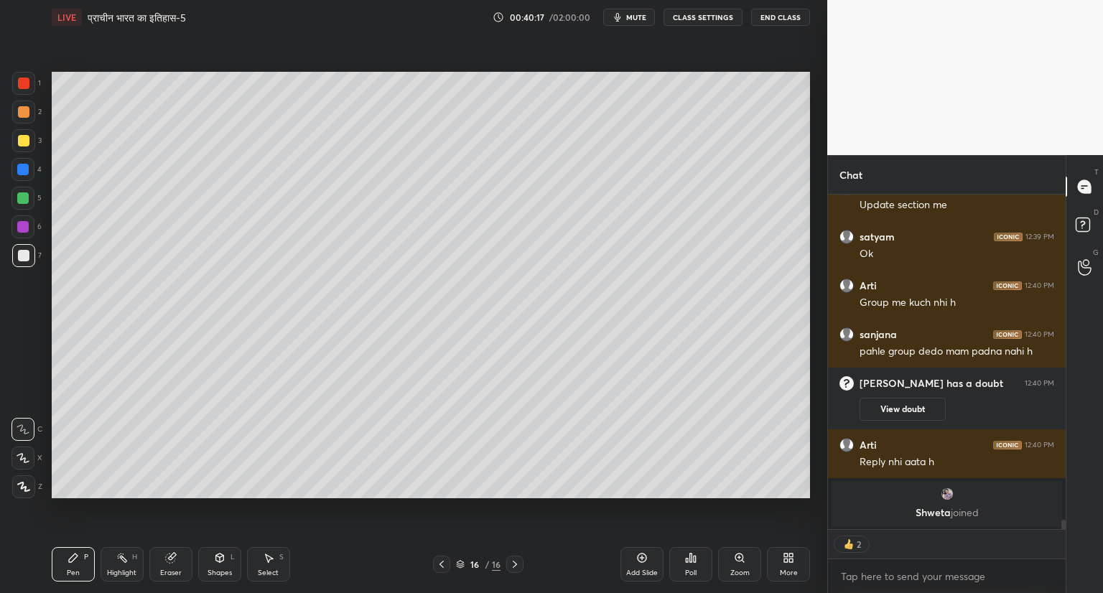
scroll to position [11304, 0]
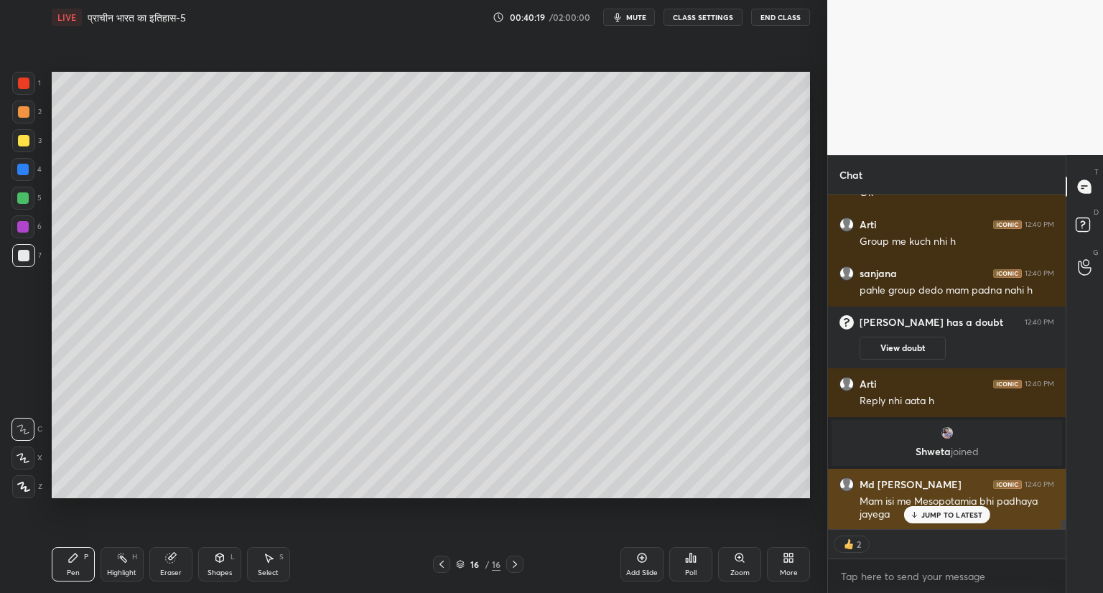
click at [925, 515] on p "JUMP TO LATEST" at bounding box center [953, 515] width 62 height 9
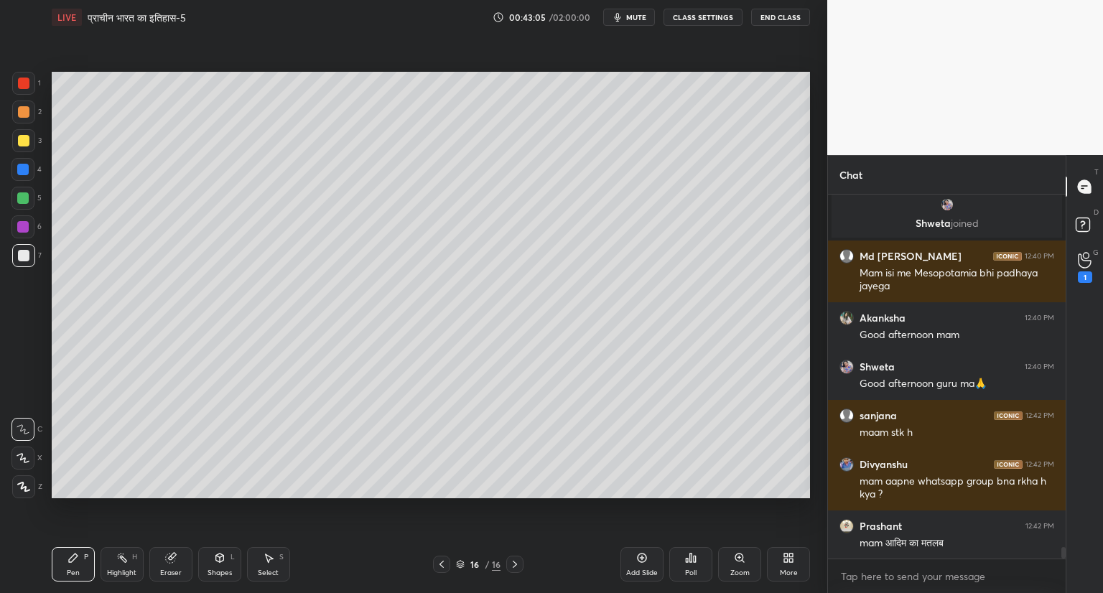
scroll to position [11191, 0]
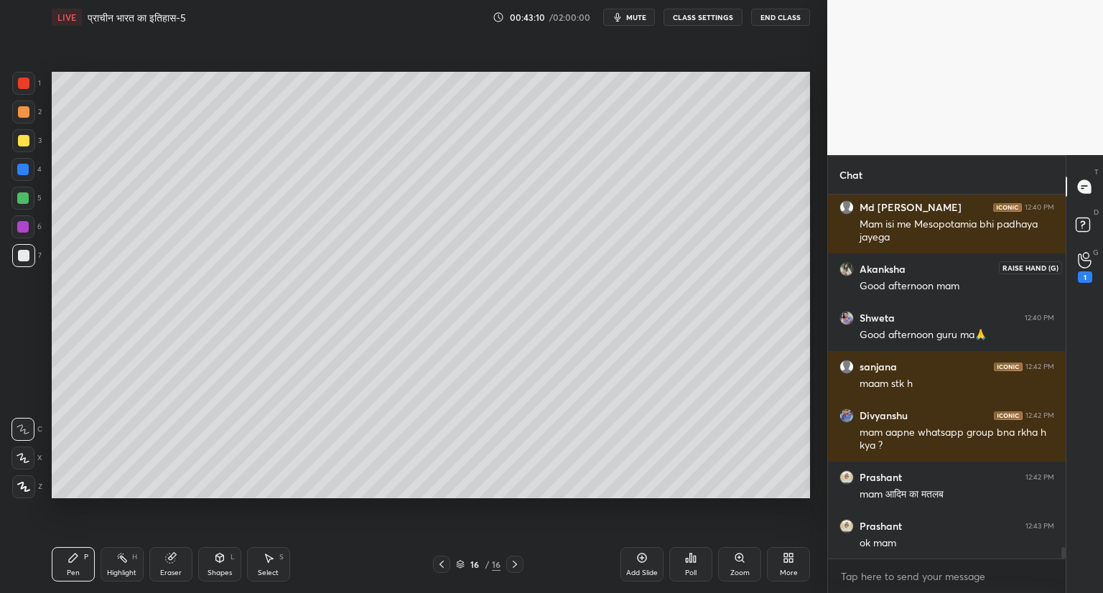
click at [1089, 262] on icon at bounding box center [1085, 260] width 14 height 17
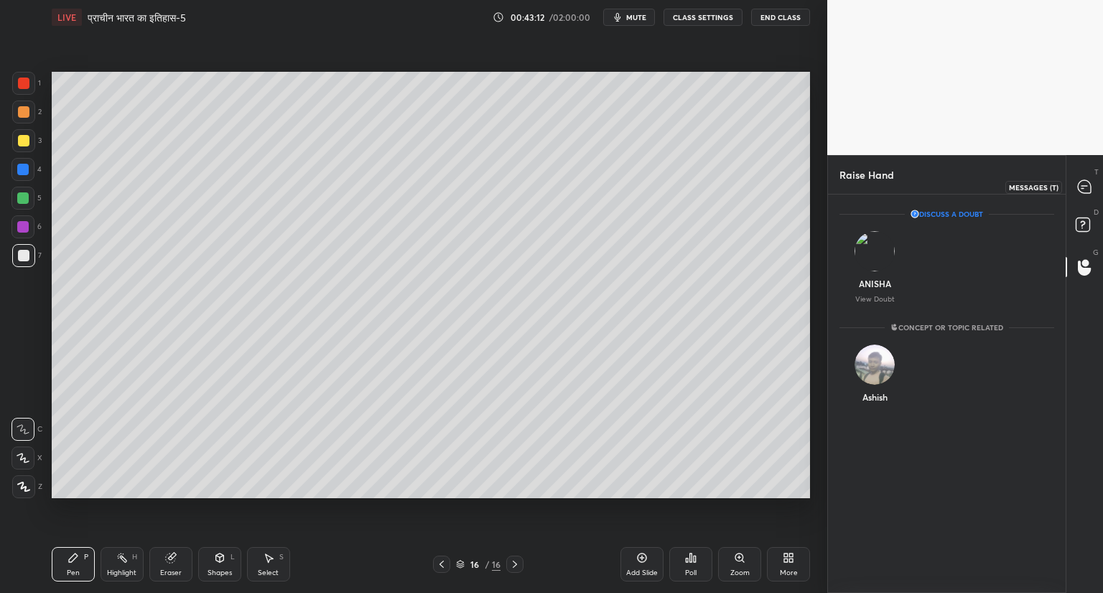
click at [1098, 187] on div at bounding box center [1085, 187] width 29 height 26
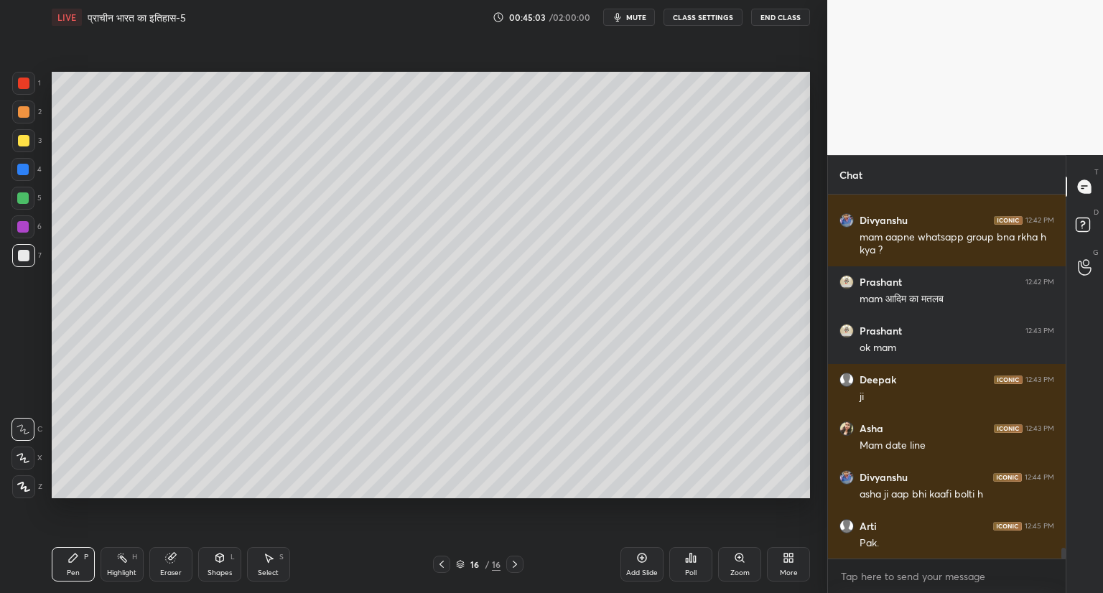
scroll to position [11734, 0]
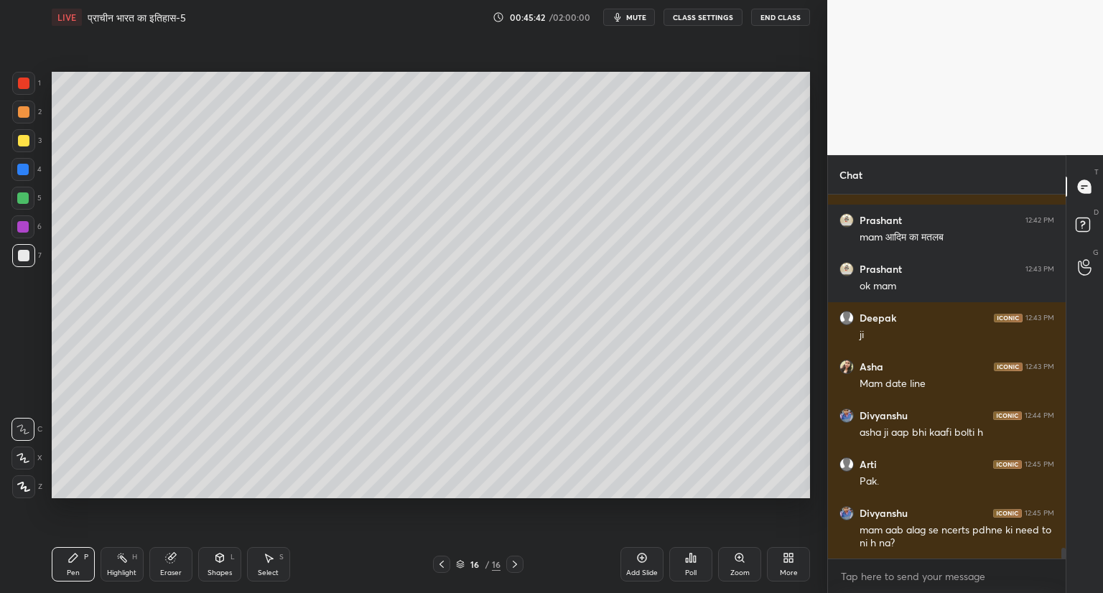
click at [437, 505] on div "Setting up your live class Poll for secs No correct answer Start poll" at bounding box center [431, 284] width 770 height 501
click at [642, 556] on icon at bounding box center [642, 558] width 4 height 4
click at [644, 14] on span "mute" at bounding box center [636, 17] width 20 height 10
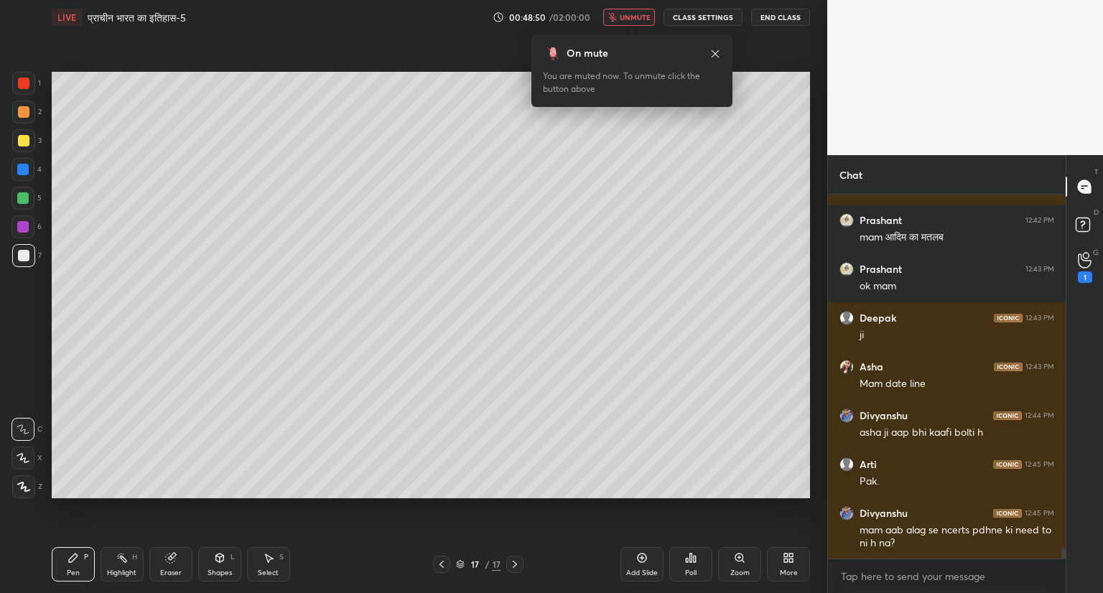
click at [643, 15] on span "unmute" at bounding box center [635, 17] width 31 height 10
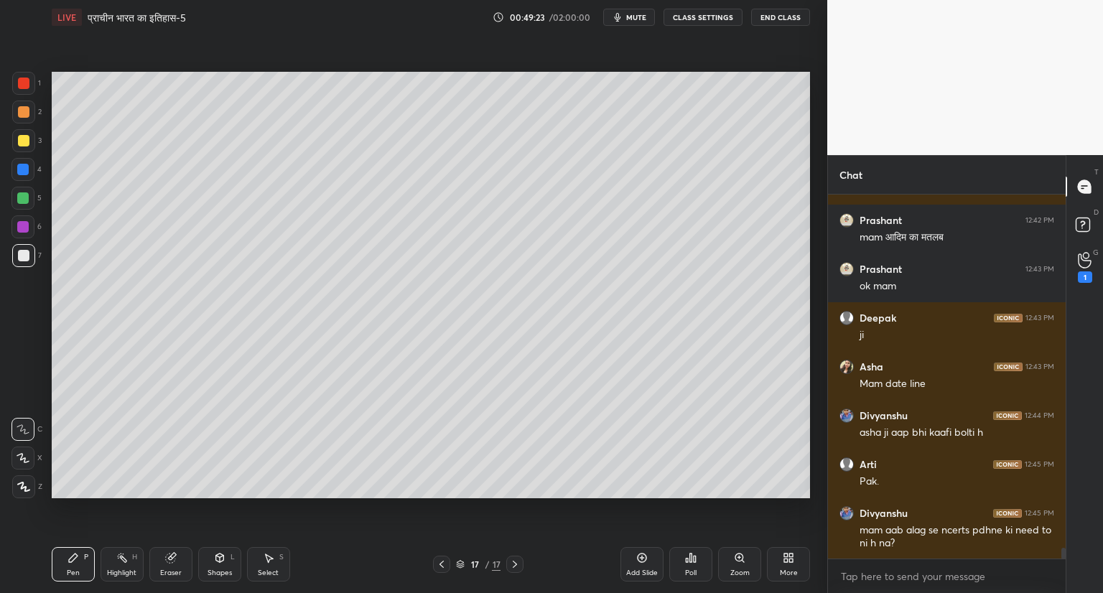
click at [644, 558] on icon at bounding box center [642, 558] width 4 height 4
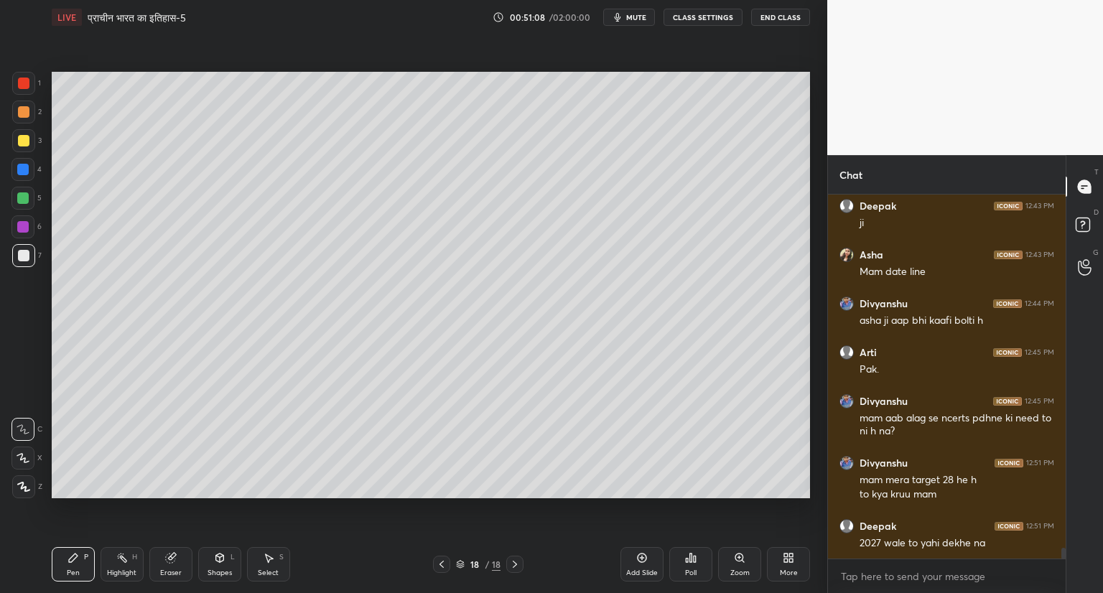
scroll to position [11895, 0]
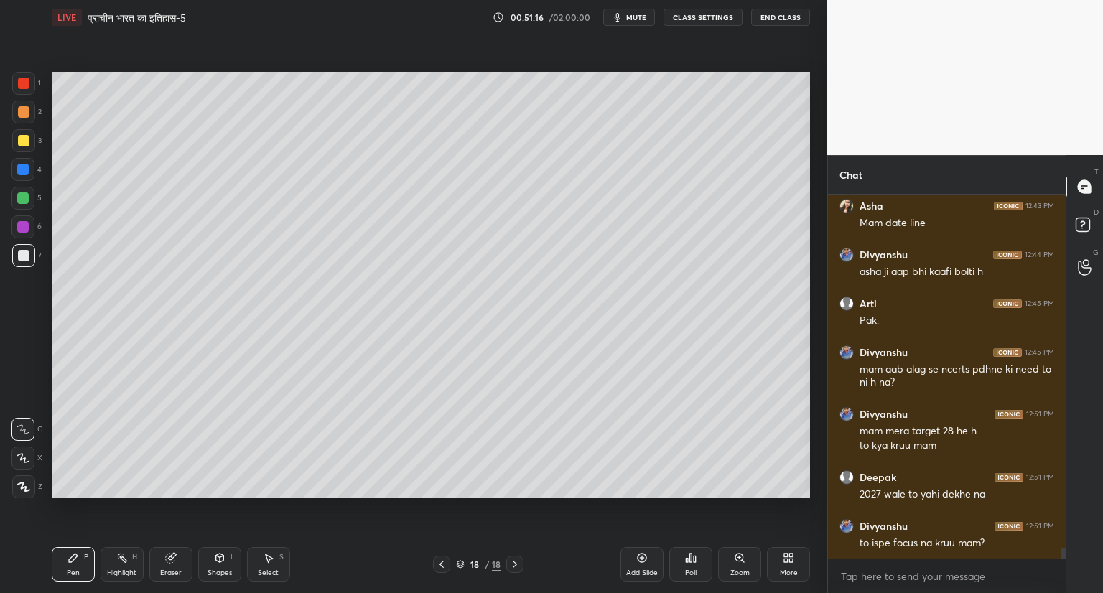
click at [441, 562] on icon at bounding box center [441, 564] width 11 height 11
click at [444, 560] on icon at bounding box center [441, 564] width 11 height 11
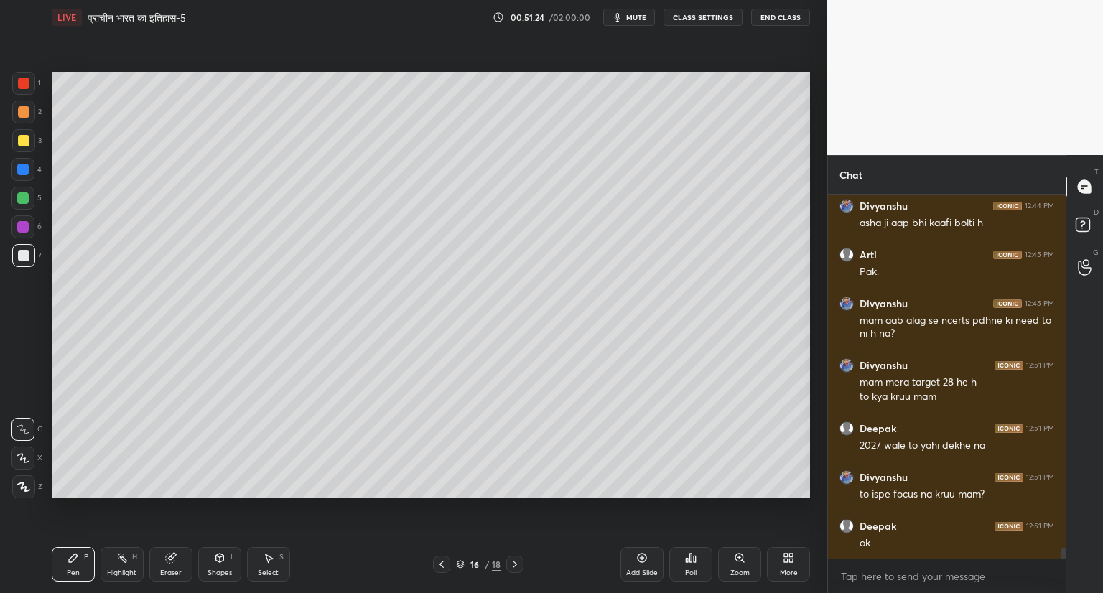
click at [517, 562] on icon at bounding box center [514, 564] width 11 height 11
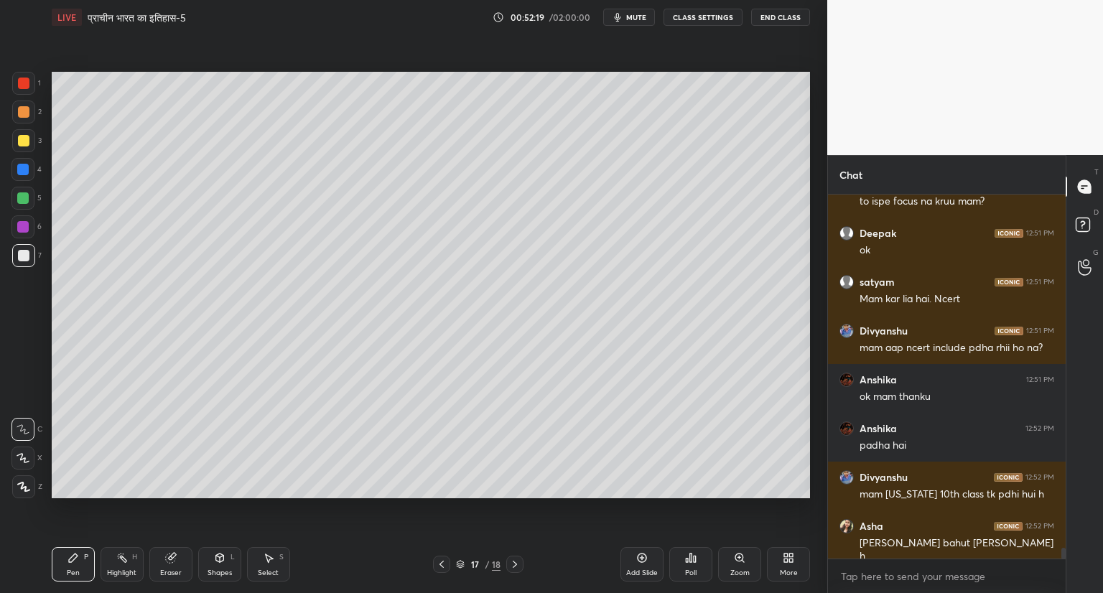
scroll to position [12286, 0]
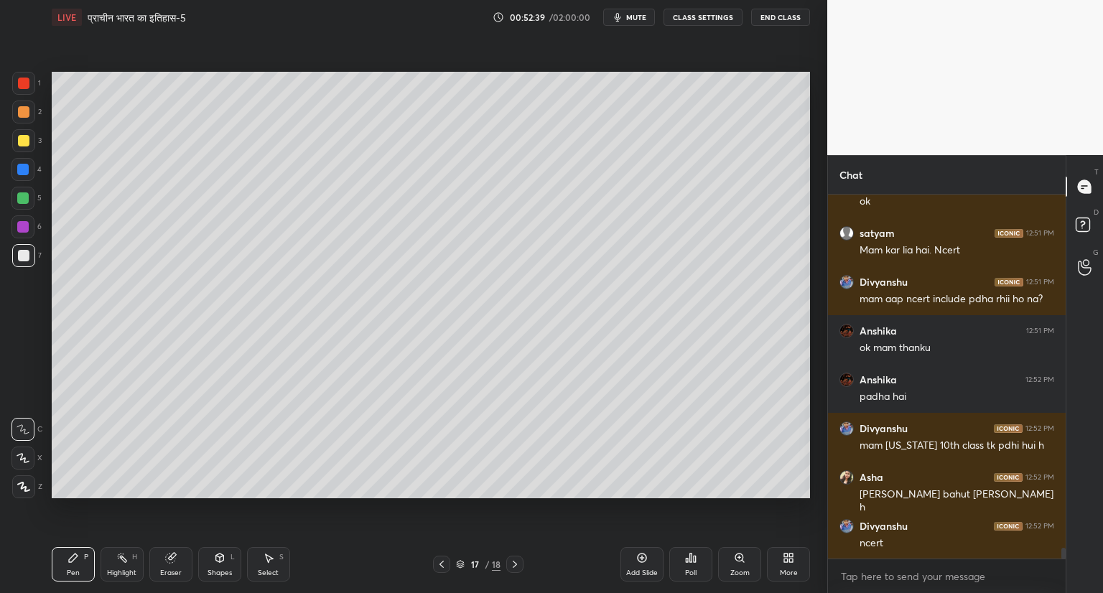
click at [514, 566] on icon at bounding box center [514, 564] width 11 height 11
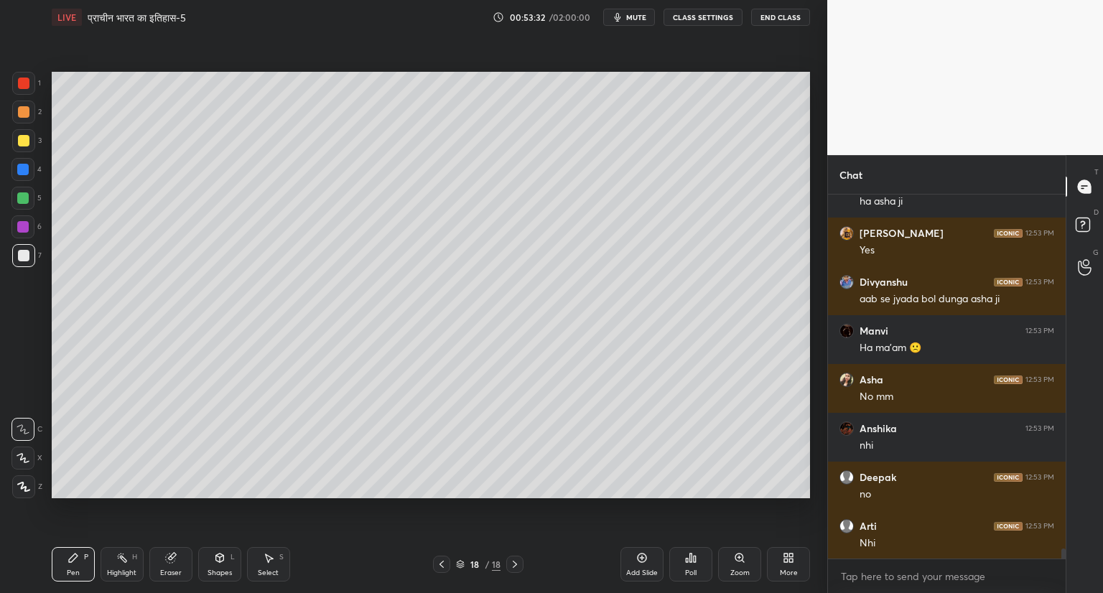
scroll to position [12774, 0]
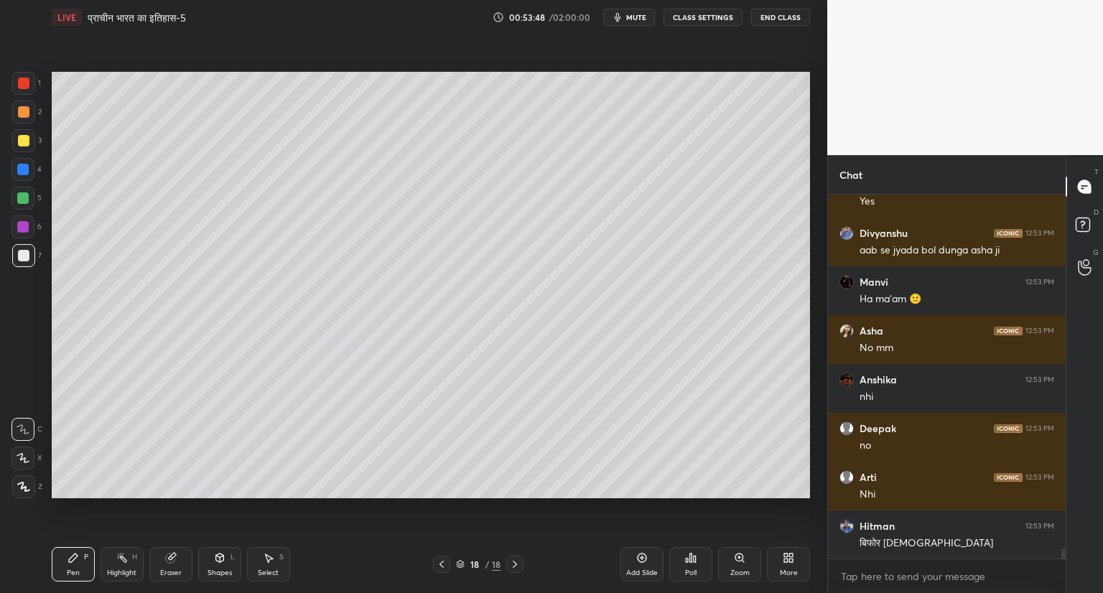
click at [639, 557] on icon at bounding box center [641, 557] width 11 height 11
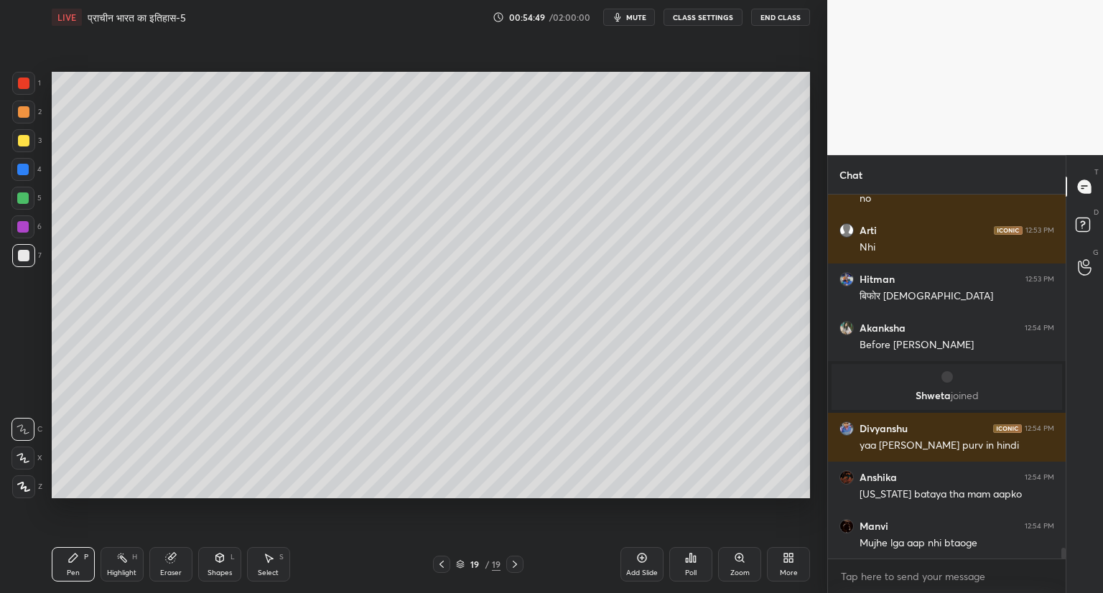
scroll to position [12327, 0]
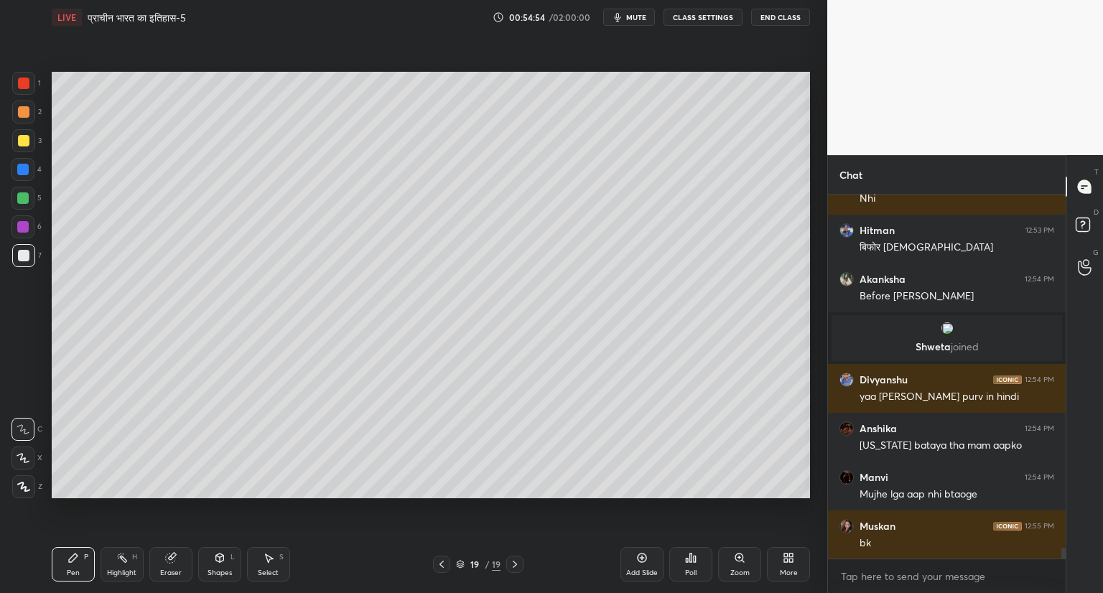
click at [437, 563] on icon at bounding box center [441, 564] width 11 height 11
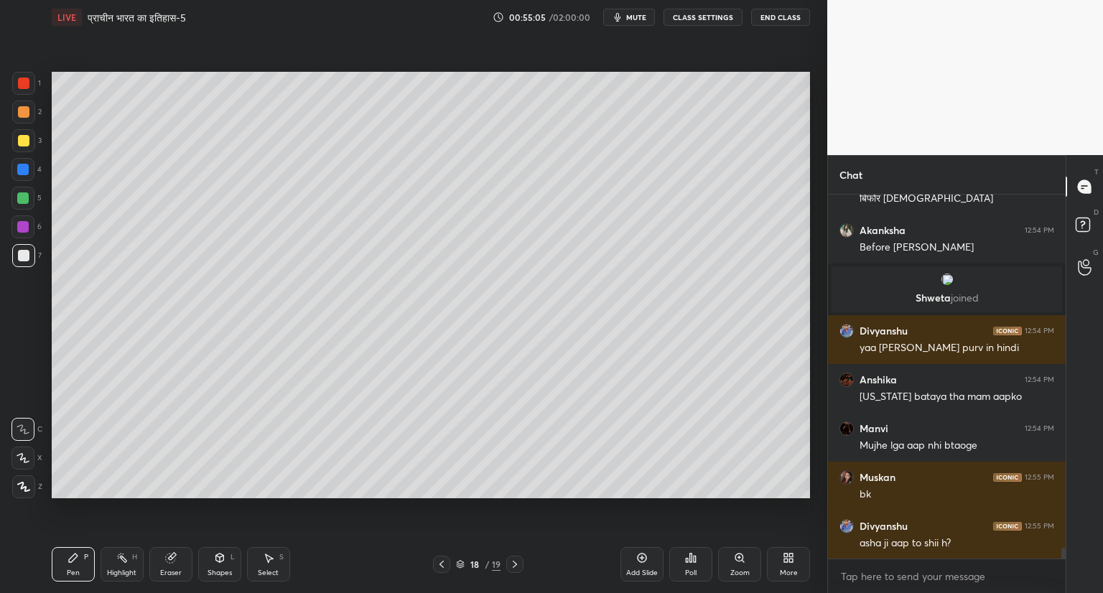
click at [517, 560] on icon at bounding box center [514, 564] width 11 height 11
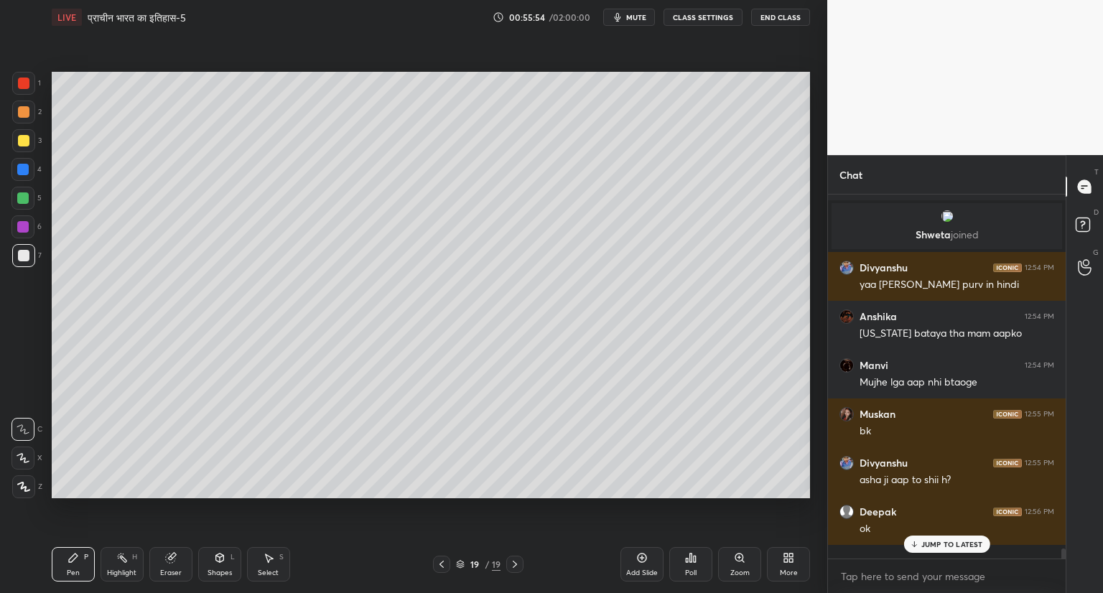
scroll to position [12425, 0]
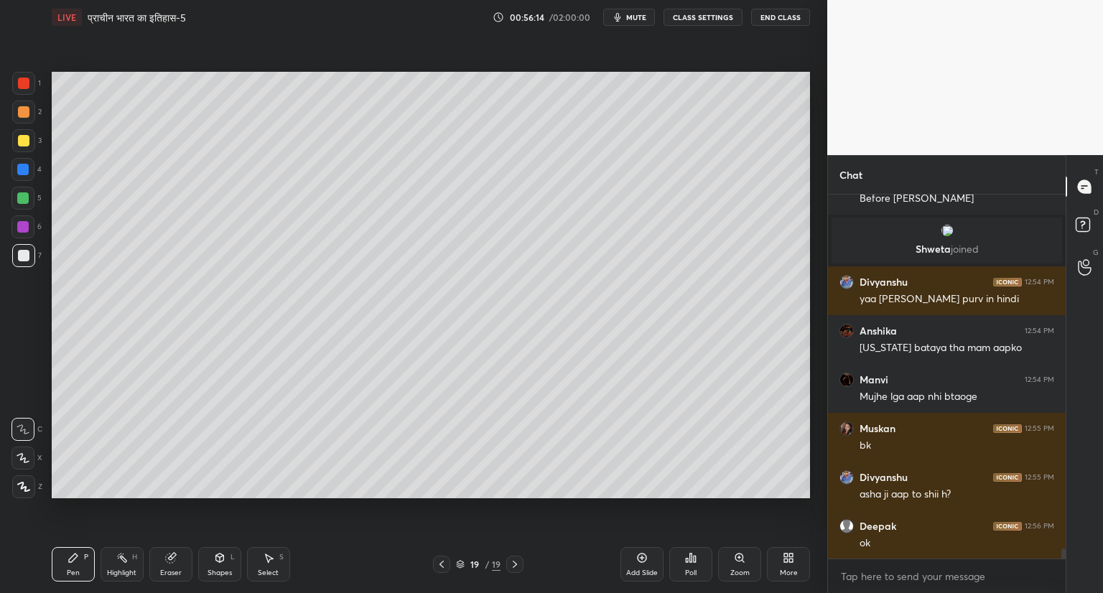
click at [444, 560] on icon at bounding box center [441, 564] width 11 height 11
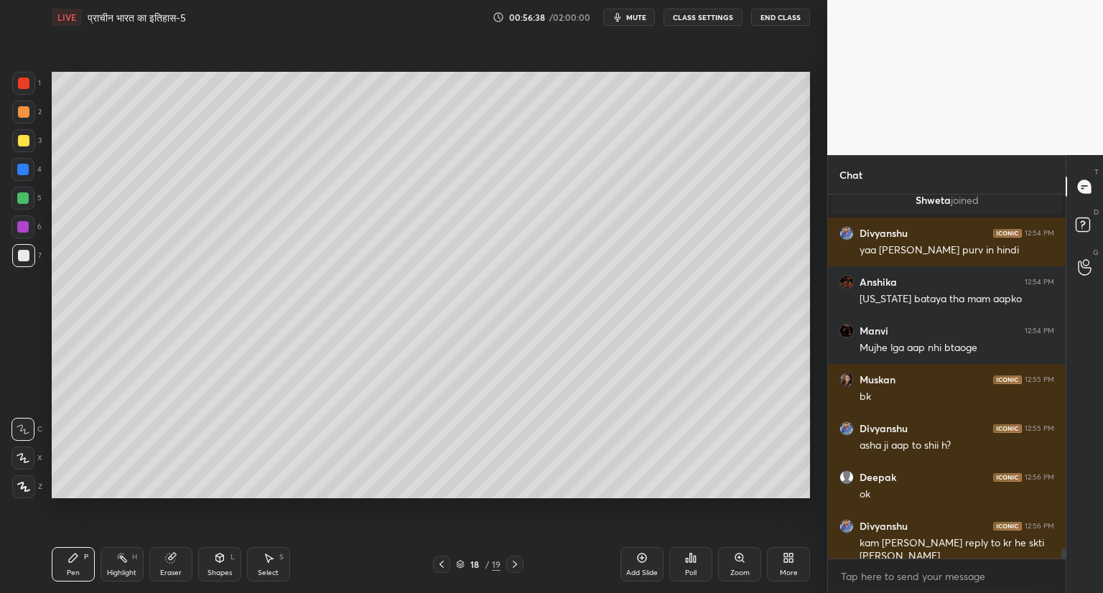
click at [514, 562] on icon at bounding box center [515, 564] width 4 height 7
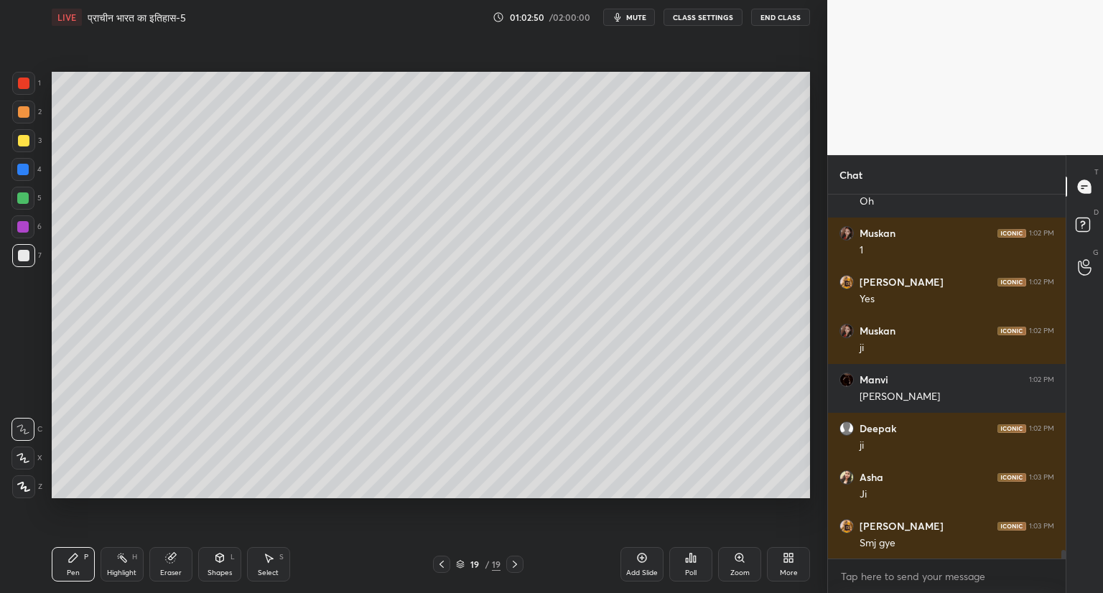
scroll to position [14653, 0]
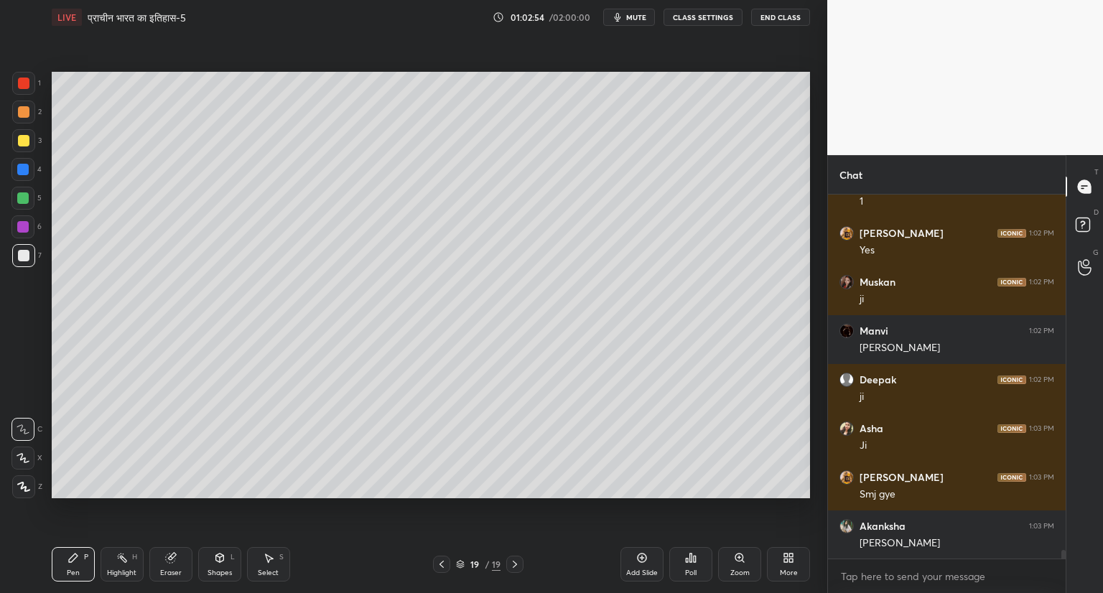
click at [438, 567] on icon at bounding box center [441, 564] width 11 height 11
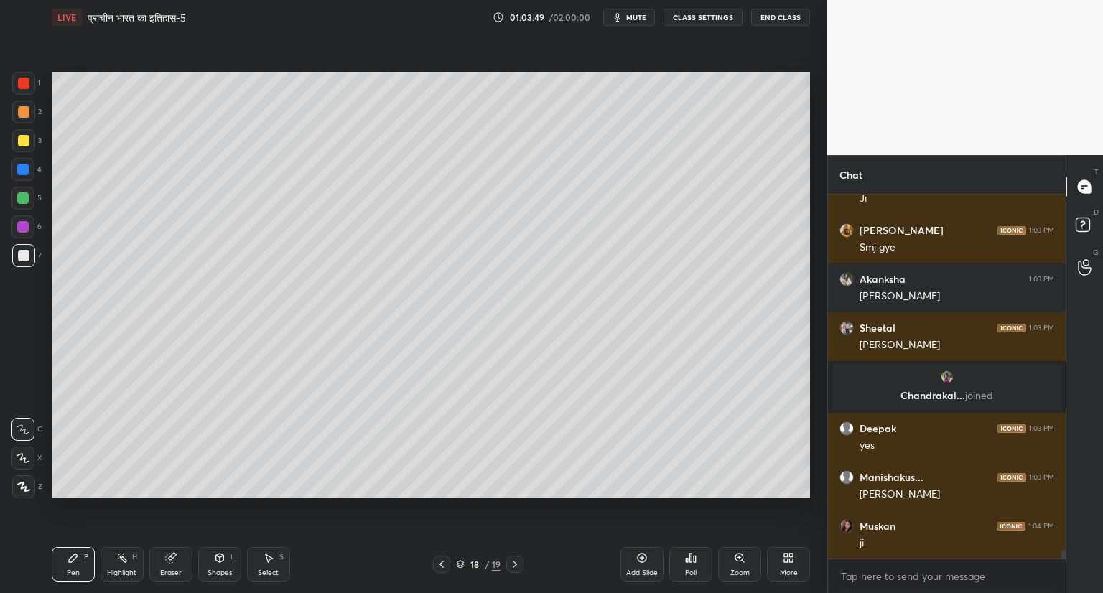
scroll to position [14727, 0]
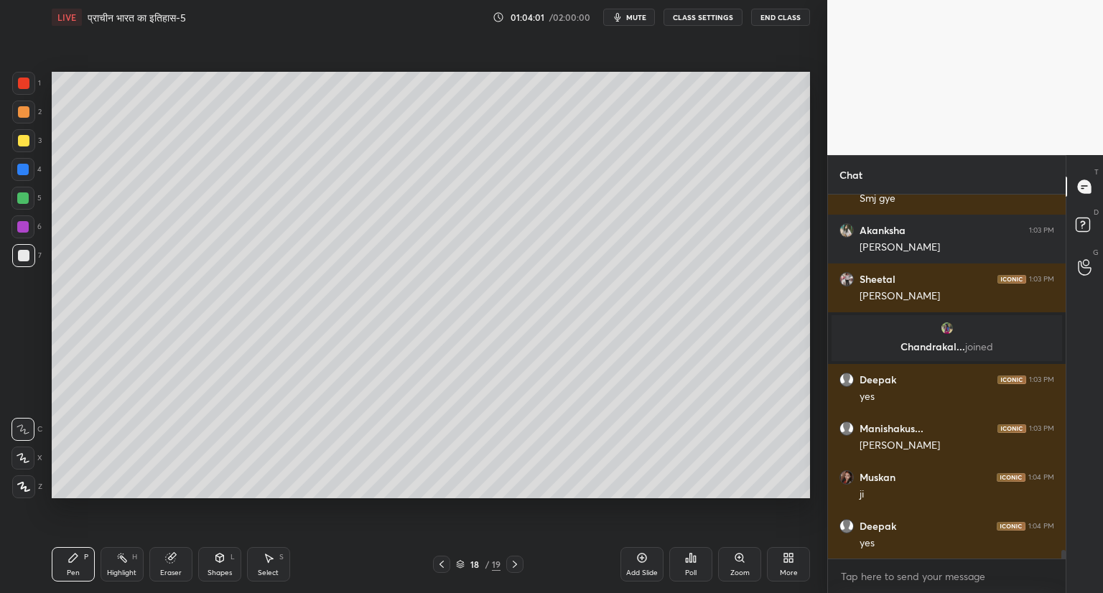
click at [514, 564] on icon at bounding box center [514, 564] width 11 height 11
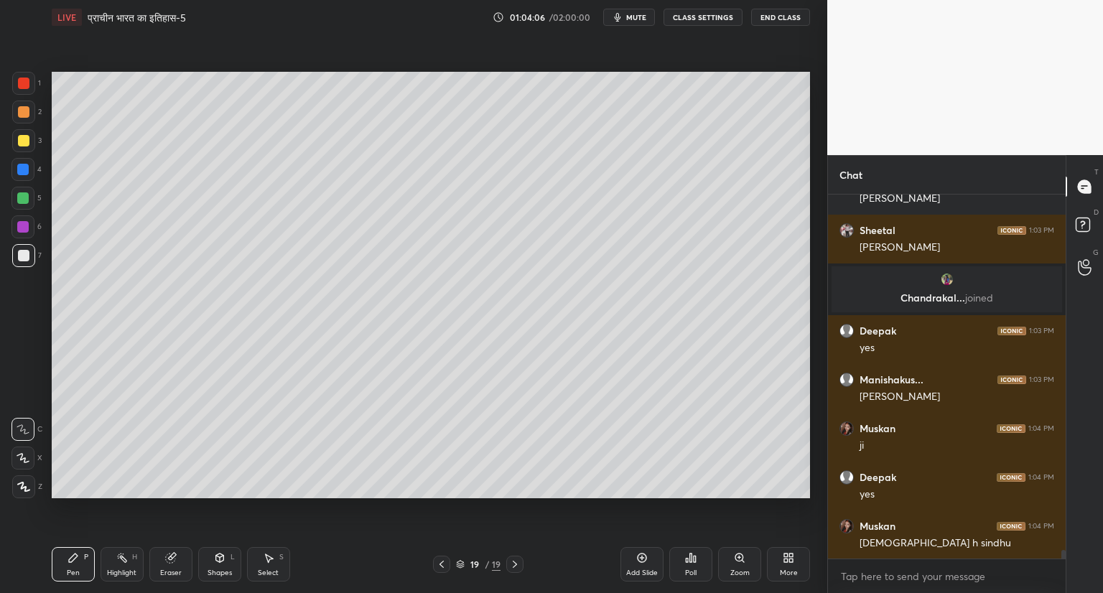
click at [517, 568] on icon at bounding box center [514, 564] width 11 height 11
click at [644, 559] on icon at bounding box center [641, 557] width 11 height 11
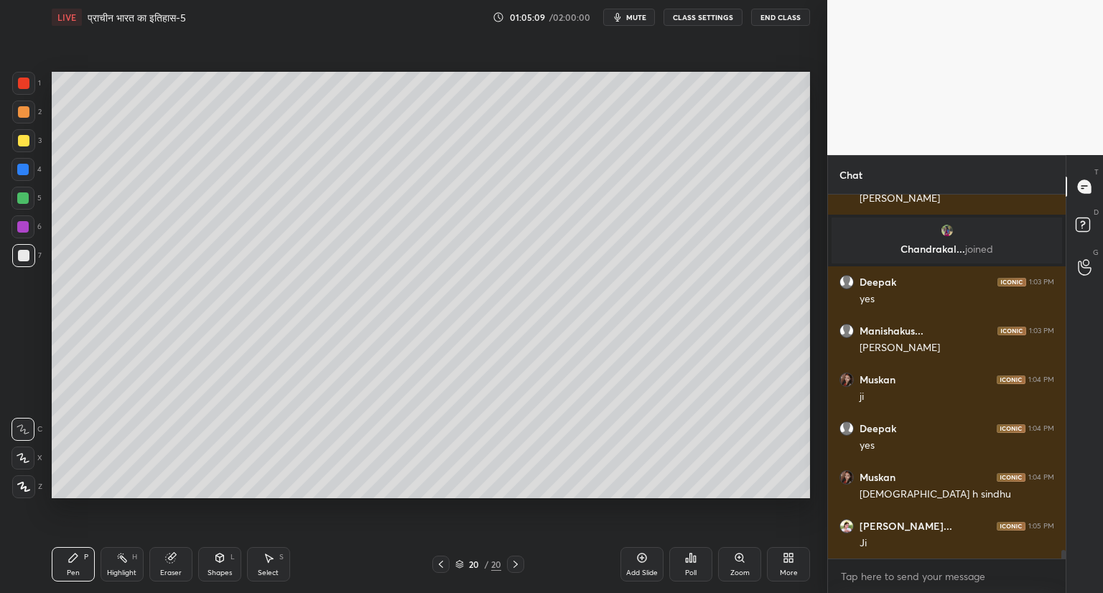
click at [32, 458] on div at bounding box center [22, 458] width 23 height 23
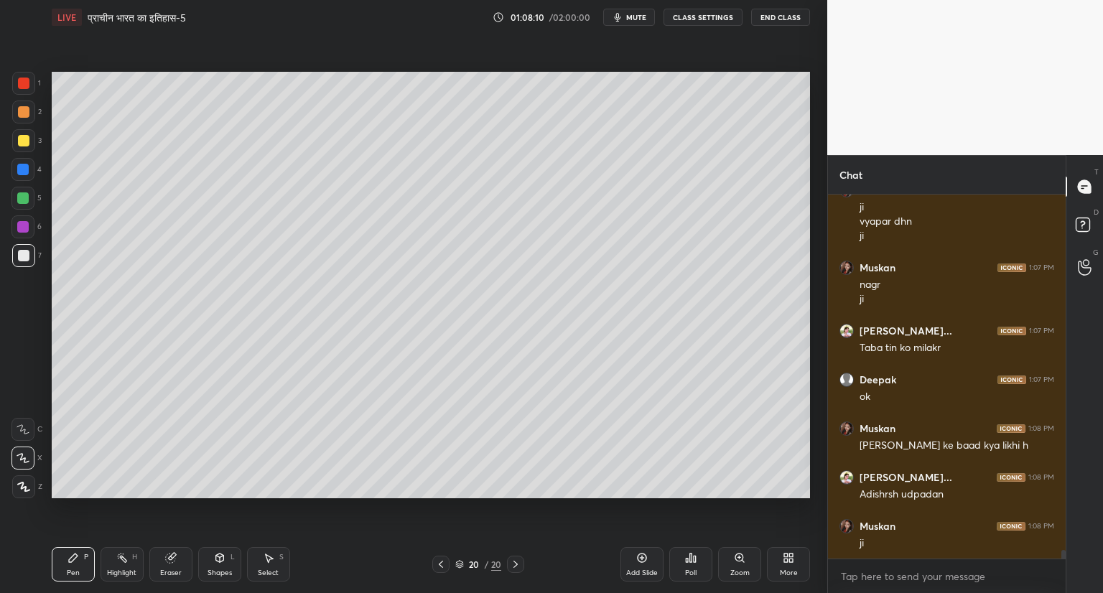
scroll to position [15405, 0]
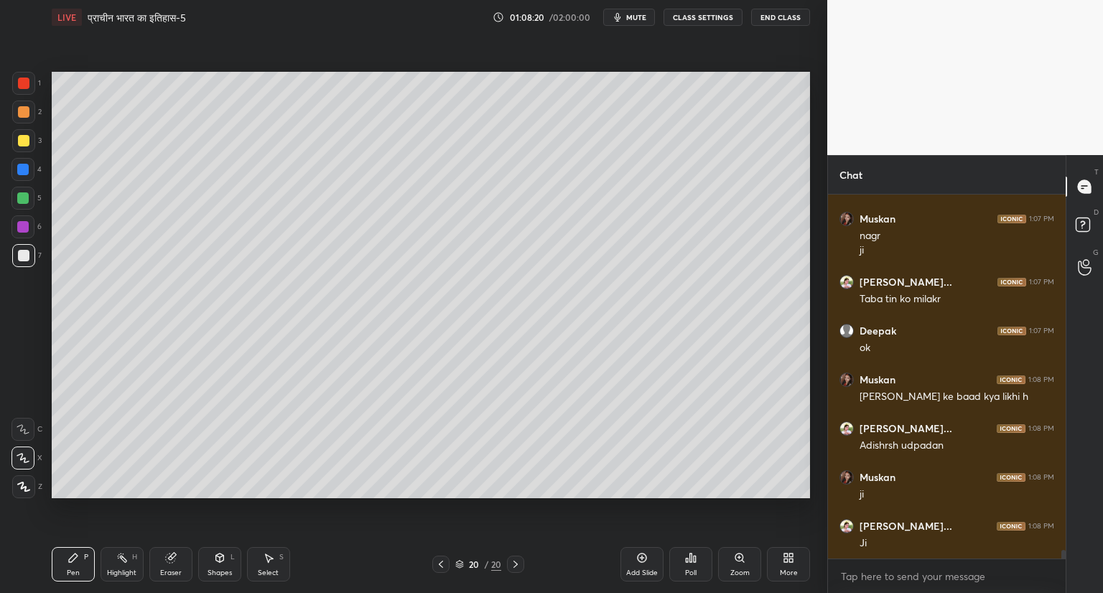
click at [486, 499] on div "Setting up your live class Poll for secs No correct answer Start poll" at bounding box center [431, 284] width 770 height 501
click at [642, 553] on icon at bounding box center [641, 557] width 11 height 11
click at [440, 562] on icon at bounding box center [441, 564] width 11 height 11
click at [514, 565] on icon at bounding box center [514, 564] width 11 height 11
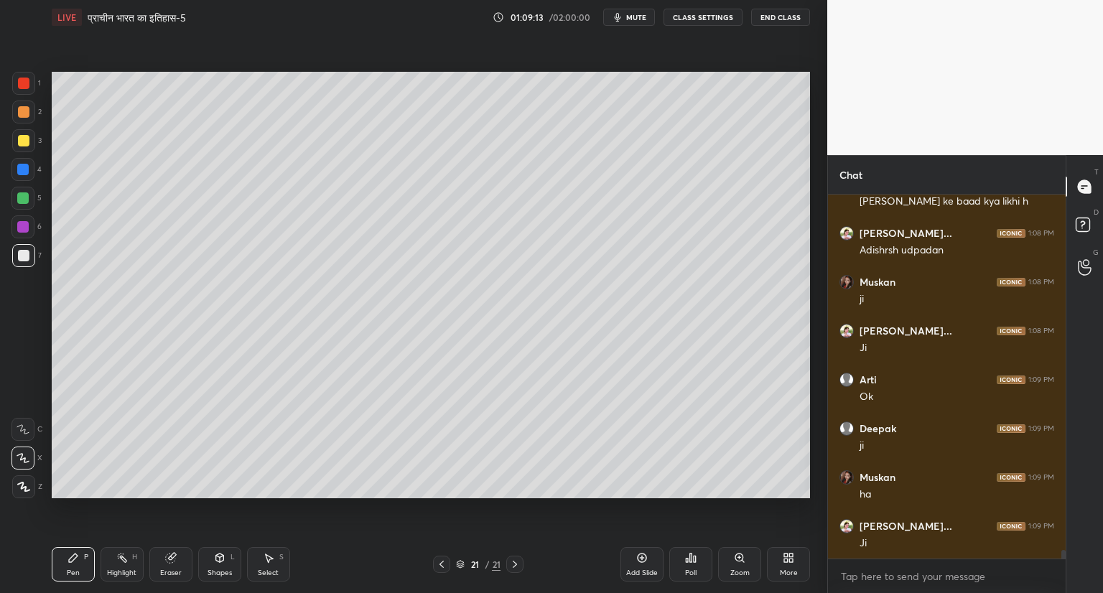
scroll to position [15649, 0]
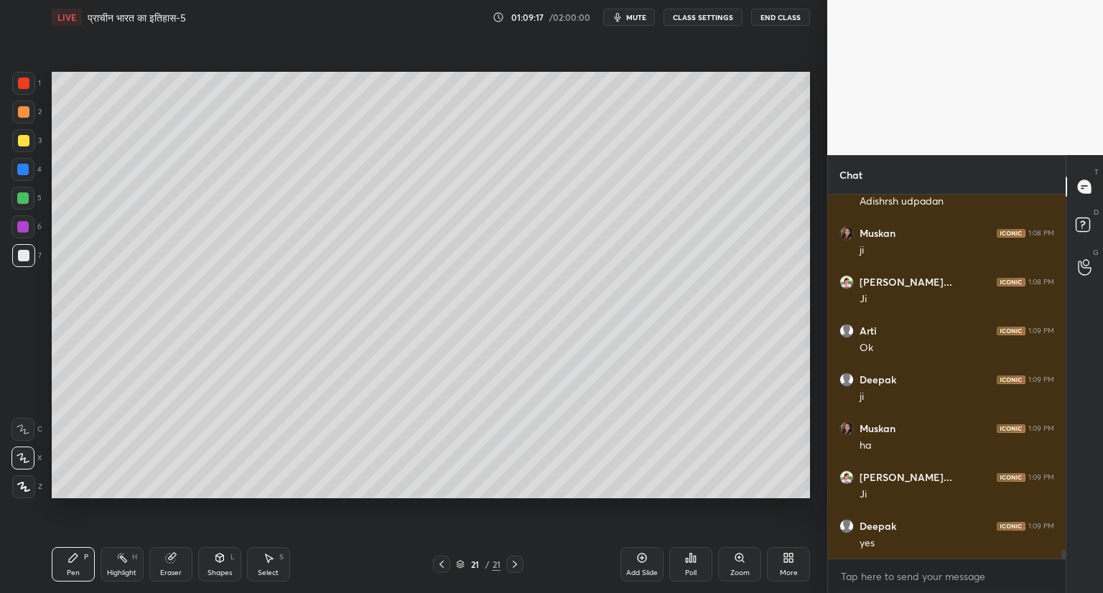
click at [635, 15] on span "mute" at bounding box center [636, 17] width 20 height 10
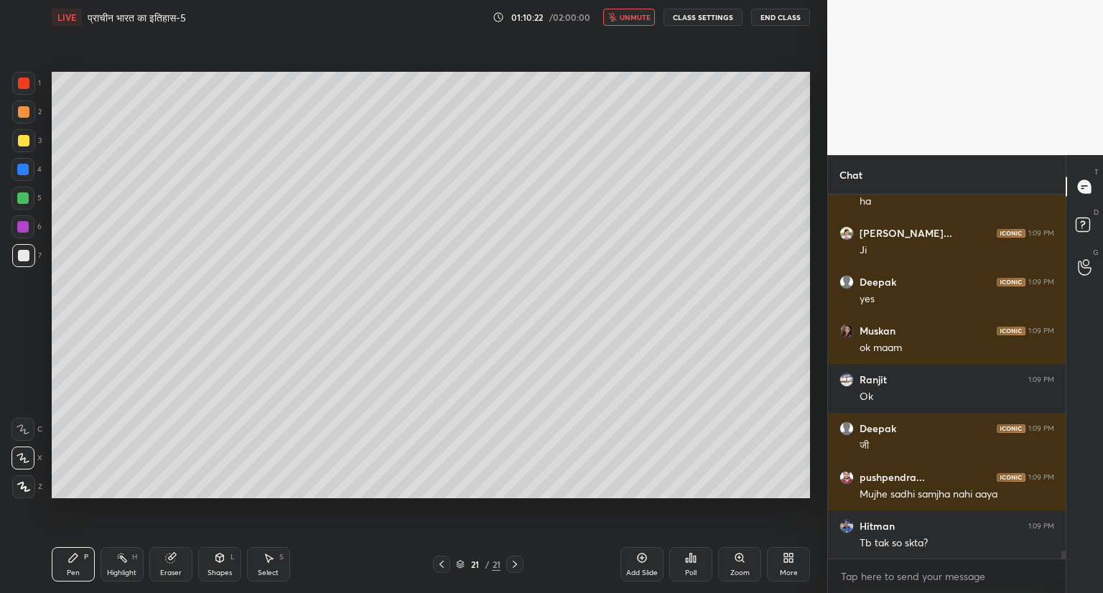
scroll to position [15587, 0]
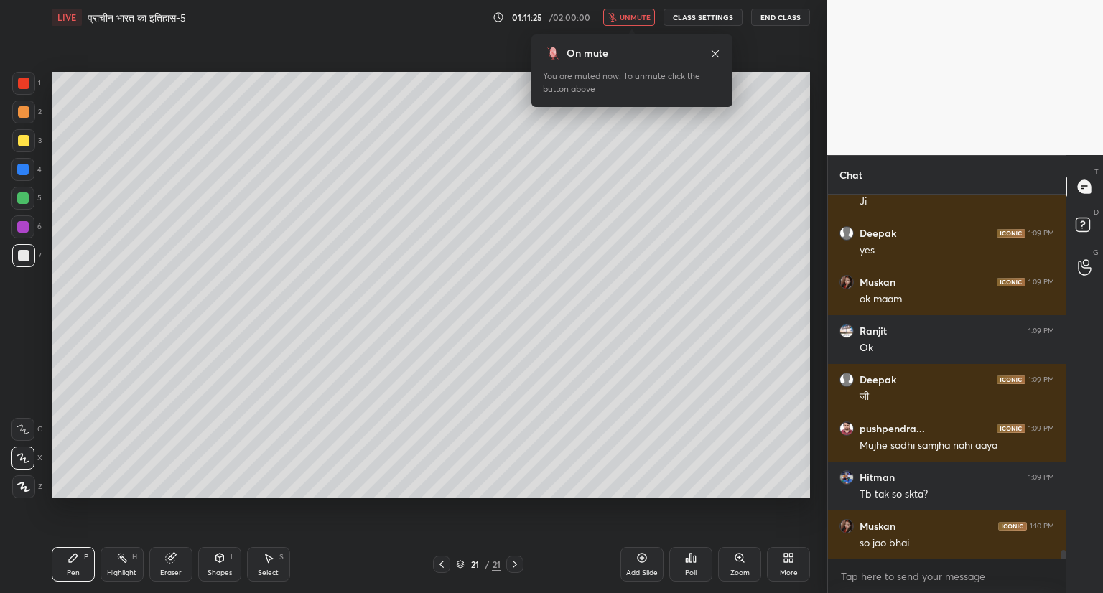
click at [646, 21] on span "unmute" at bounding box center [635, 17] width 31 height 10
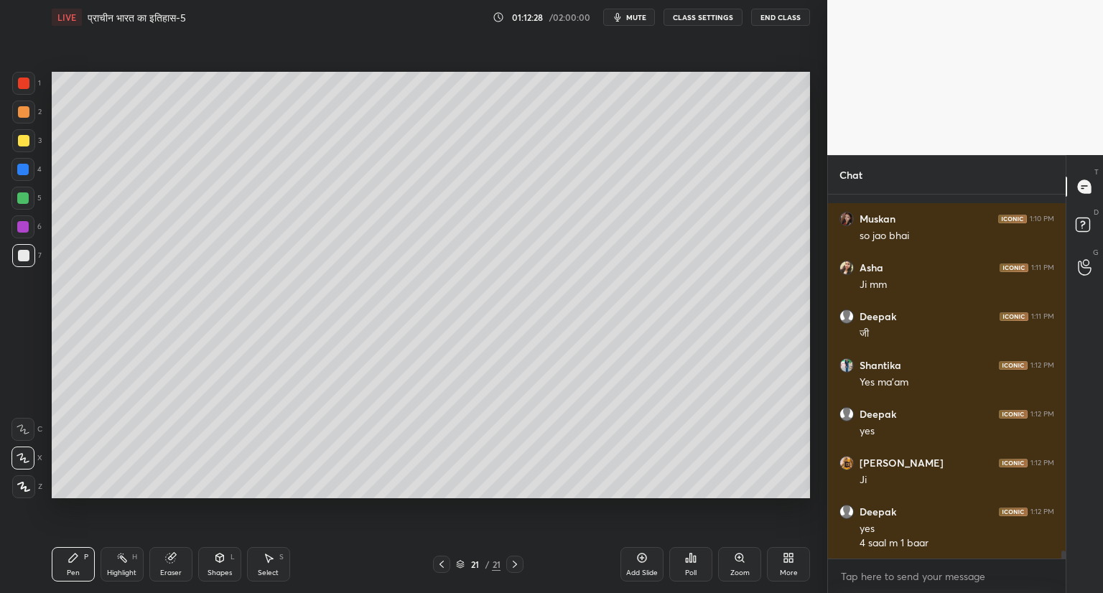
scroll to position [15944, 0]
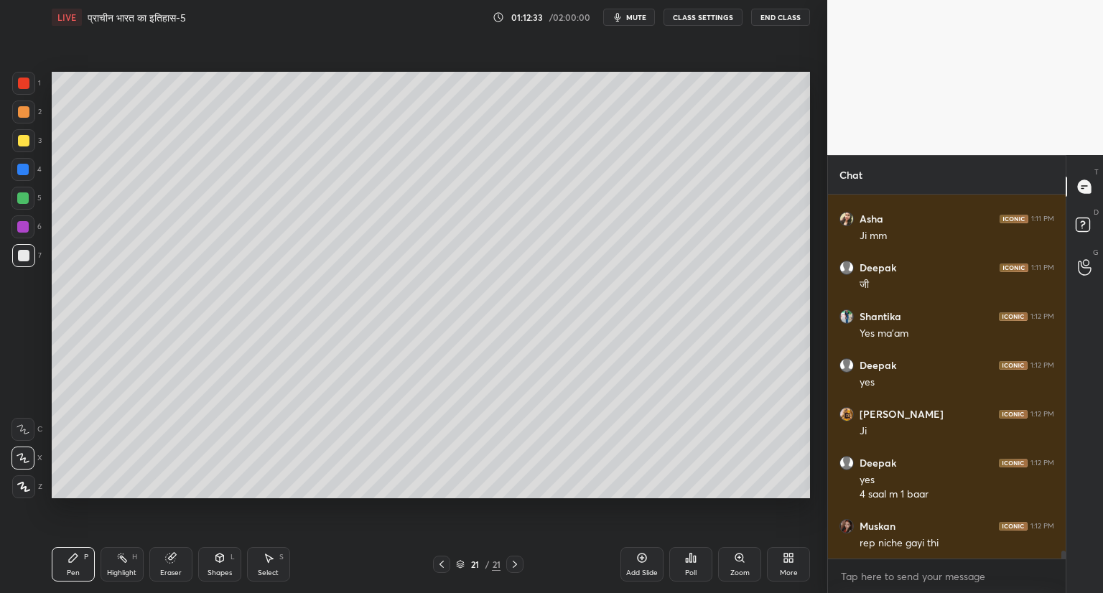
click at [439, 565] on icon at bounding box center [441, 564] width 11 height 11
click at [517, 563] on icon at bounding box center [514, 564] width 11 height 11
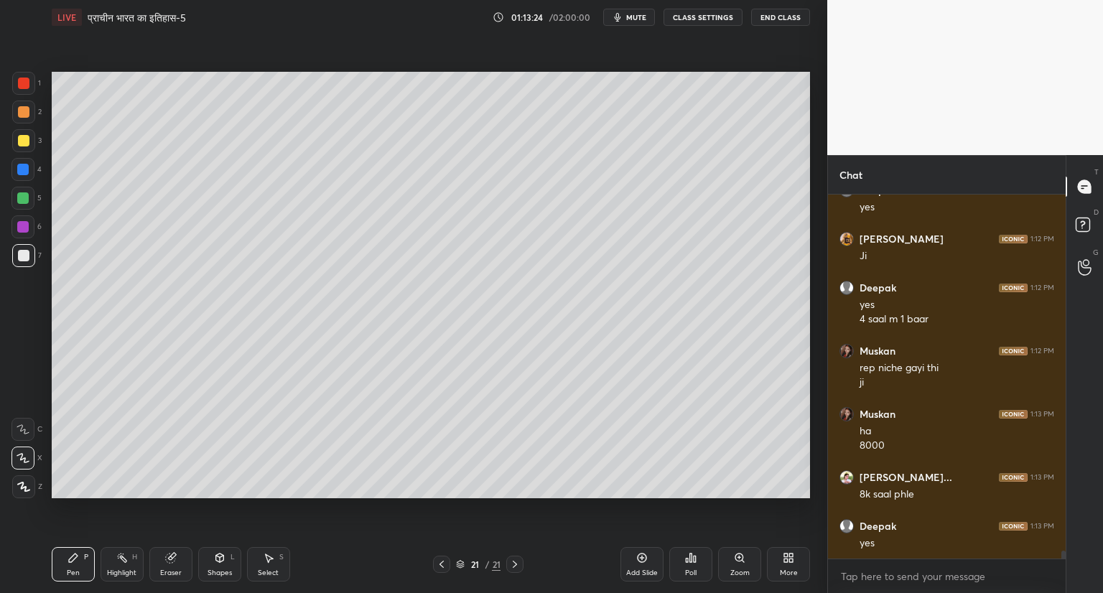
scroll to position [16168, 0]
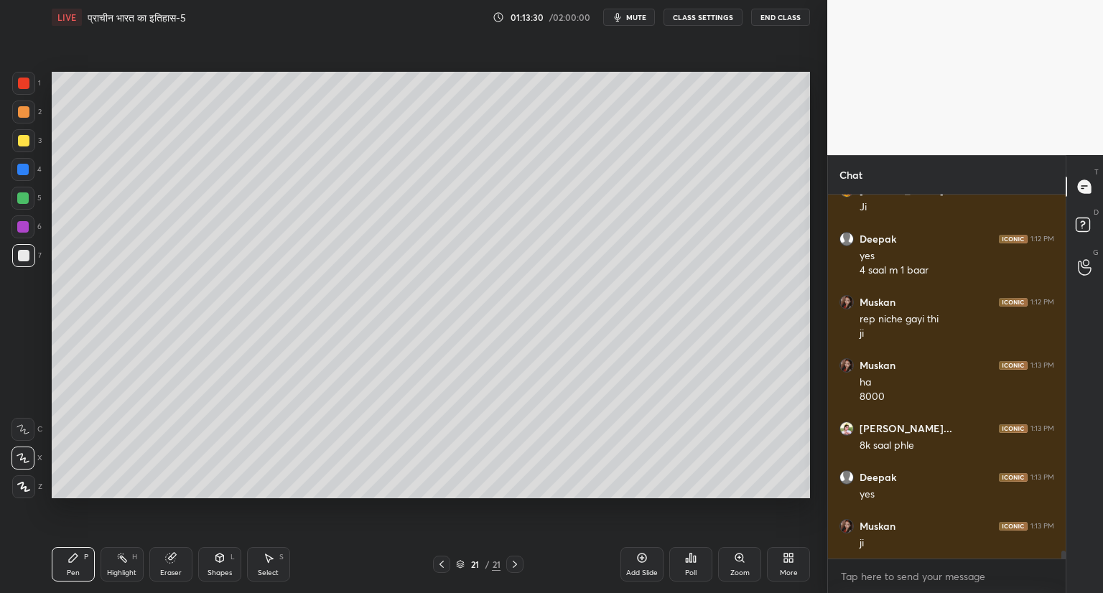
click at [443, 567] on icon at bounding box center [442, 564] width 4 height 7
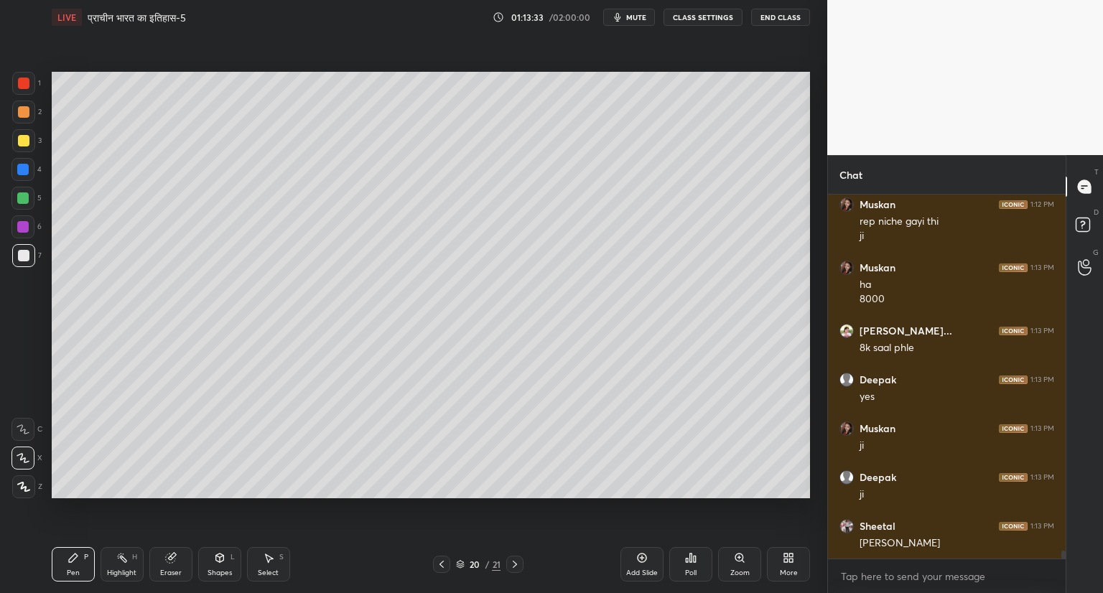
scroll to position [16314, 0]
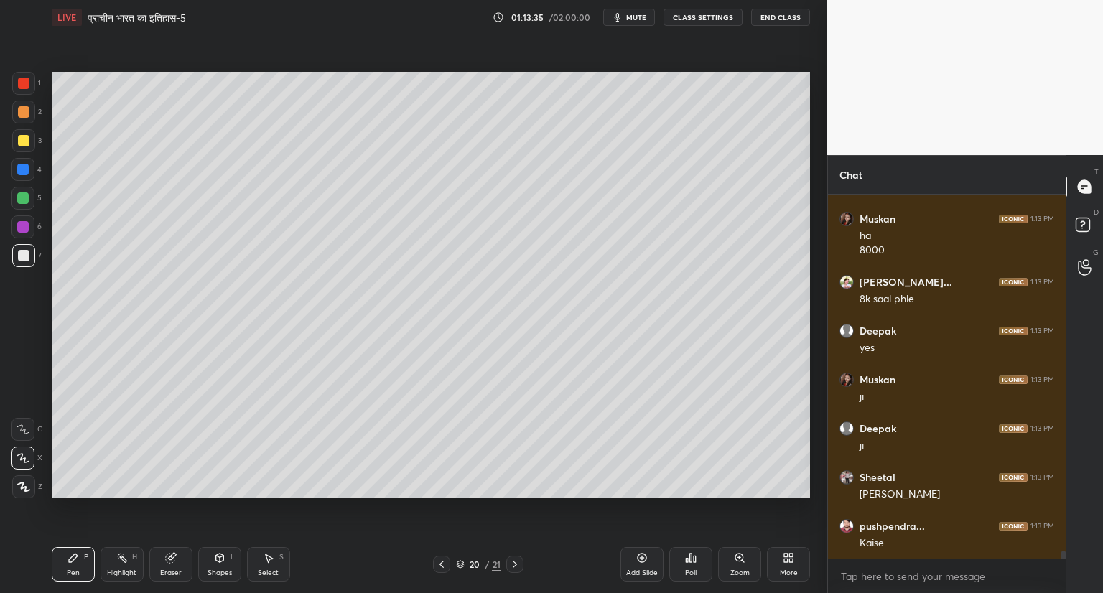
click at [514, 562] on icon at bounding box center [514, 564] width 11 height 11
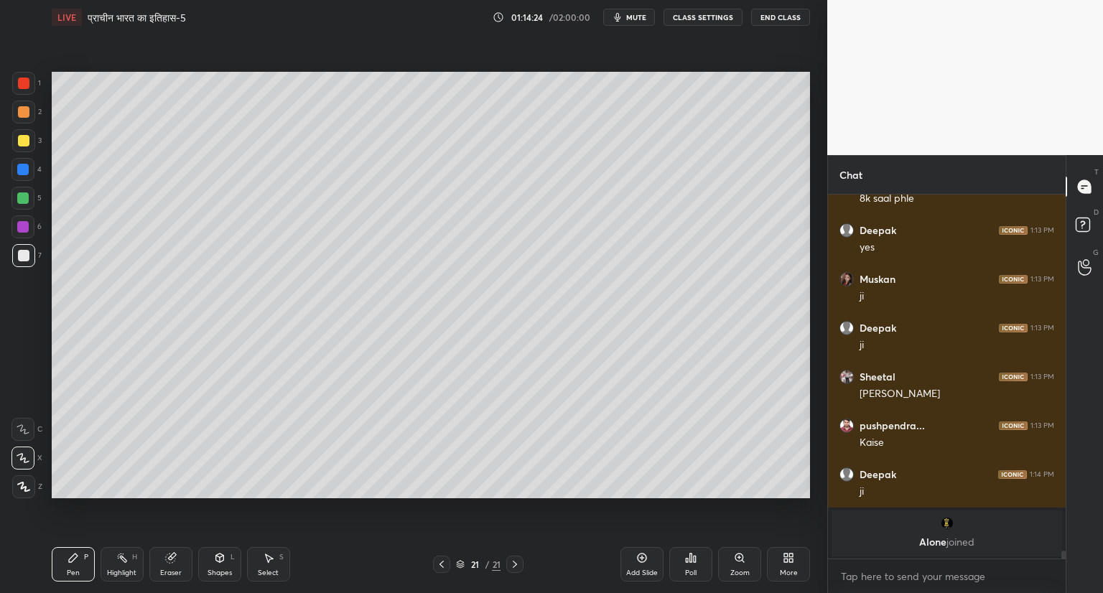
scroll to position [16188, 0]
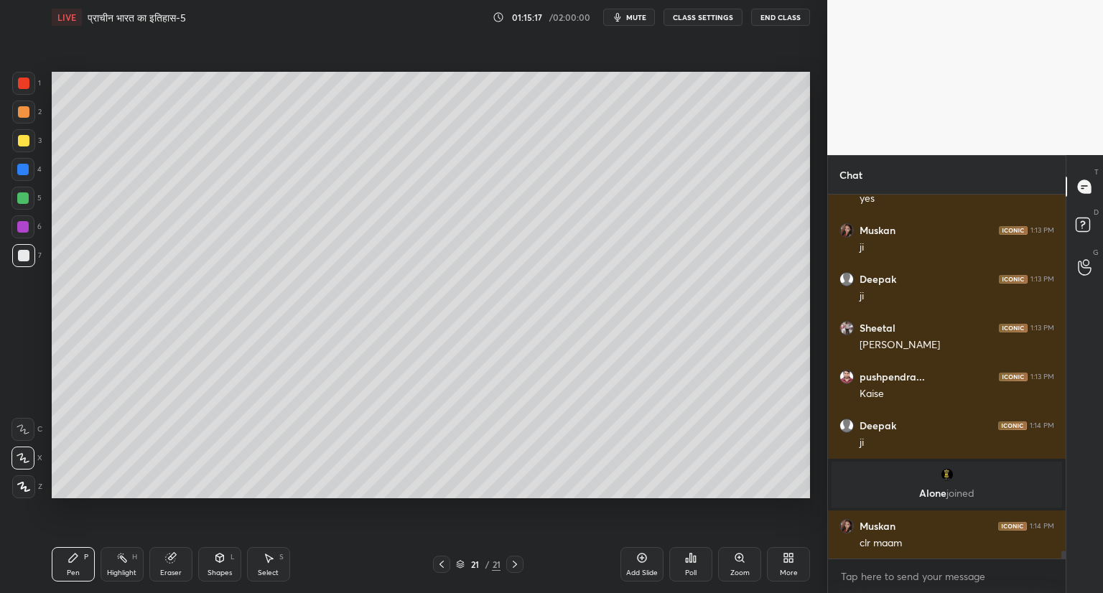
click at [818, 357] on div "1 2 3 4 5 6 7 C X Z C X Z E E Erase all H H LIVE प्राचीन भारत का इतिहास-5 01:15…" at bounding box center [414, 296] width 828 height 593
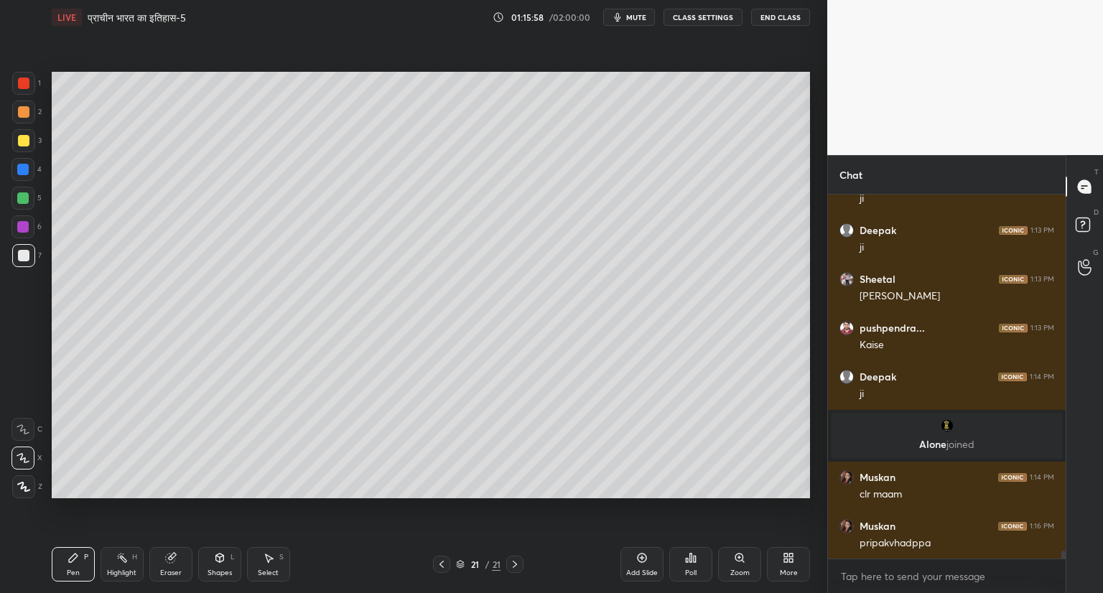
click at [820, 392] on div "1 2 3 4 5 6 7 C X Z C X Z E E Erase all H H LIVE प्राचीन भारत का इतिहास-5 01:15…" at bounding box center [414, 296] width 828 height 593
click at [820, 388] on div "1 2 3 4 5 6 7 C X Z C X Z E E Erase all H H LIVE प्राचीन भारत का इतिहास-5 01:16…" at bounding box center [414, 296] width 828 height 593
click at [813, 384] on div "Setting up your live class Poll for secs No correct answer Start poll" at bounding box center [431, 284] width 770 height 501
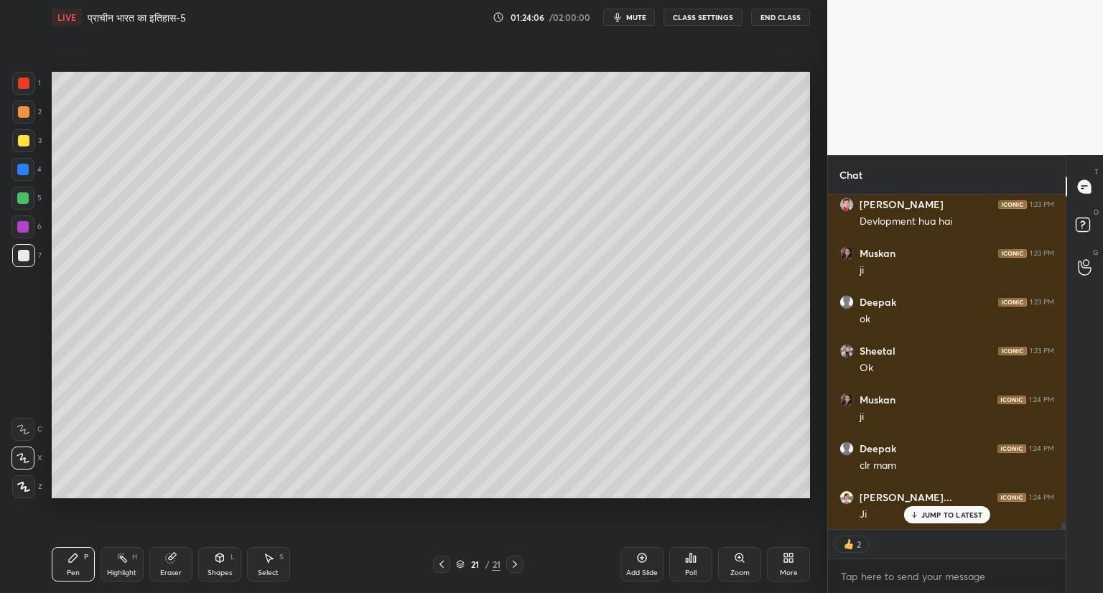
scroll to position [17606, 0]
click at [644, 557] on icon at bounding box center [641, 557] width 11 height 11
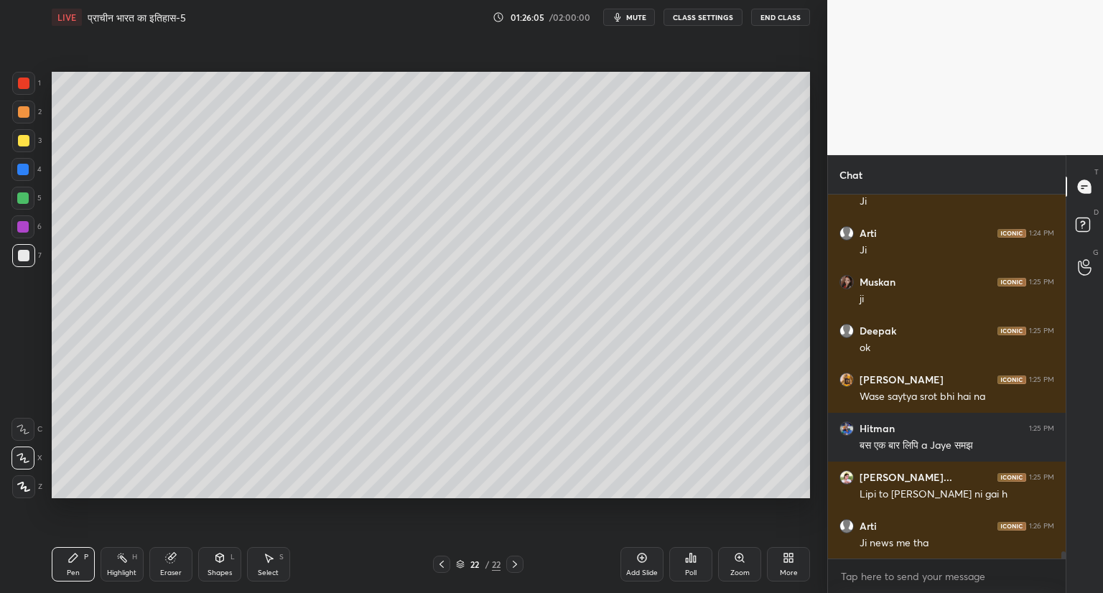
scroll to position [17932, 0]
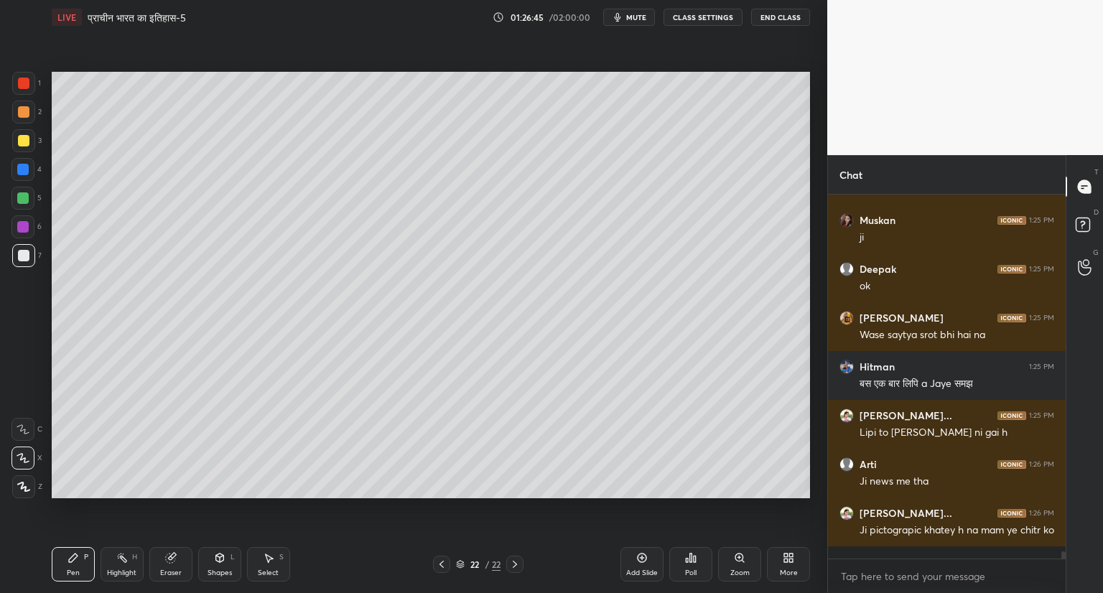
click at [644, 554] on icon at bounding box center [641, 557] width 11 height 11
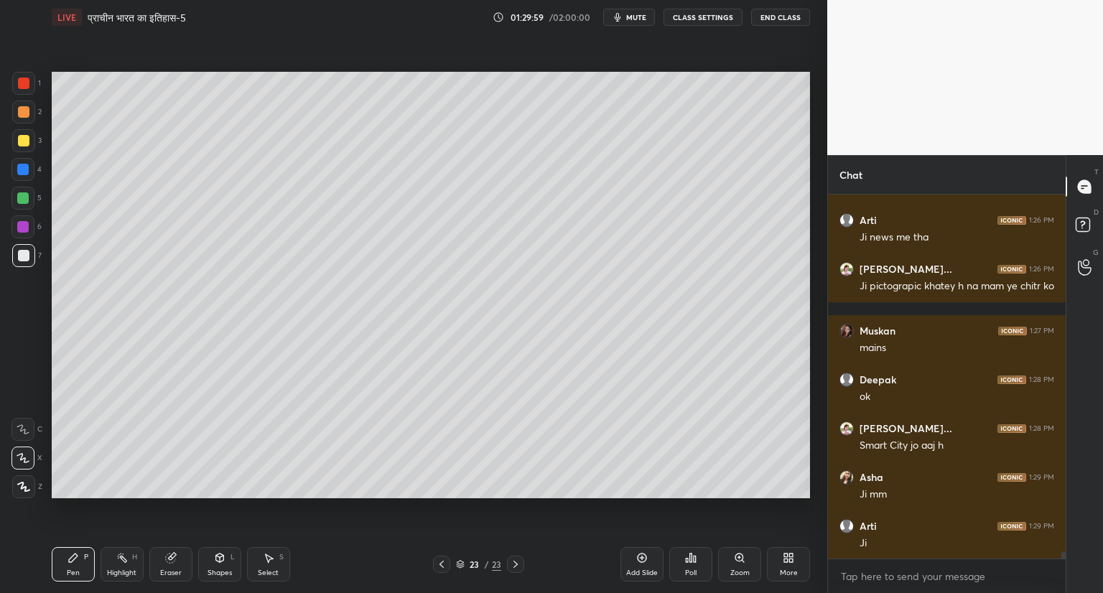
scroll to position [18225, 0]
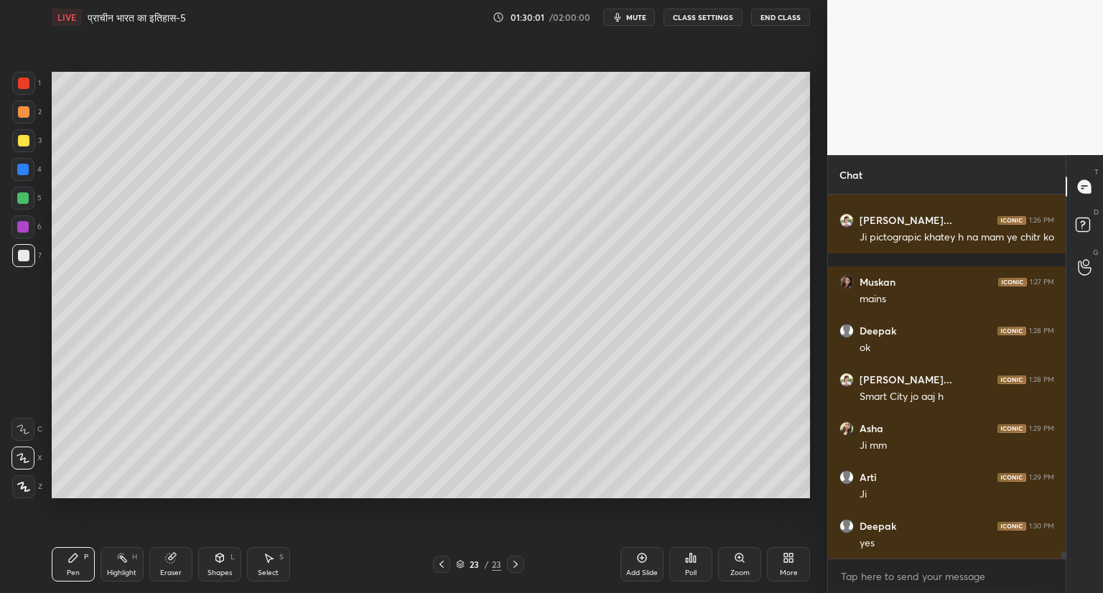
click at [299, 525] on div "Setting up your live class Poll for secs No correct answer Start poll" at bounding box center [431, 284] width 770 height 501
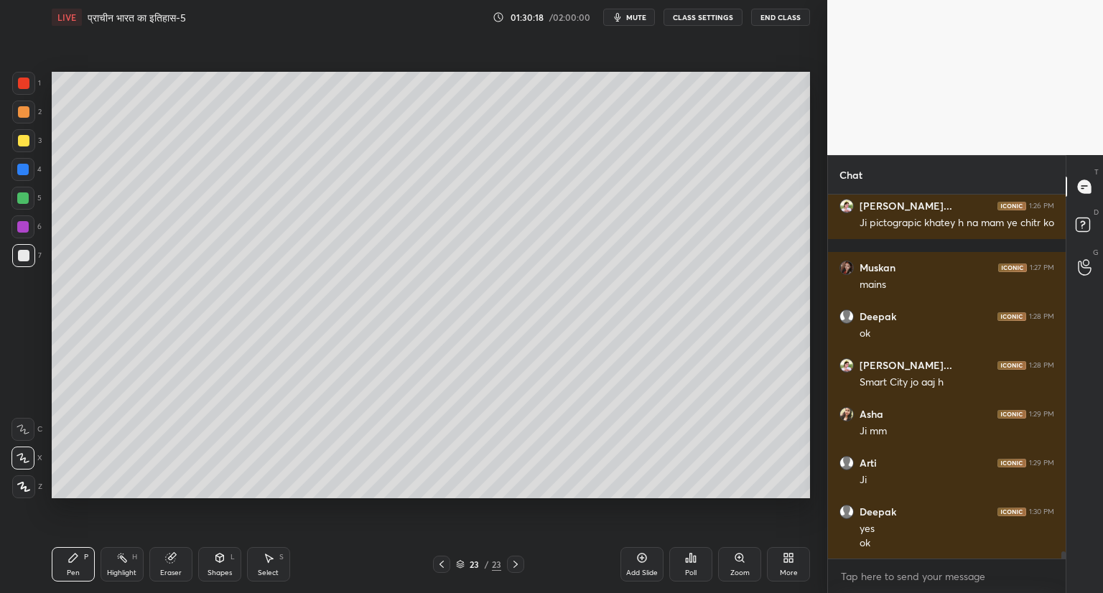
scroll to position [18288, 0]
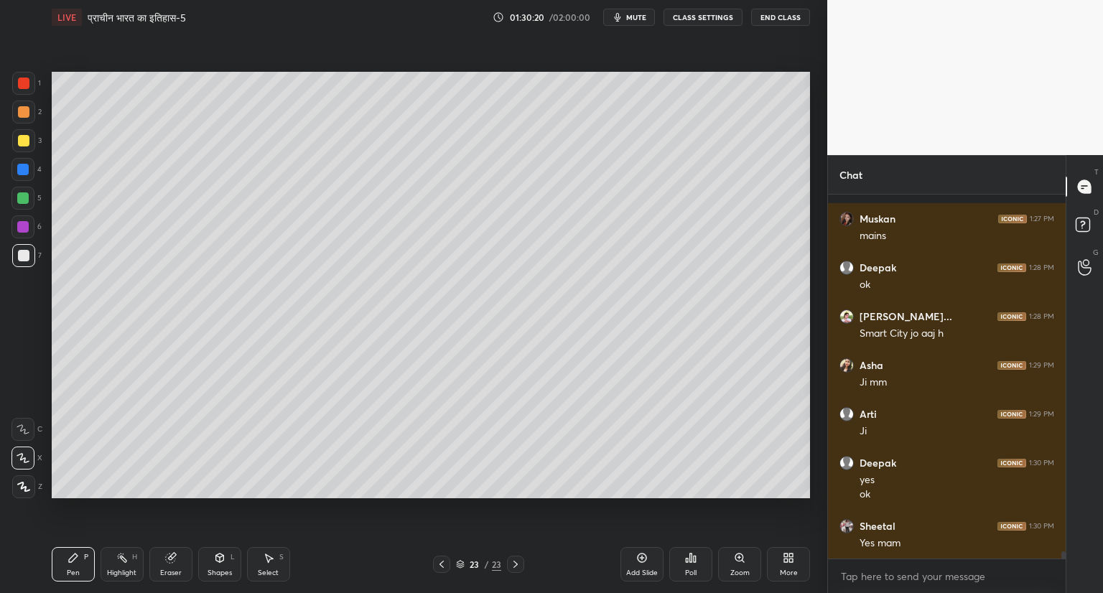
click at [642, 554] on icon at bounding box center [642, 558] width 9 height 9
click at [443, 566] on icon at bounding box center [441, 564] width 11 height 11
click at [514, 558] on div at bounding box center [515, 564] width 17 height 17
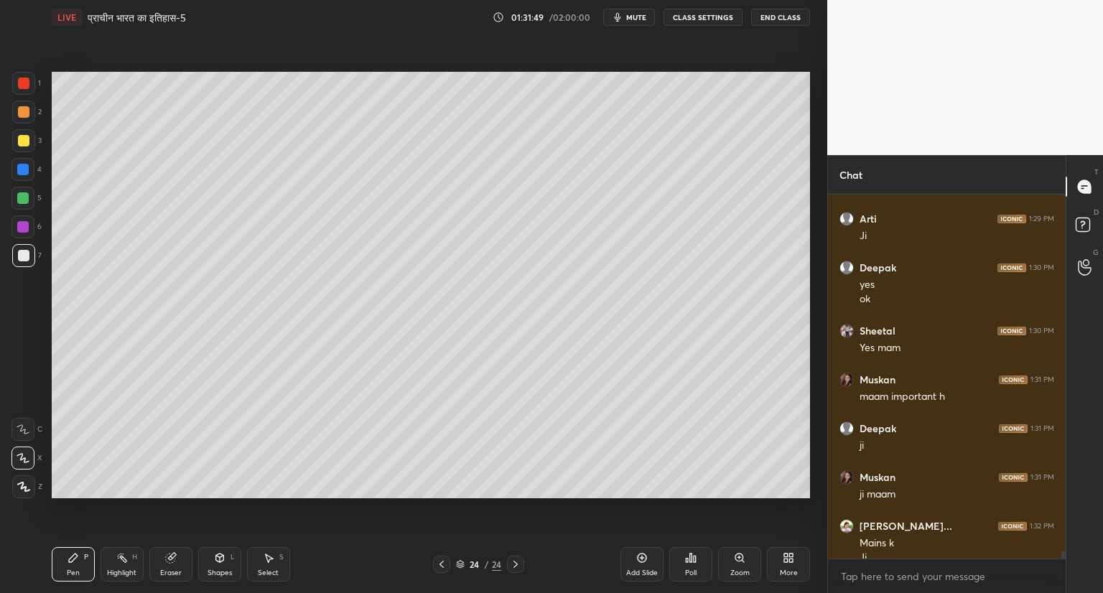
scroll to position [18498, 0]
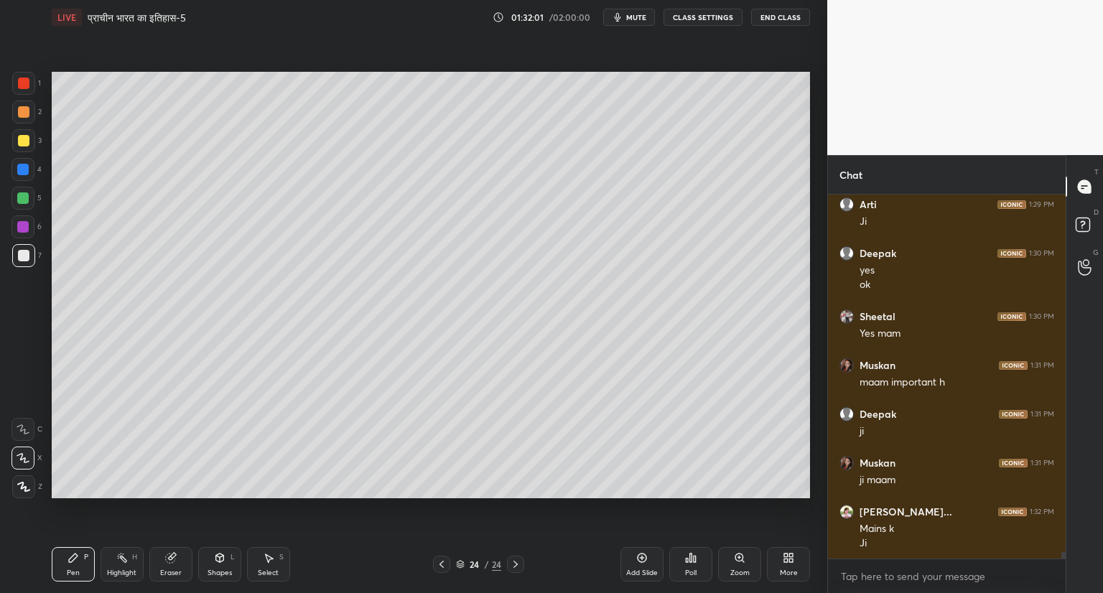
click at [440, 564] on icon at bounding box center [441, 564] width 11 height 11
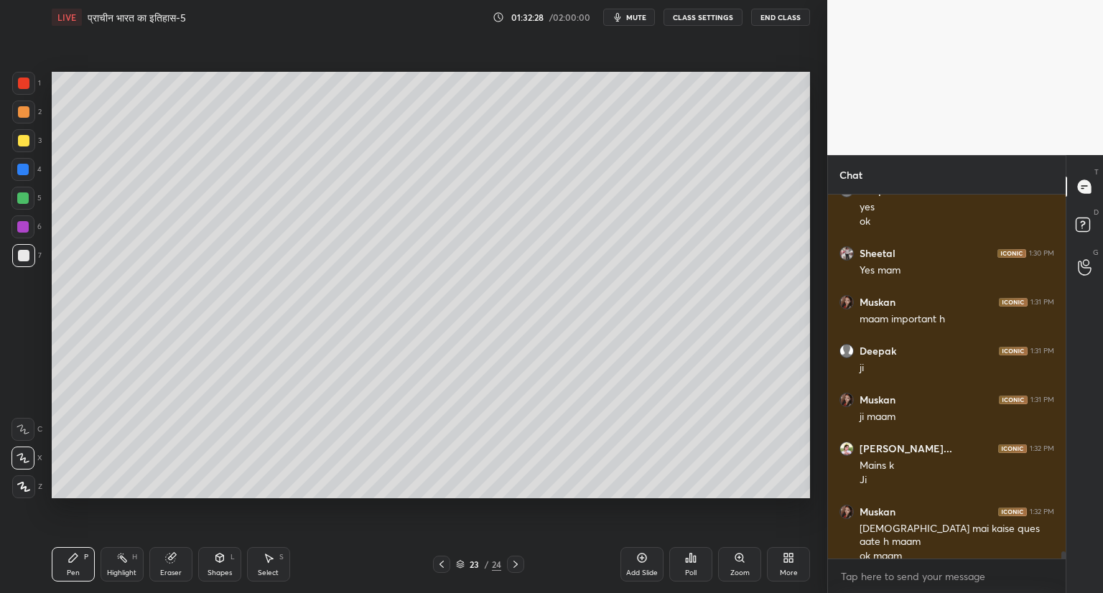
scroll to position [18610, 0]
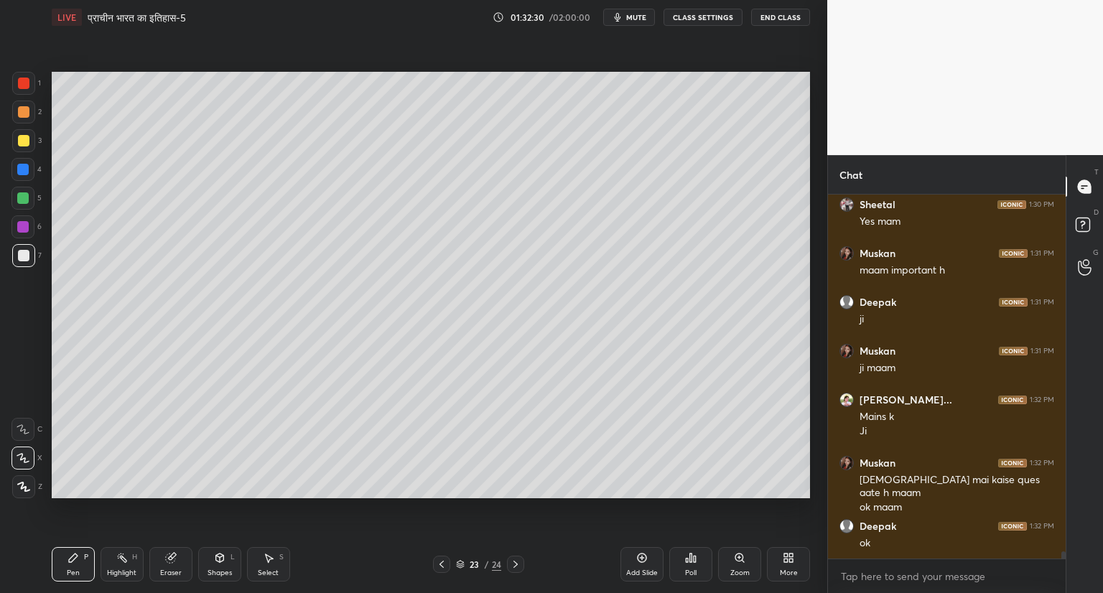
click at [513, 561] on icon at bounding box center [515, 564] width 11 height 11
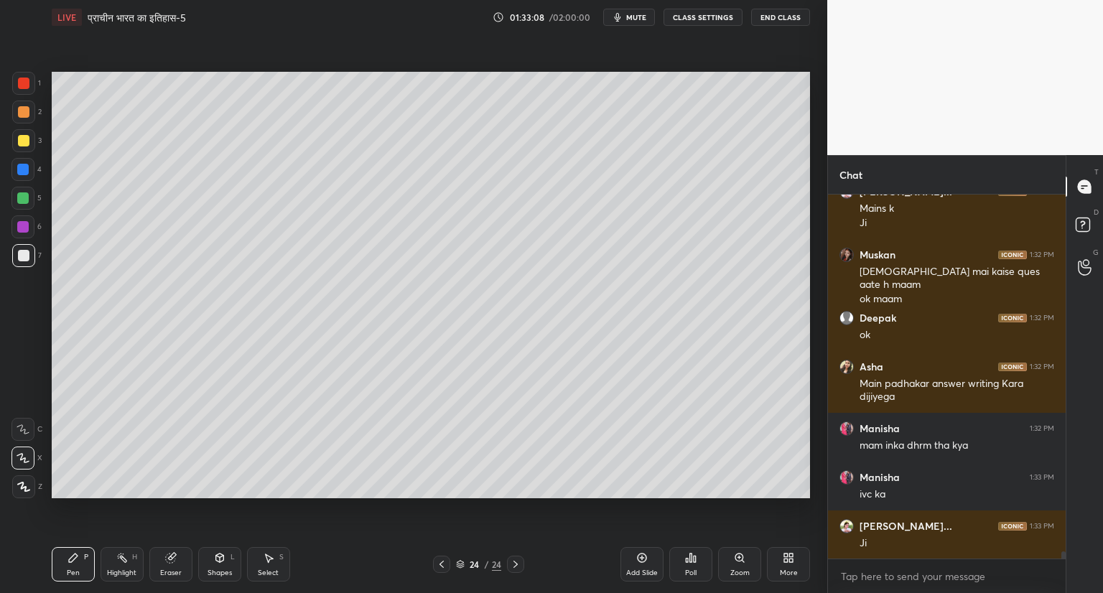
scroll to position [18867, 0]
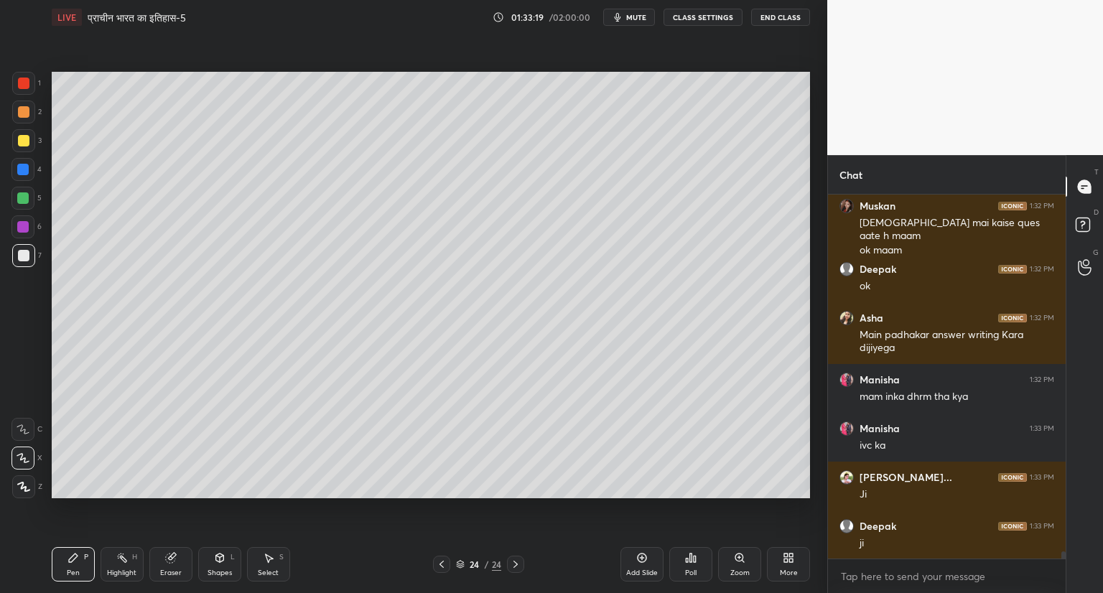
click at [639, 557] on icon at bounding box center [641, 557] width 11 height 11
click at [455, 567] on div "25 / 25" at bounding box center [478, 564] width 91 height 17
click at [463, 562] on icon at bounding box center [460, 564] width 9 height 9
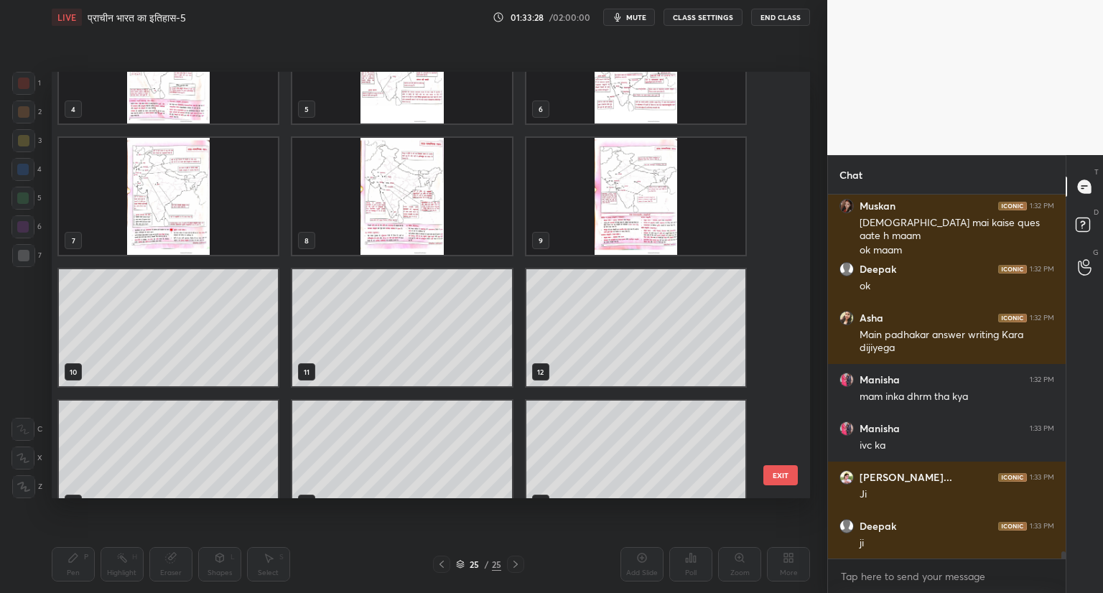
scroll to position [201, 0]
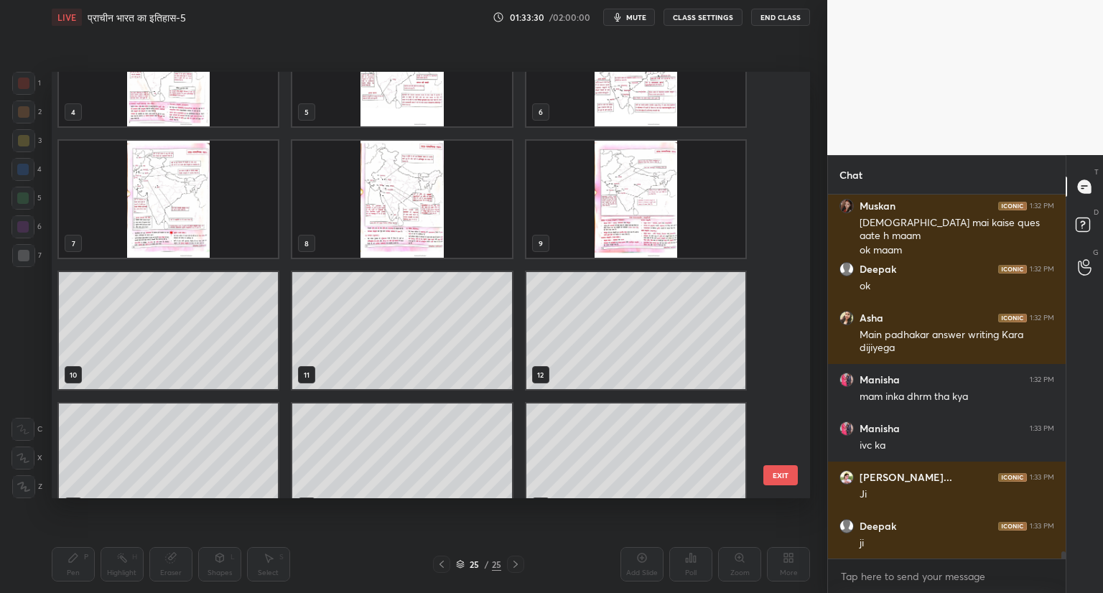
click at [399, 187] on img "grid" at bounding box center [401, 199] width 219 height 117
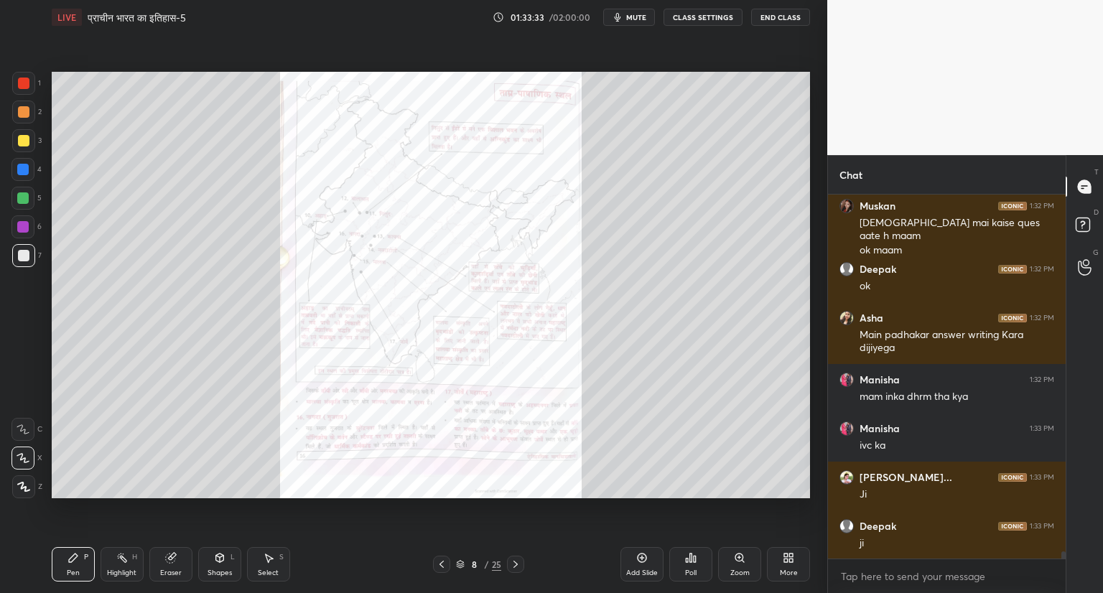
scroll to position [18882, 0]
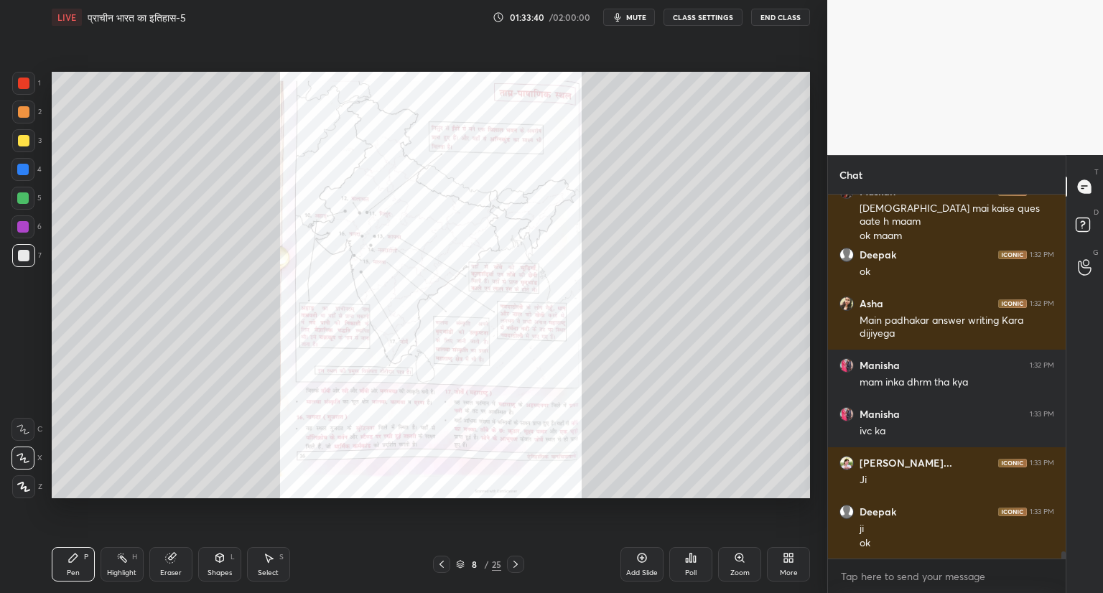
click at [744, 561] on icon at bounding box center [739, 557] width 11 height 11
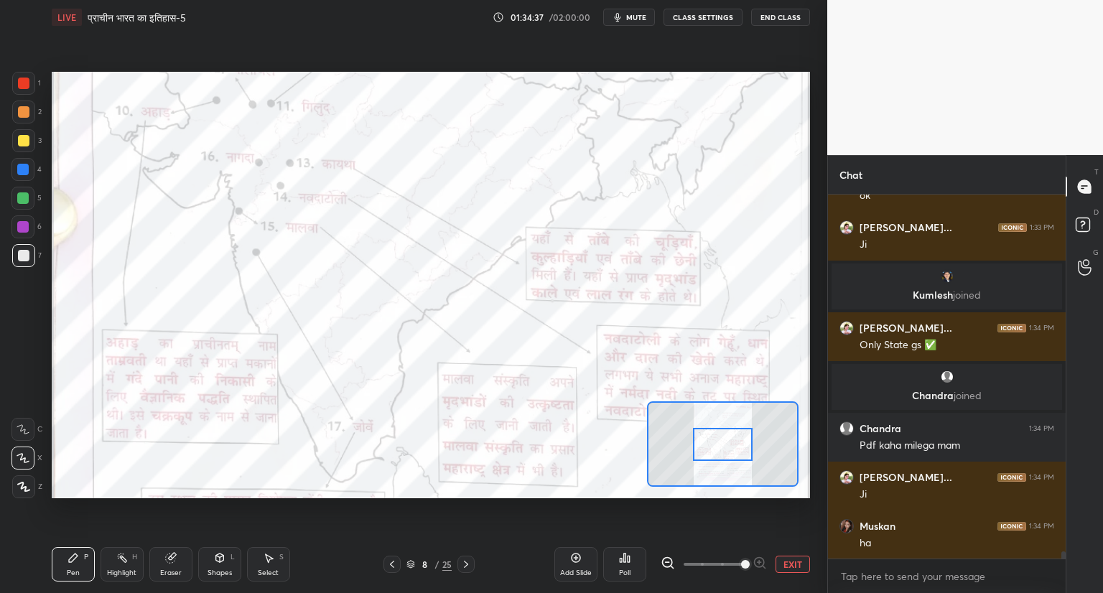
scroll to position [18412, 0]
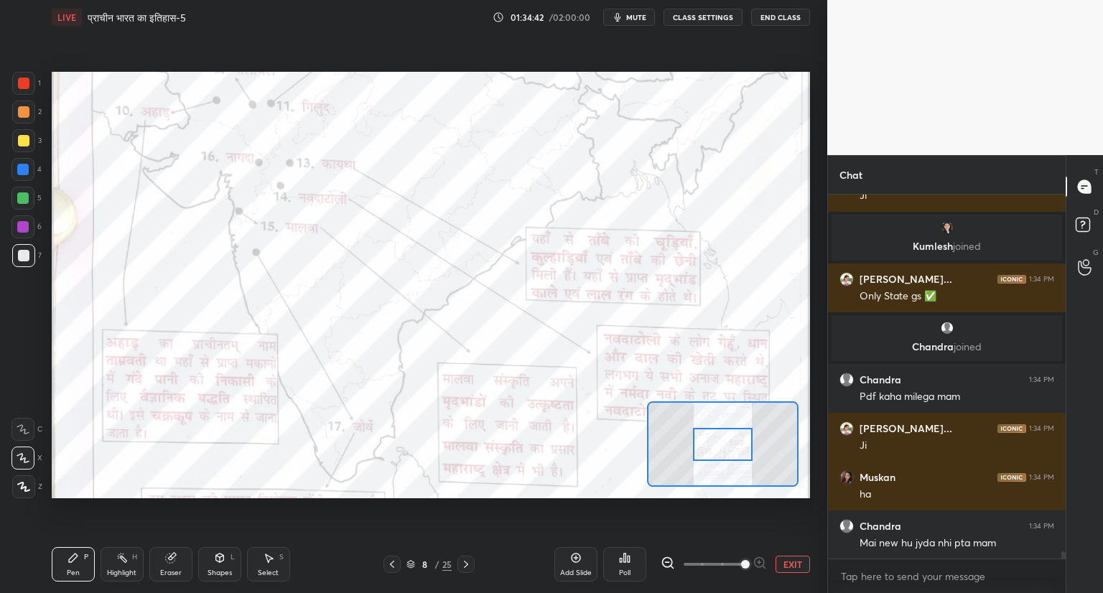
click at [793, 567] on button "EXIT" at bounding box center [793, 564] width 34 height 17
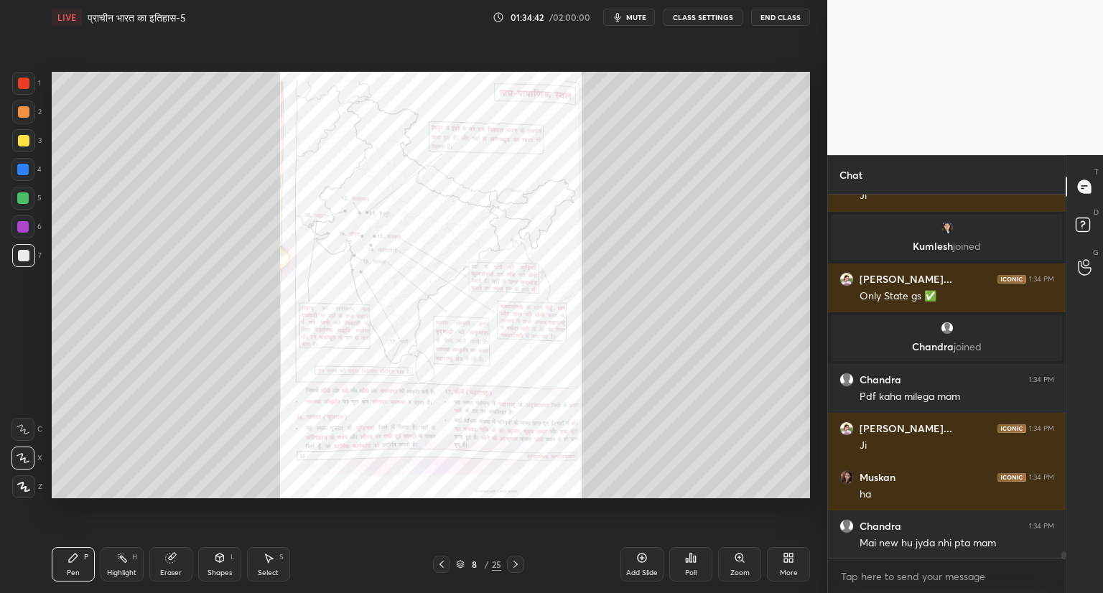
scroll to position [18461, 0]
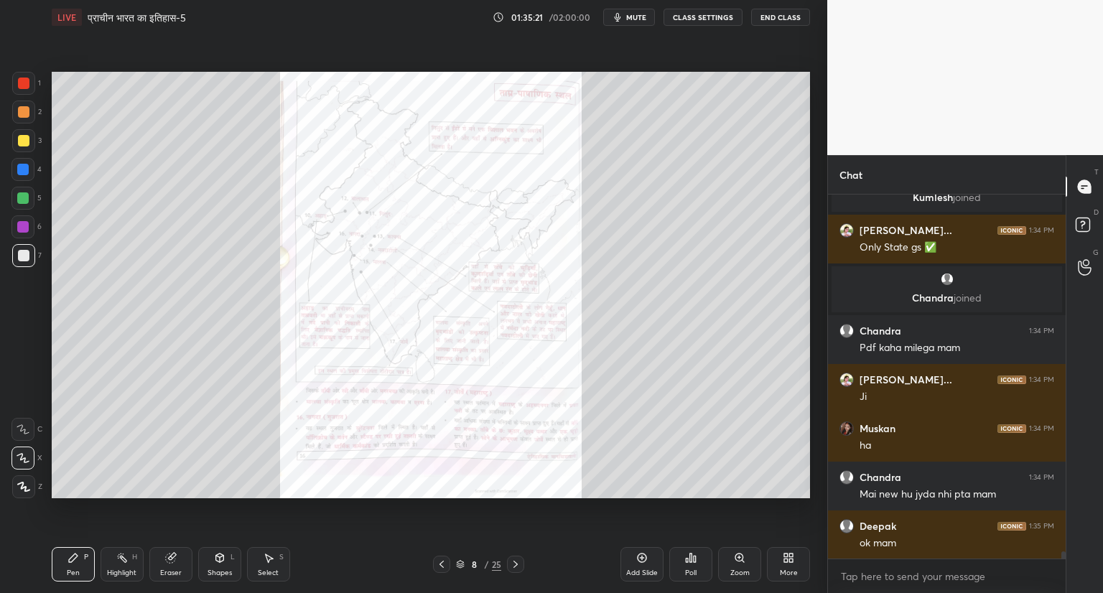
click at [460, 568] on icon at bounding box center [460, 567] width 7 height 2
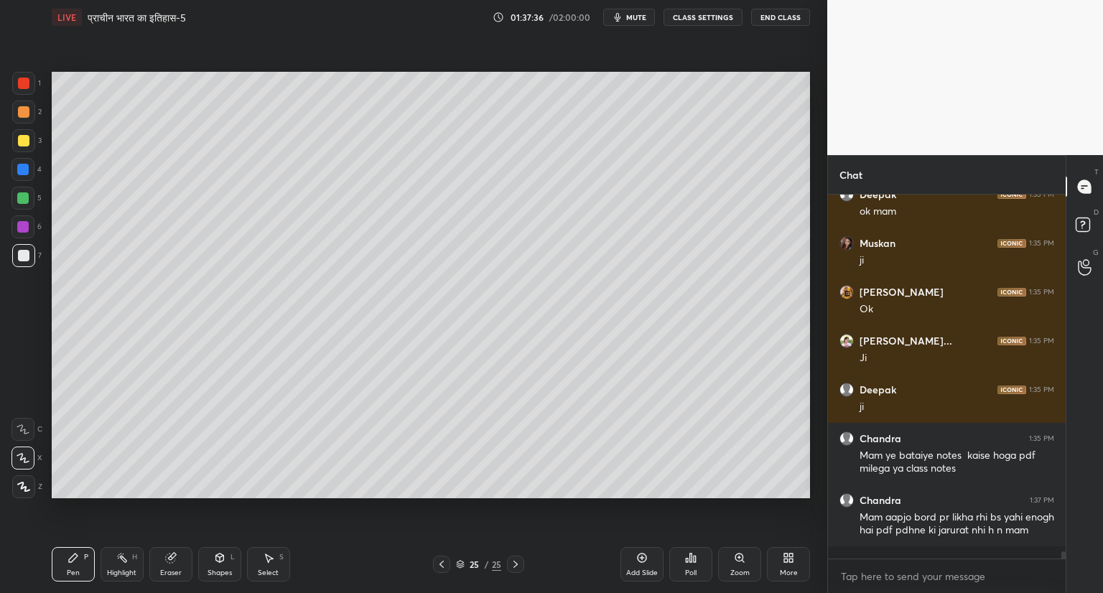
scroll to position [18844, 0]
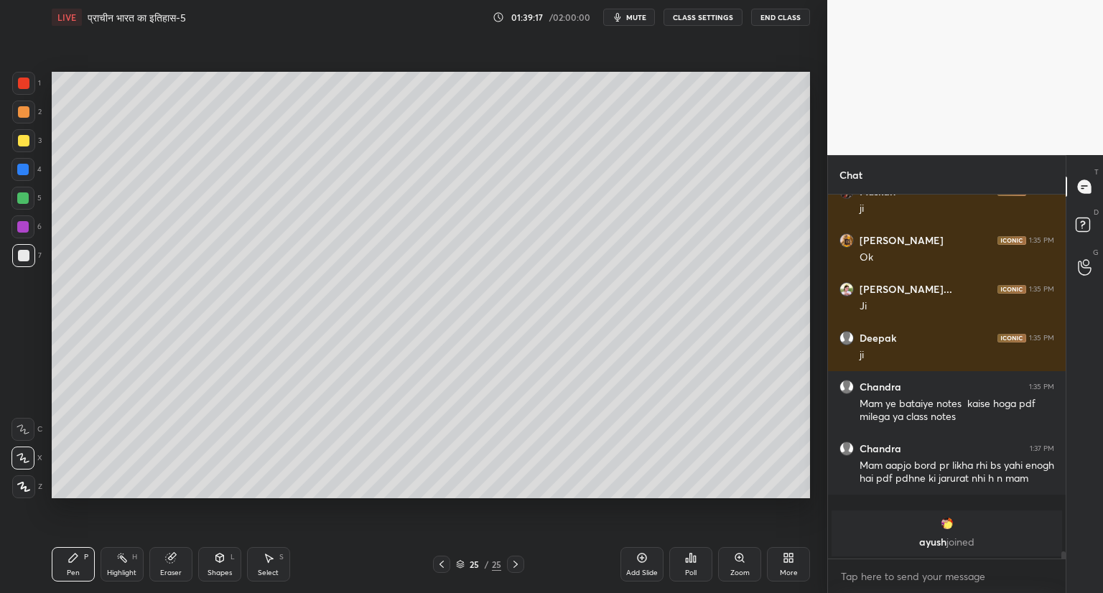
click at [811, 432] on div "Setting up your live class Poll for secs No correct answer Start poll" at bounding box center [431, 284] width 770 height 501
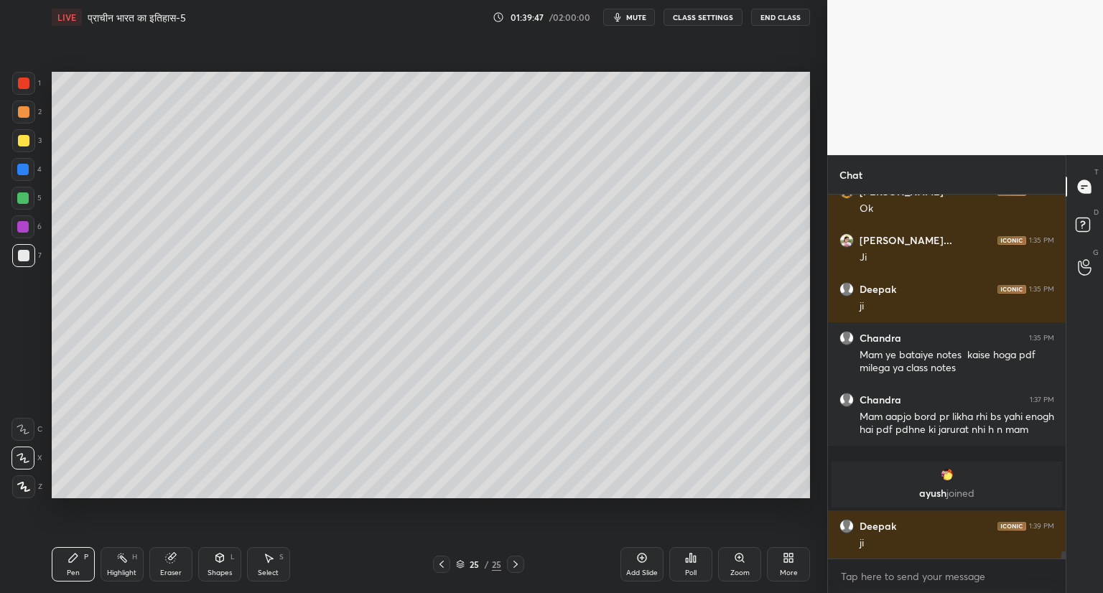
click at [642, 560] on icon at bounding box center [642, 558] width 4 height 4
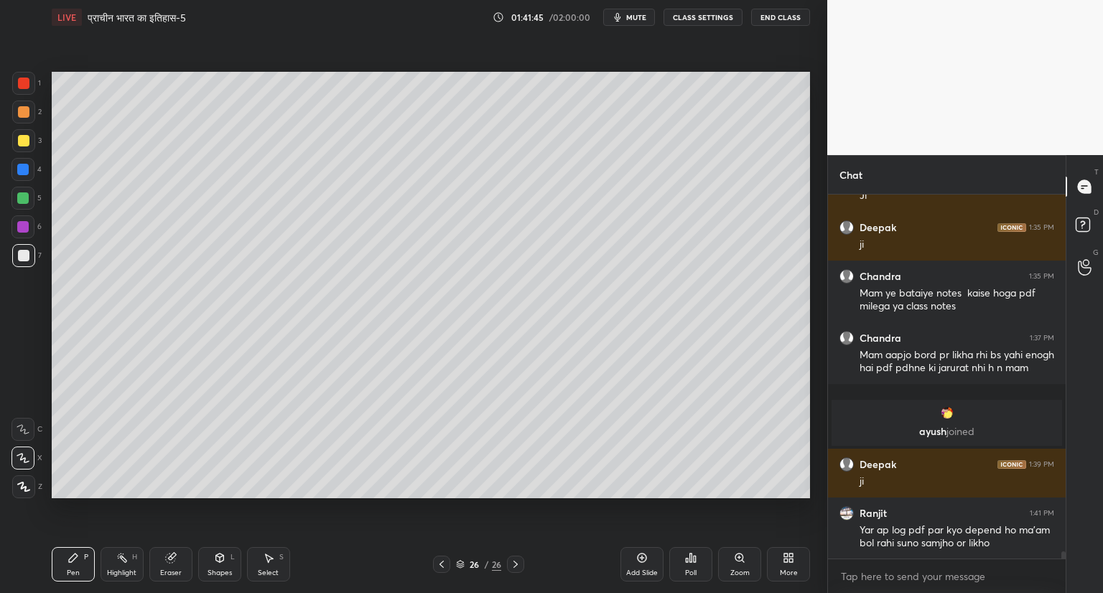
click at [175, 568] on div "Eraser" at bounding box center [170, 564] width 43 height 34
click at [80, 555] on div "Pen P" at bounding box center [73, 564] width 43 height 34
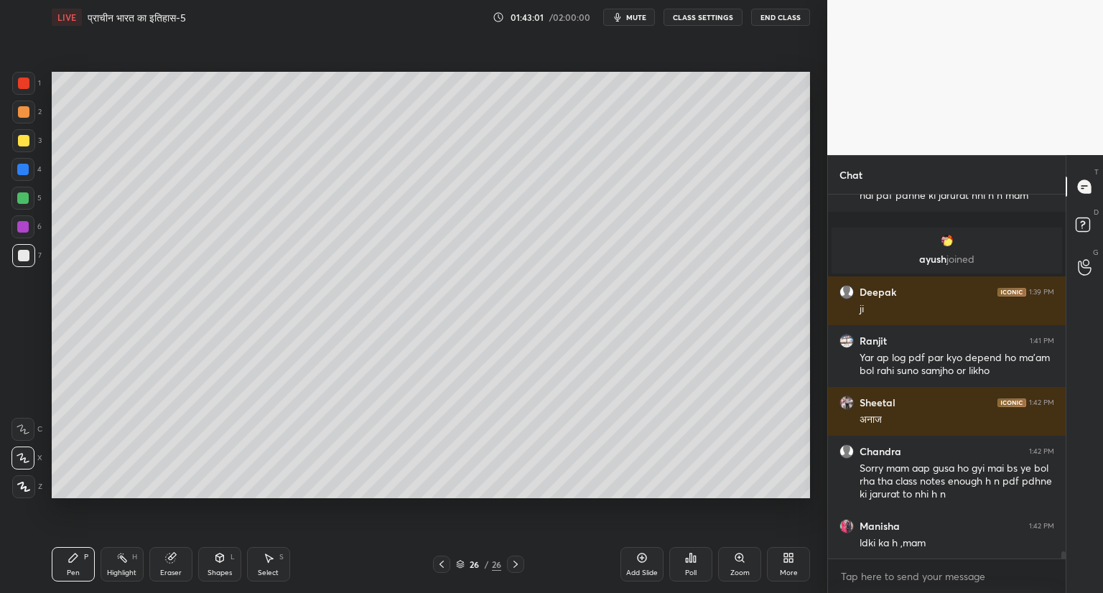
scroll to position [18952, 0]
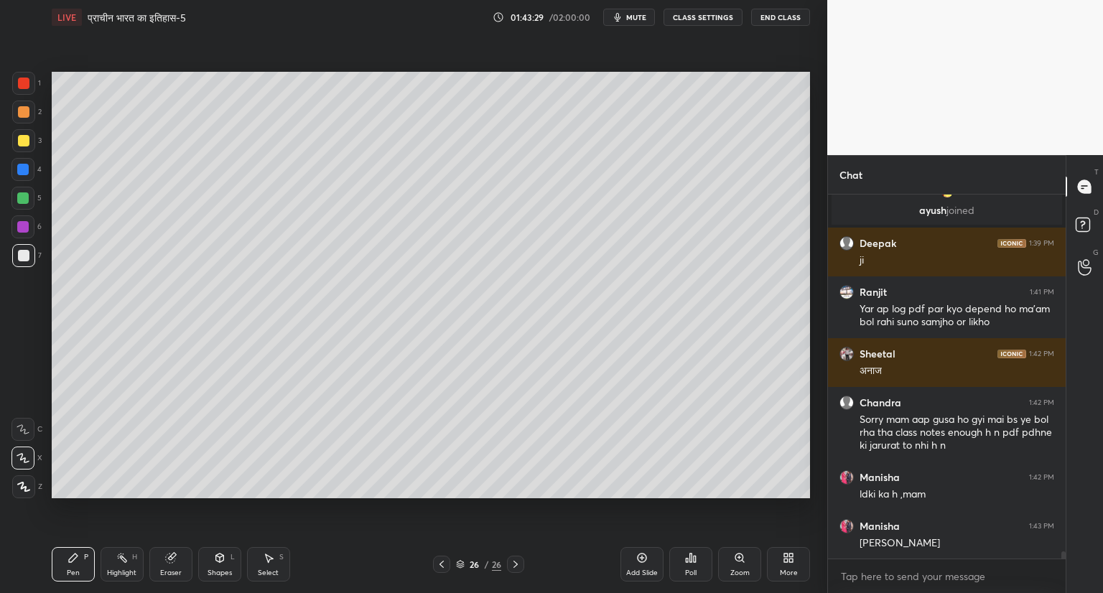
click at [172, 564] on div "Eraser" at bounding box center [170, 564] width 43 height 34
click at [75, 572] on div "Pen" at bounding box center [73, 573] width 13 height 7
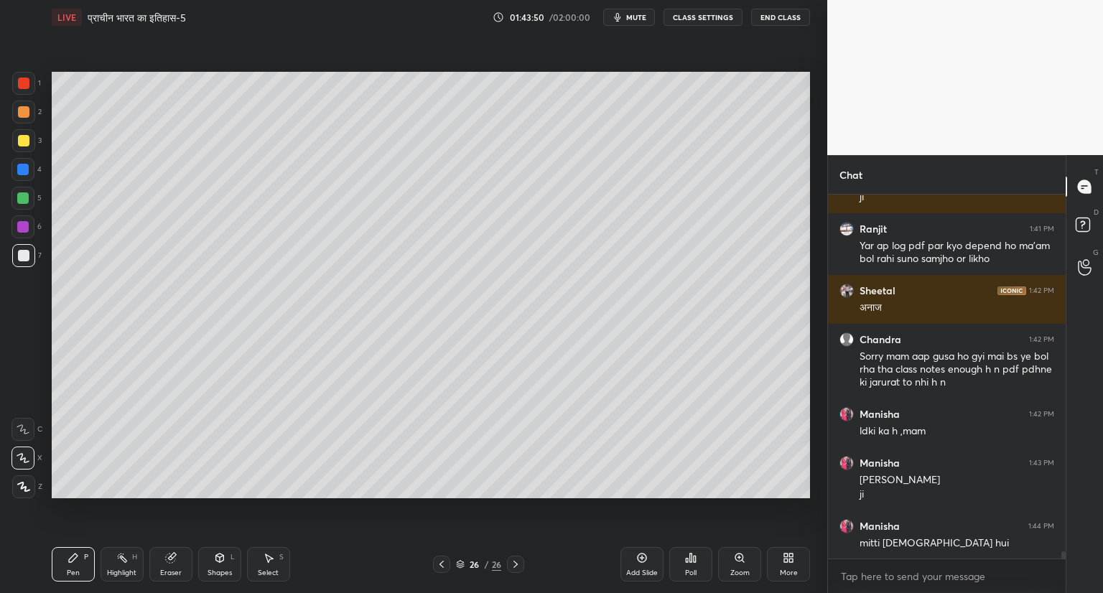
scroll to position [19067, 0]
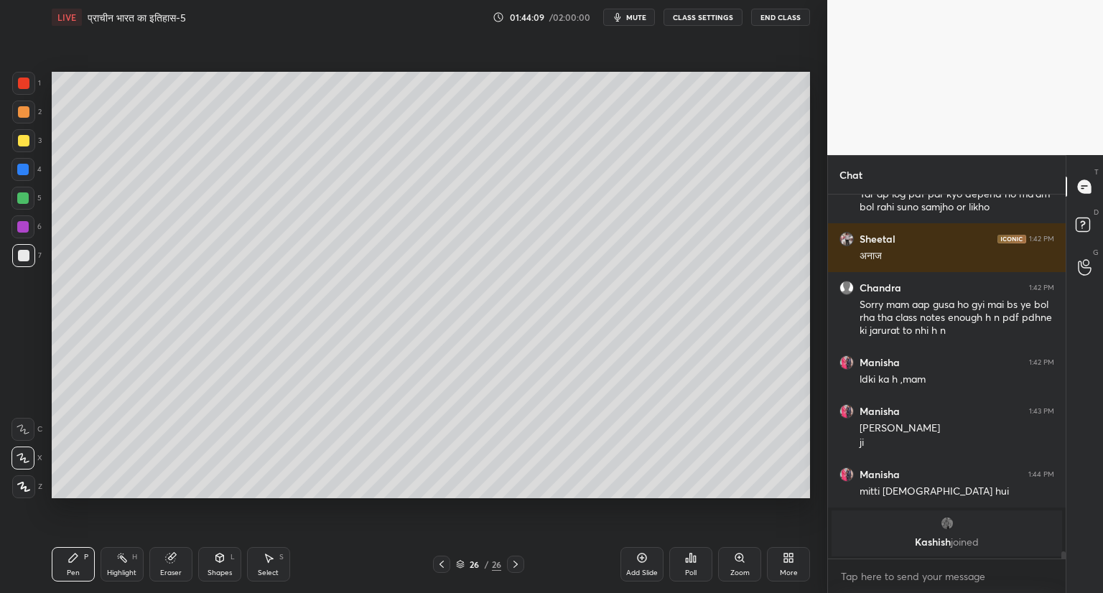
click at [305, 499] on div "Setting up your live class Poll for secs No correct answer Start poll" at bounding box center [431, 284] width 770 height 501
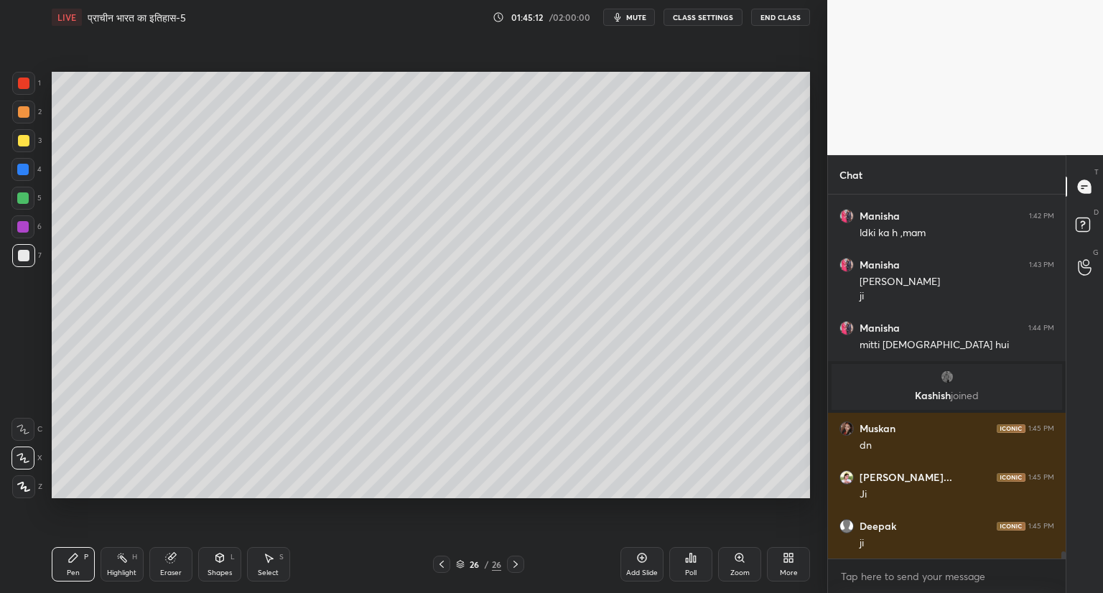
scroll to position [19104, 0]
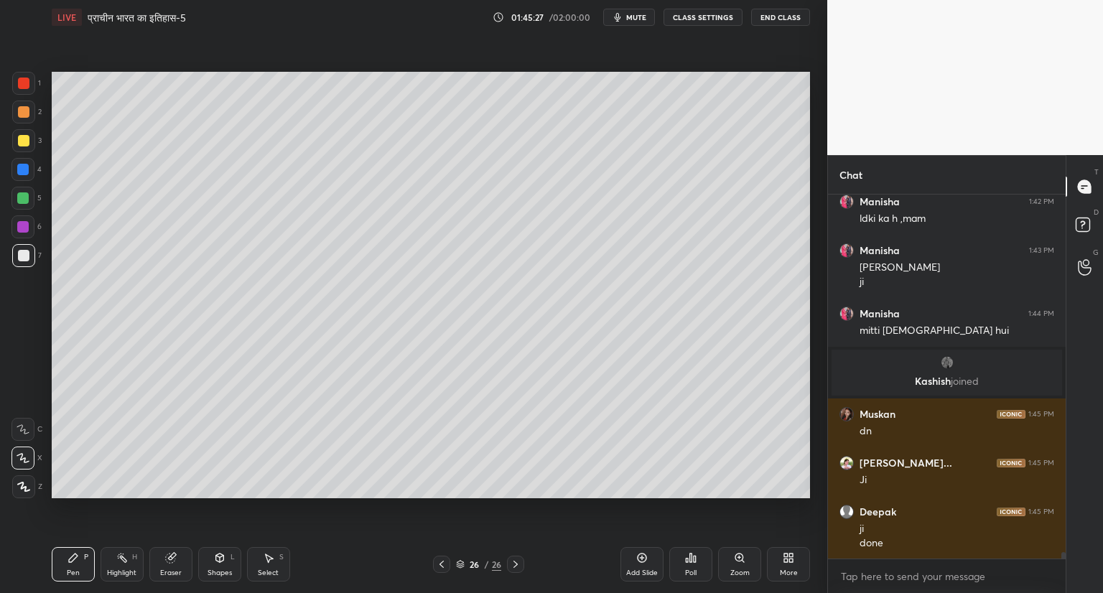
click at [641, 556] on icon at bounding box center [641, 557] width 11 height 11
click at [443, 564] on icon at bounding box center [441, 564] width 11 height 11
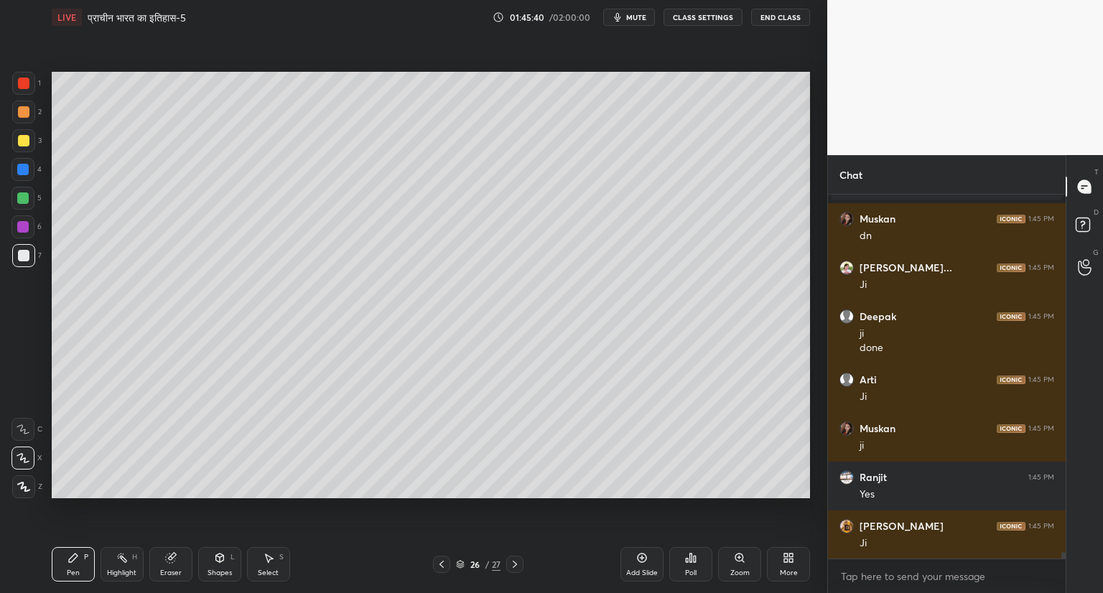
scroll to position [19349, 0]
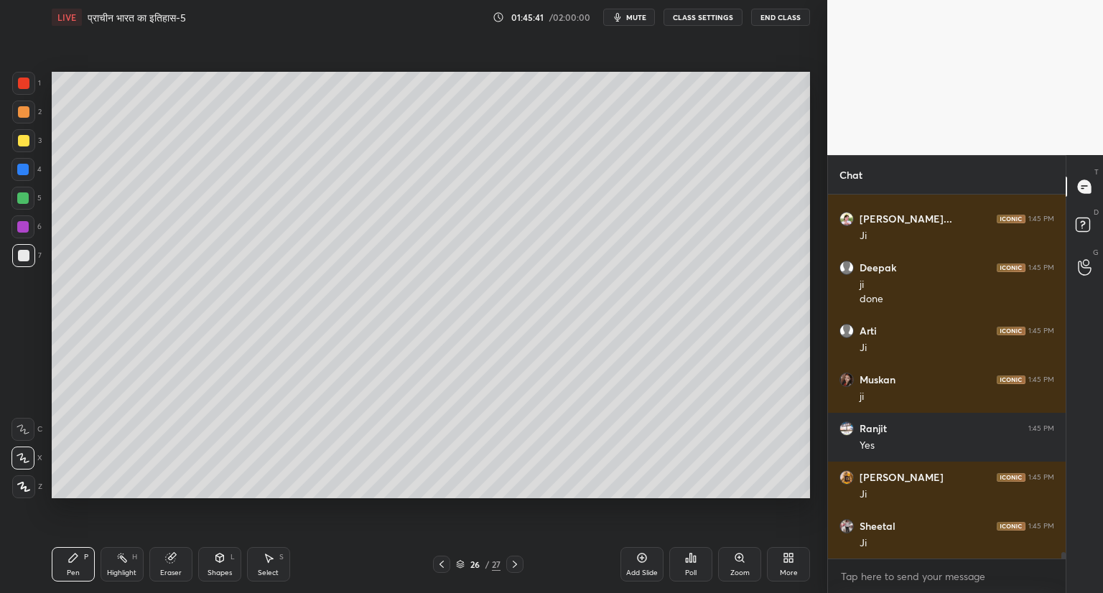
click at [519, 561] on icon at bounding box center [514, 564] width 11 height 11
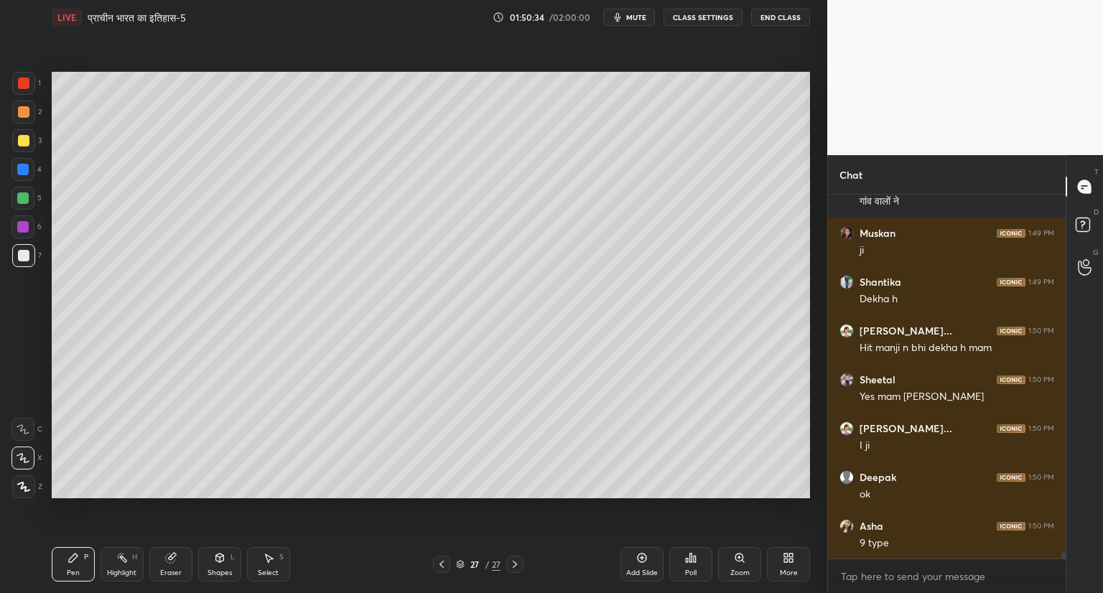
scroll to position [20725, 0]
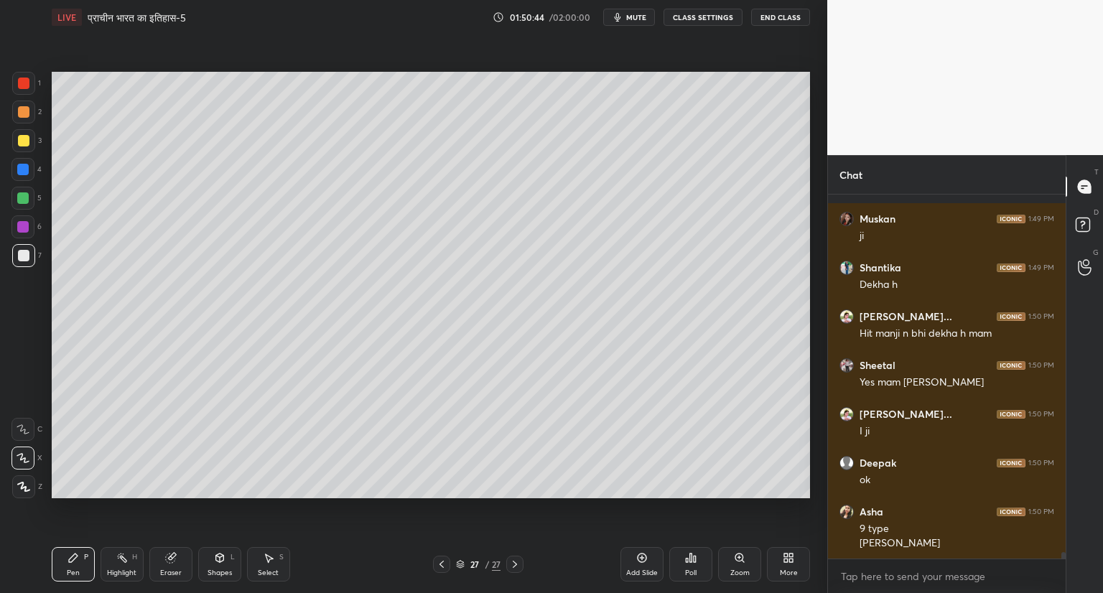
click at [642, 555] on icon at bounding box center [642, 558] width 9 height 9
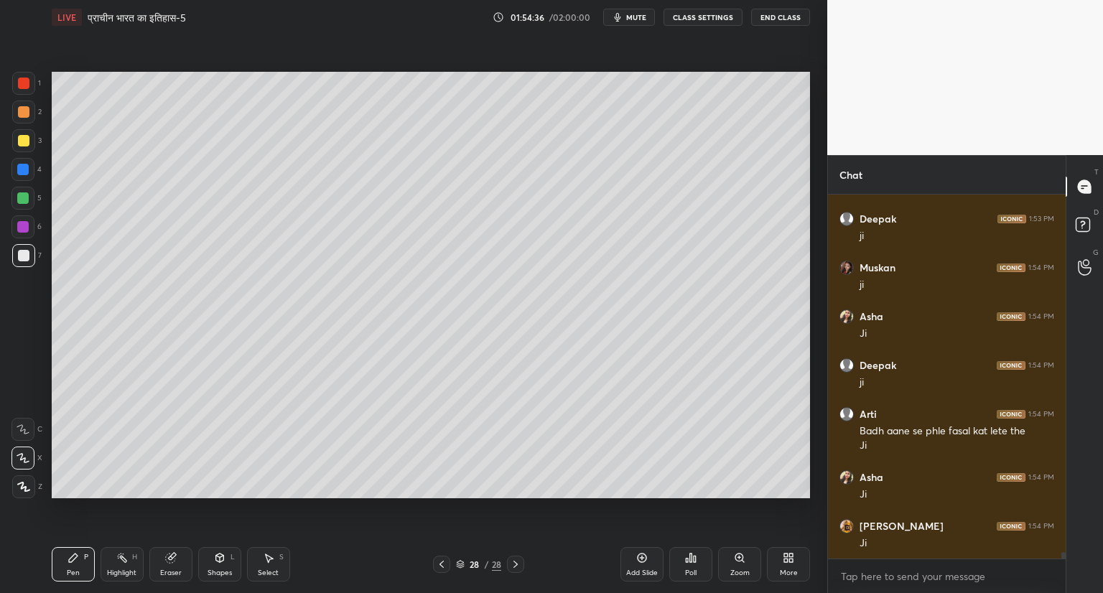
scroll to position [21179, 0]
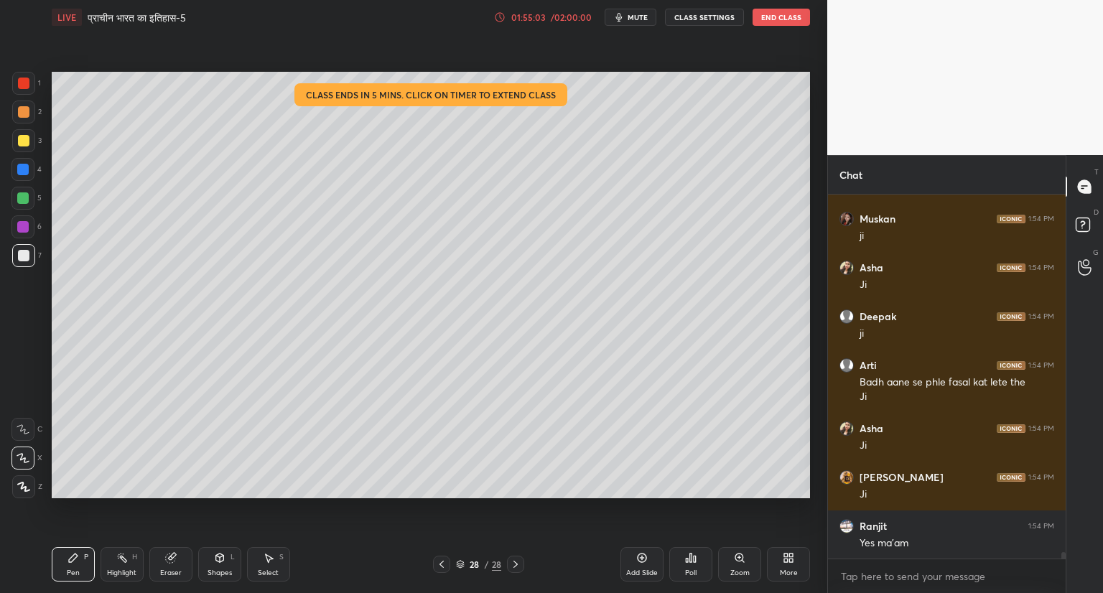
click at [640, 552] on icon at bounding box center [641, 557] width 11 height 11
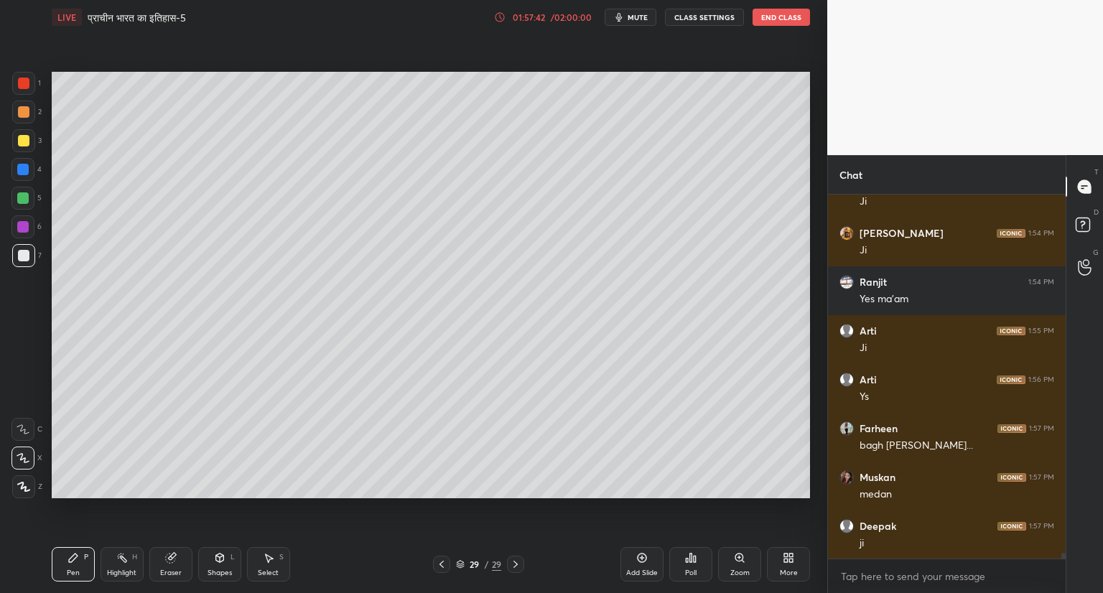
scroll to position [21472, 0]
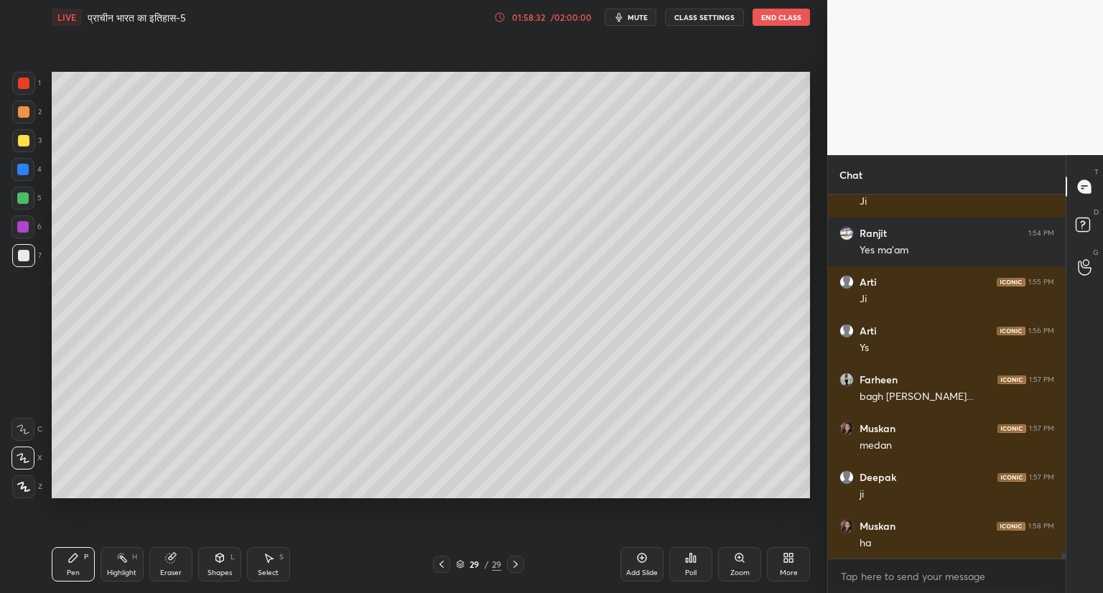
click at [639, 552] on icon at bounding box center [641, 557] width 11 height 11
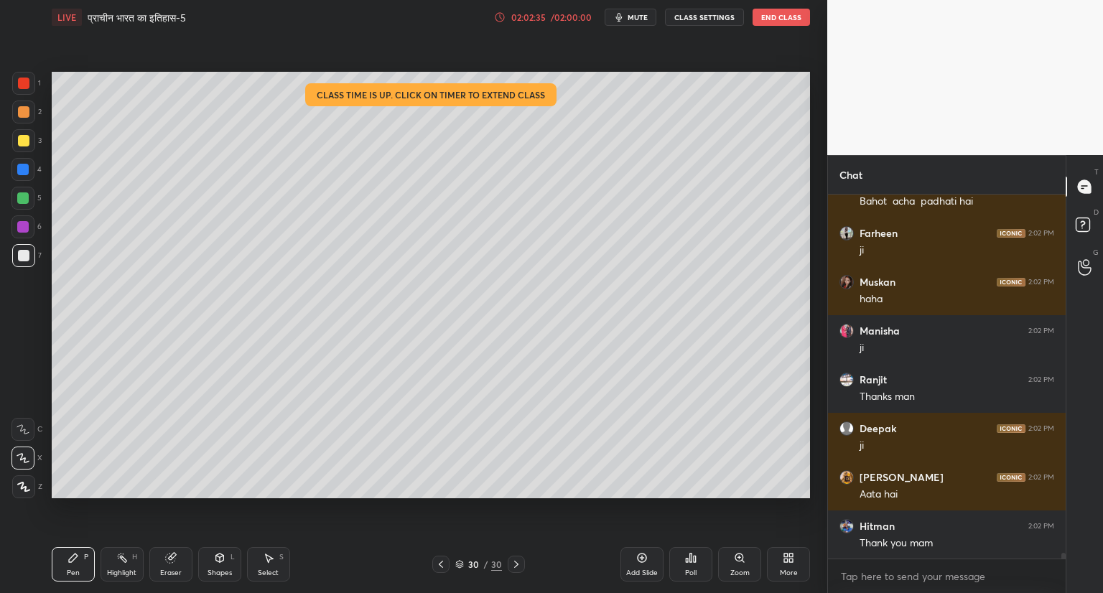
scroll to position [23099, 0]
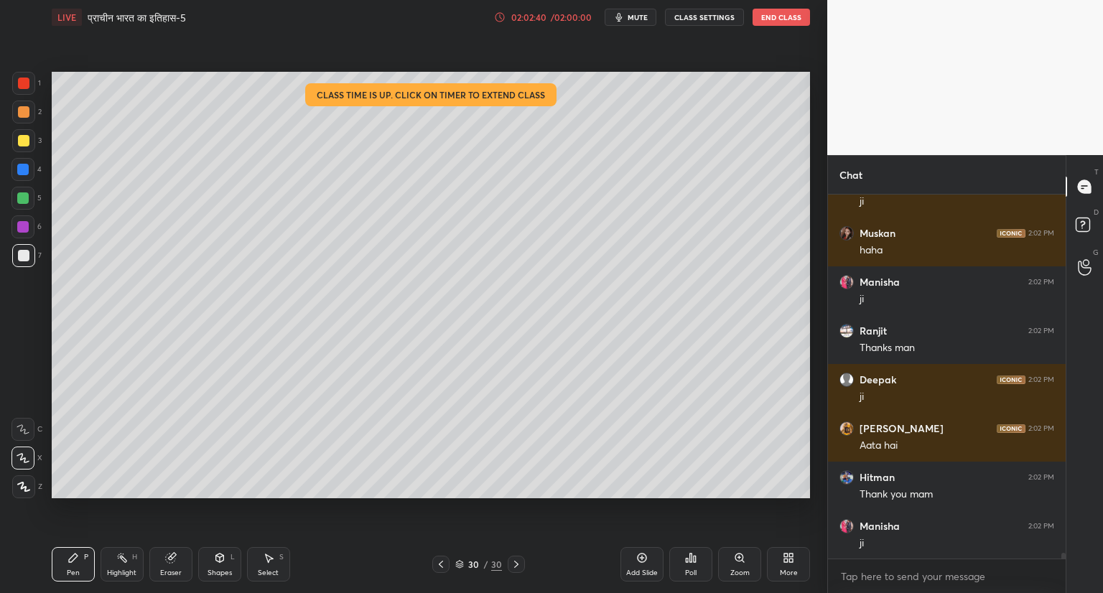
click at [786, 15] on button "End Class" at bounding box center [781, 17] width 57 height 17
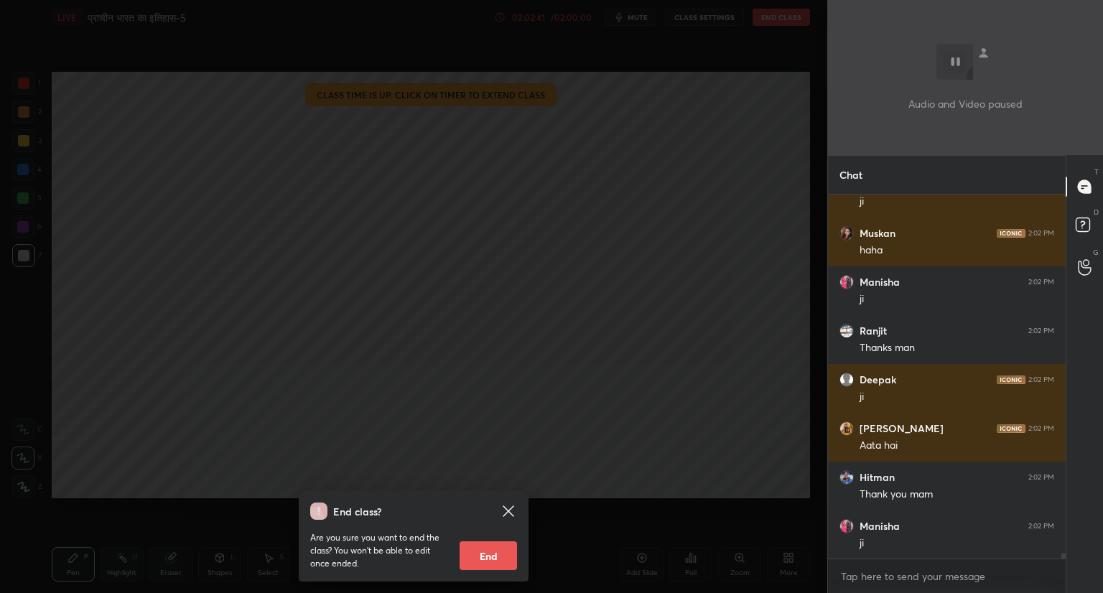
scroll to position [23147, 0]
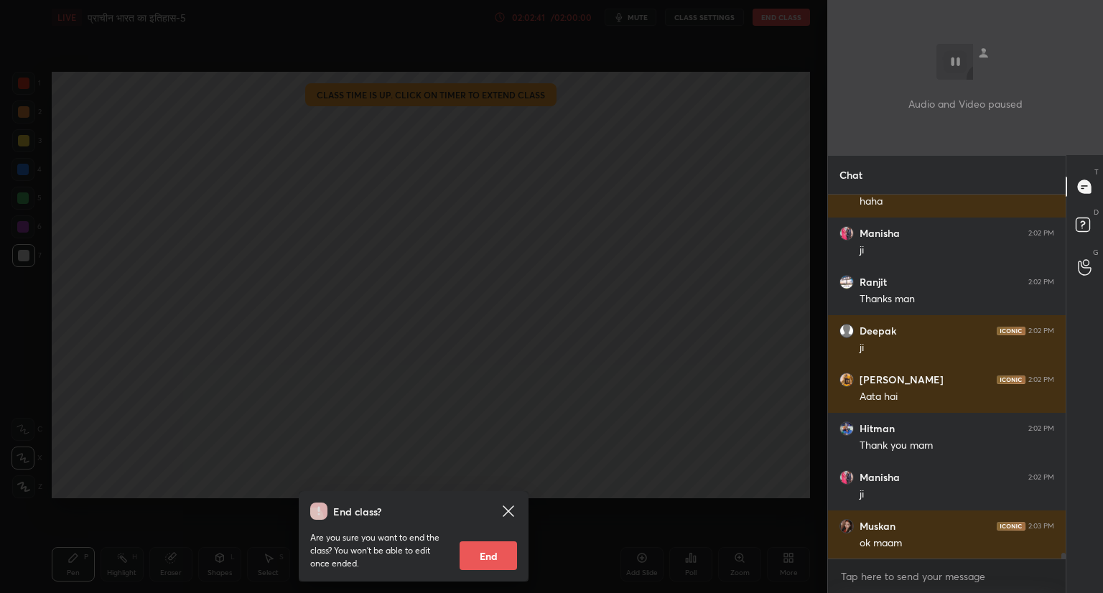
click at [496, 555] on button "End" at bounding box center [488, 556] width 57 height 29
type textarea "x"
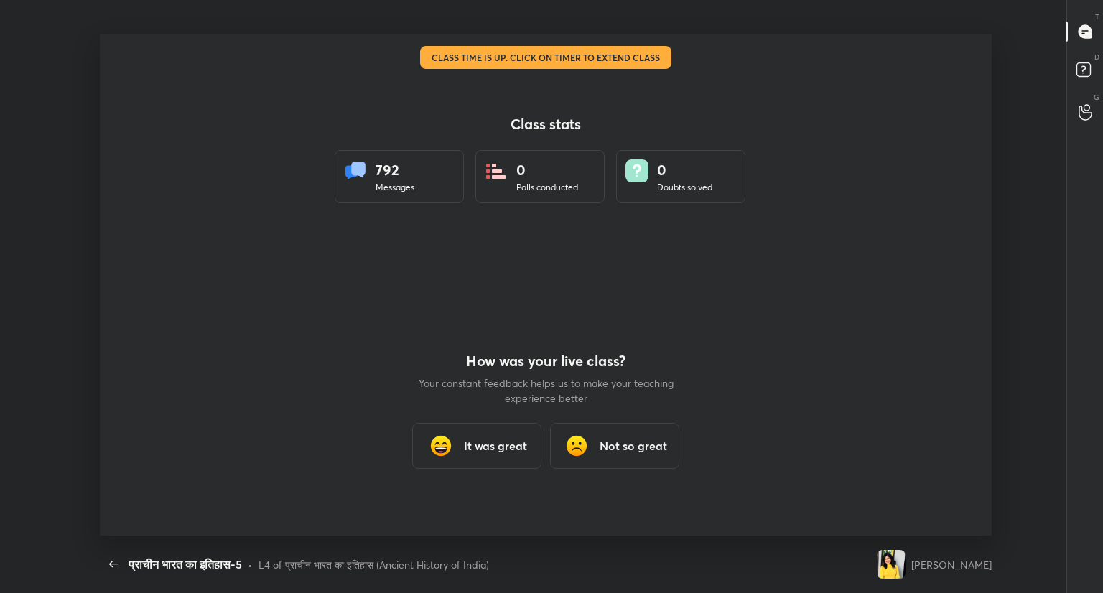
scroll to position [0, 0]
click at [500, 504] on div "How was your live class? Your constant feedback helps us to make your teaching …" at bounding box center [546, 410] width 259 height 251
